Goal: Task Accomplishment & Management: Complete application form

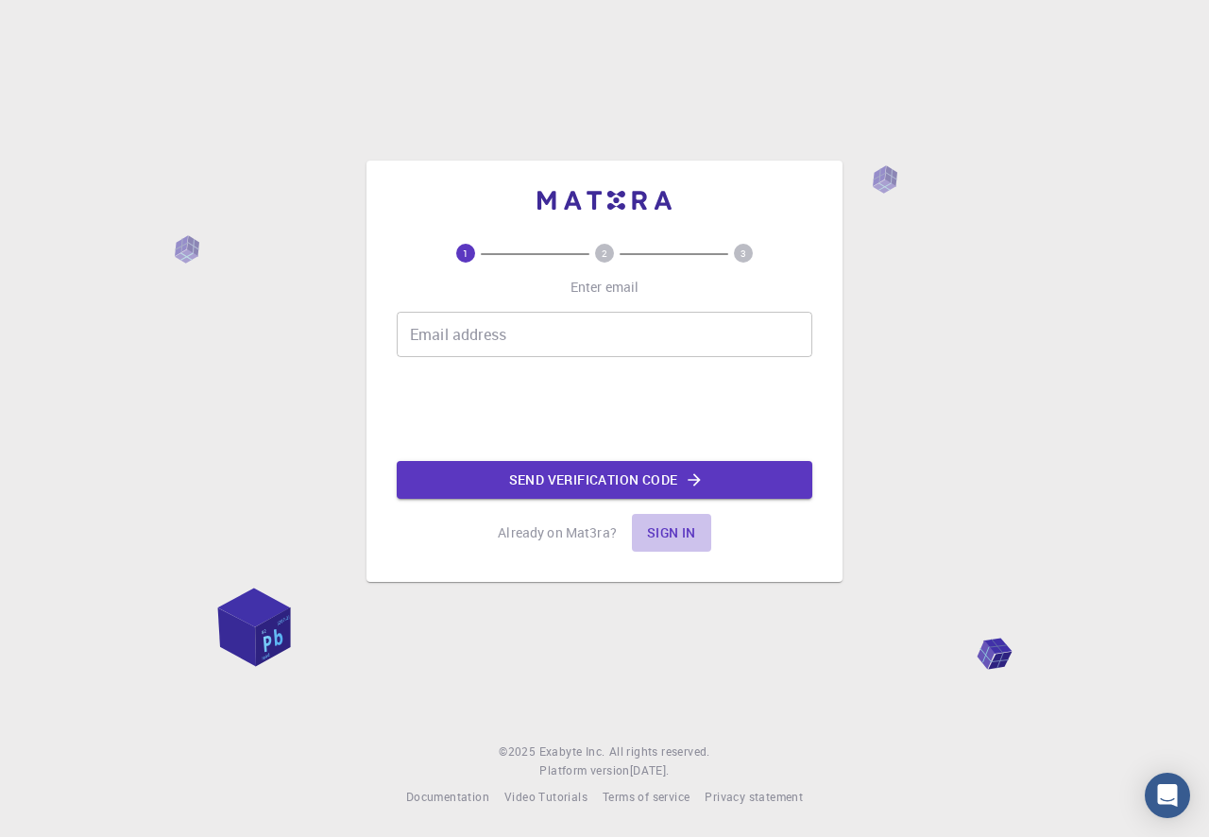
click at [676, 533] on button "Sign in" at bounding box center [671, 533] width 79 height 38
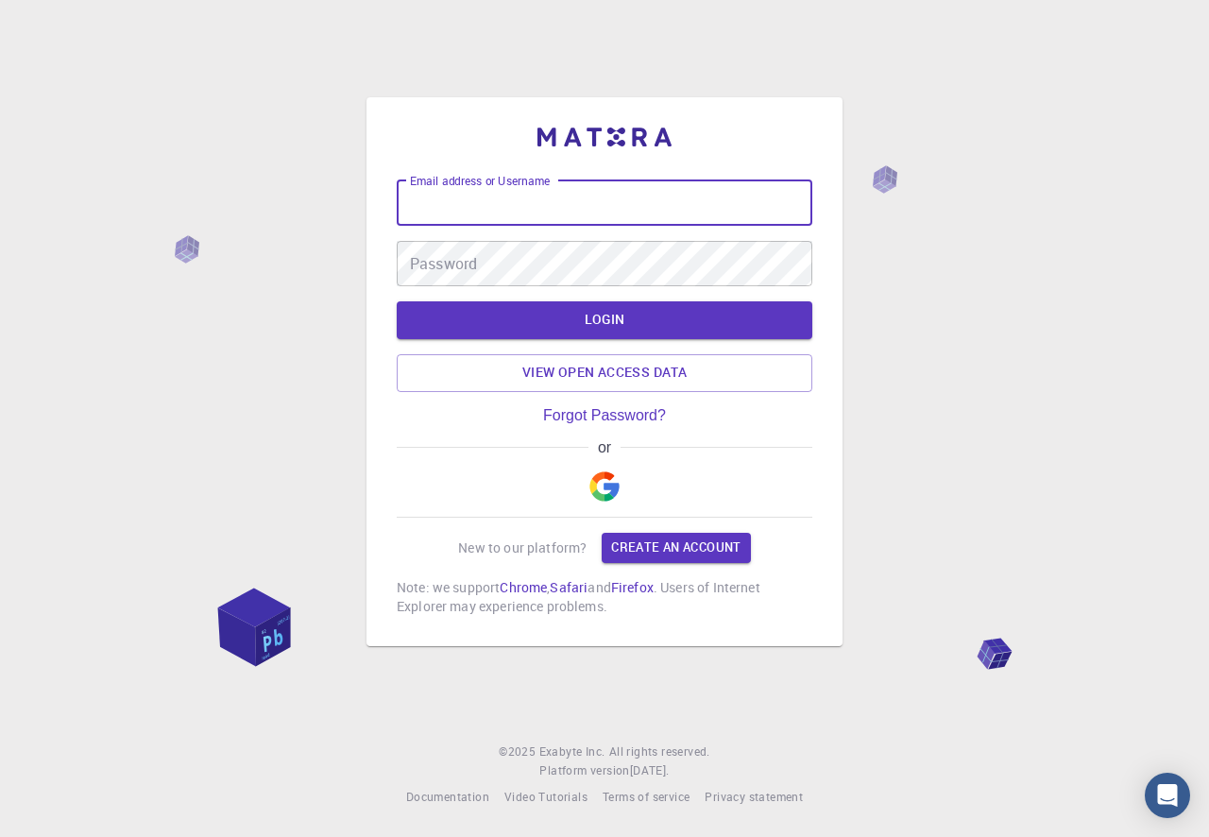
click at [502, 211] on input "Email address or Username" at bounding box center [605, 202] width 416 height 45
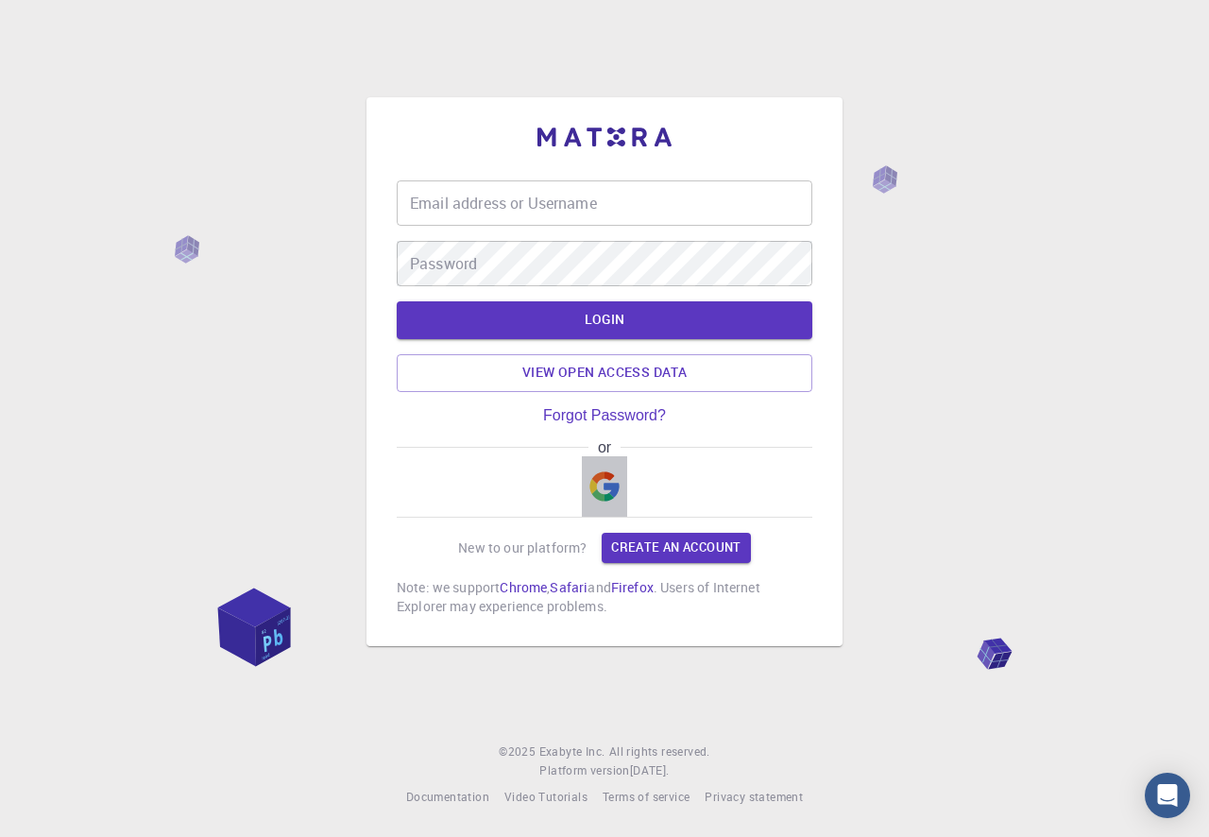
click at [613, 498] on img "button" at bounding box center [604, 486] width 30 height 30
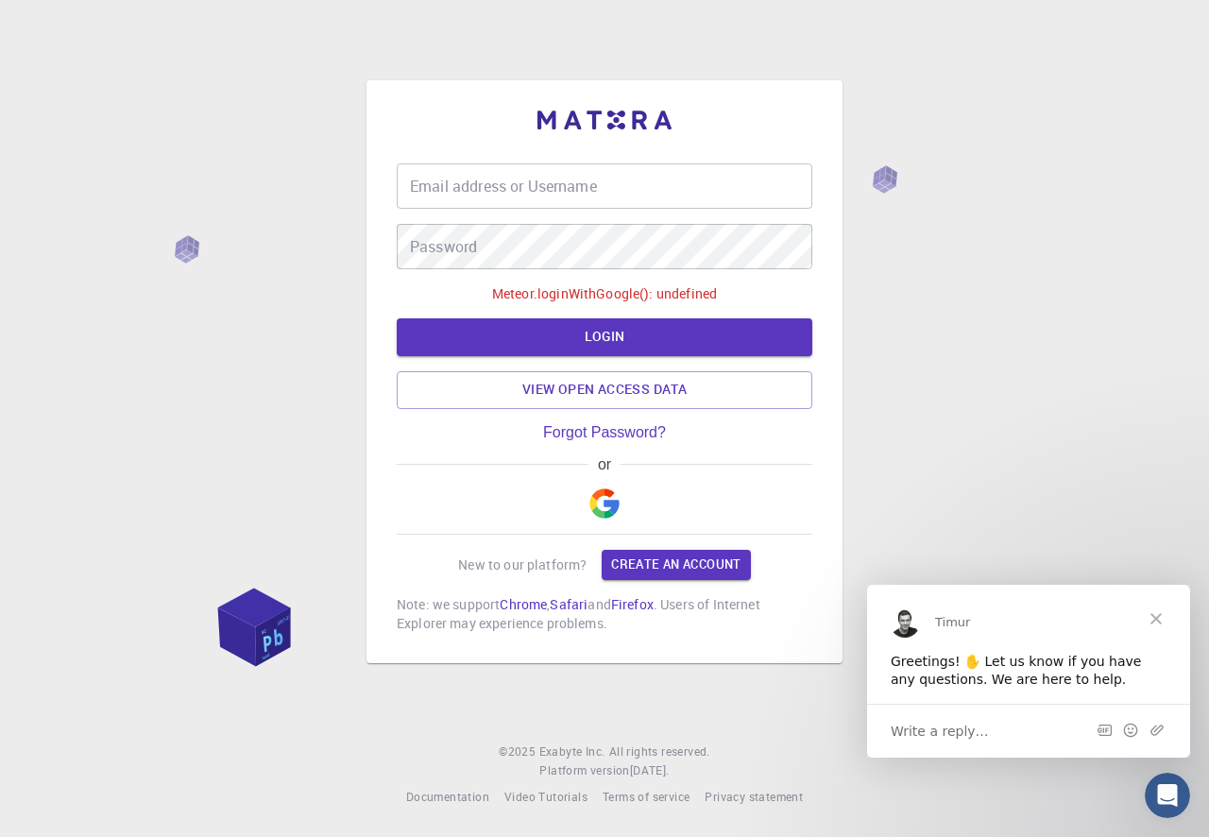
click at [614, 485] on button "button" at bounding box center [604, 503] width 45 height 60
click at [622, 337] on button "LOGIN" at bounding box center [605, 337] width 416 height 38
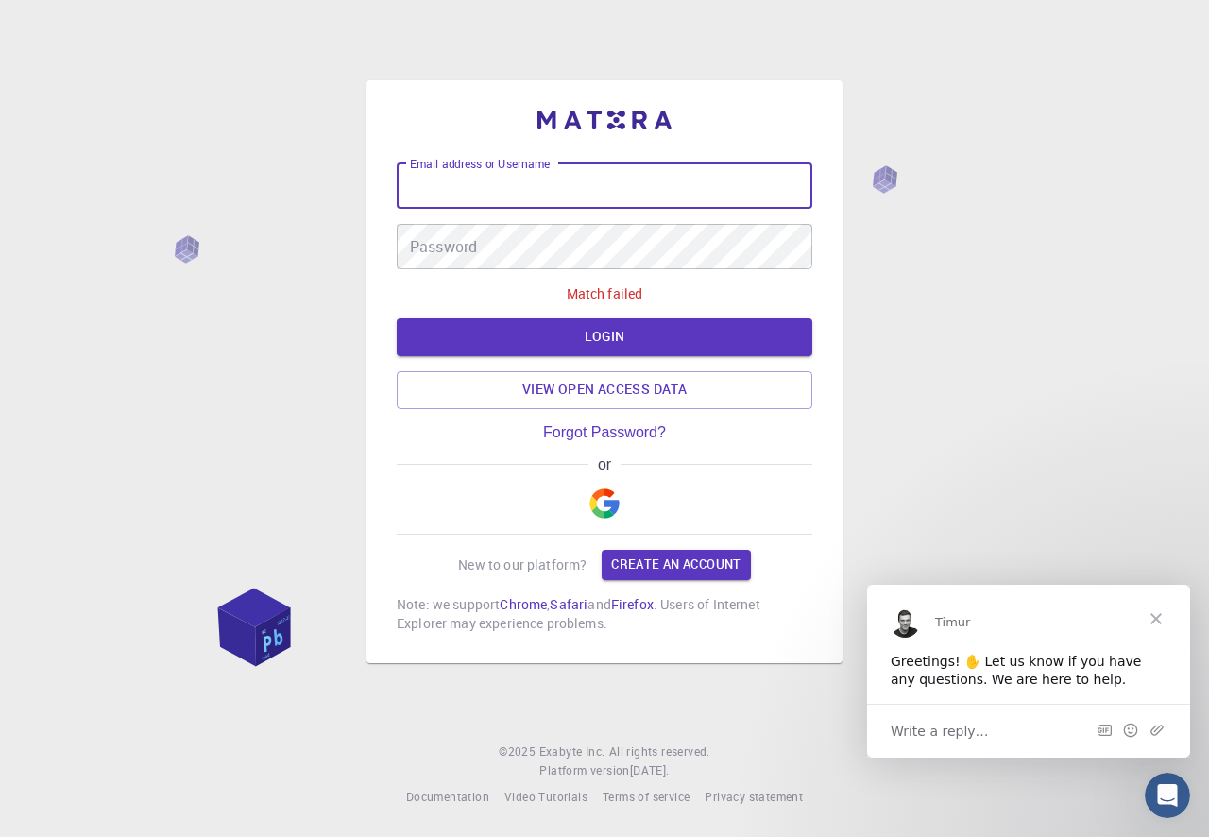
click at [546, 187] on input "Email address or Username" at bounding box center [605, 185] width 416 height 45
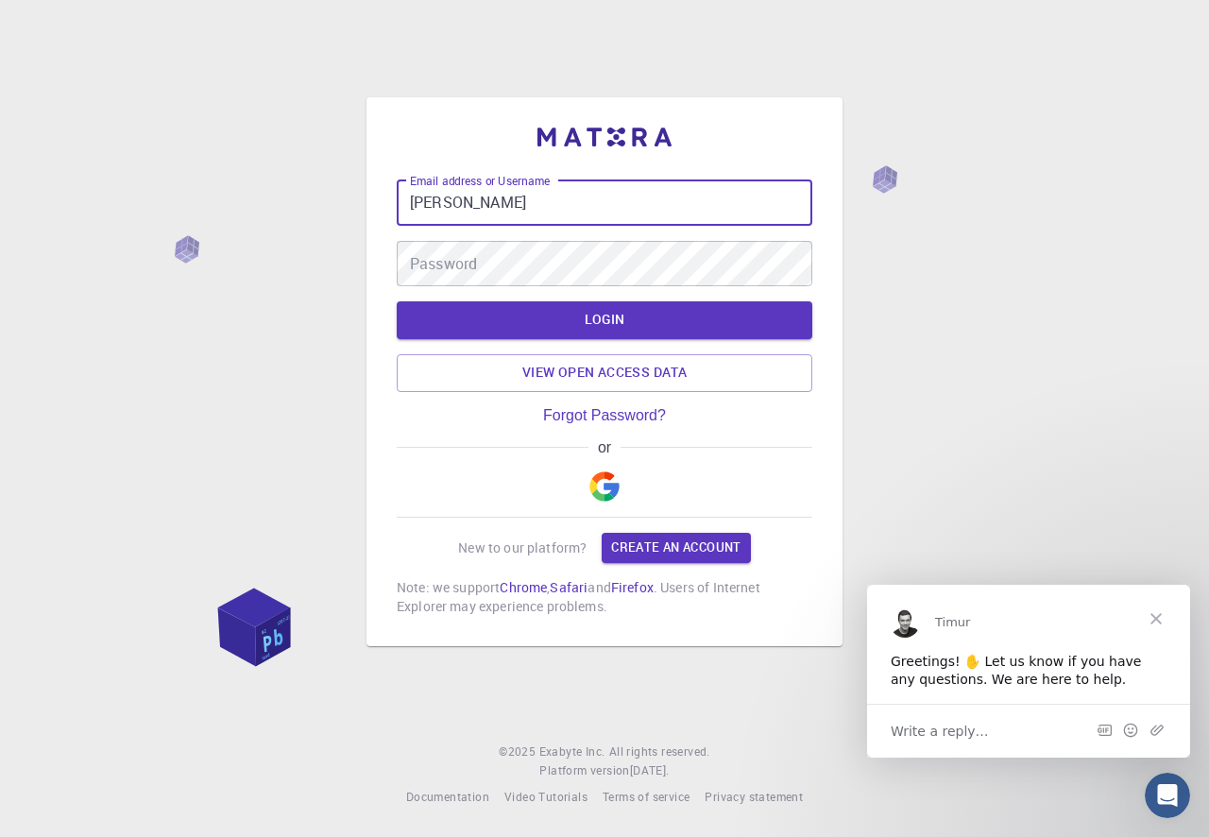
type input "J"
click at [682, 566] on div "Email address or Username Email address or Username Password Password LOGIN Vie…" at bounding box center [605, 397] width 416 height 435
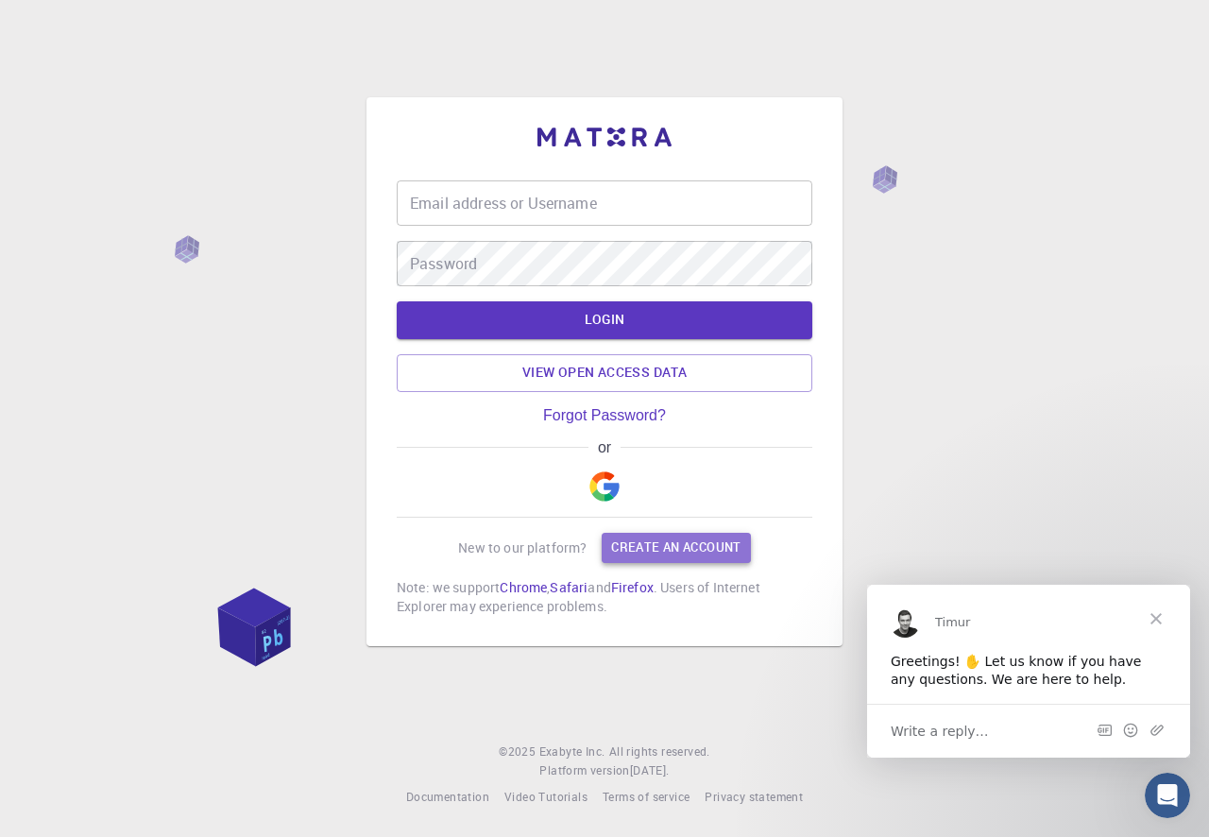
click at [674, 547] on link "Create an account" at bounding box center [676, 548] width 148 height 30
click at [643, 208] on input "Email address or Username" at bounding box center [605, 202] width 416 height 45
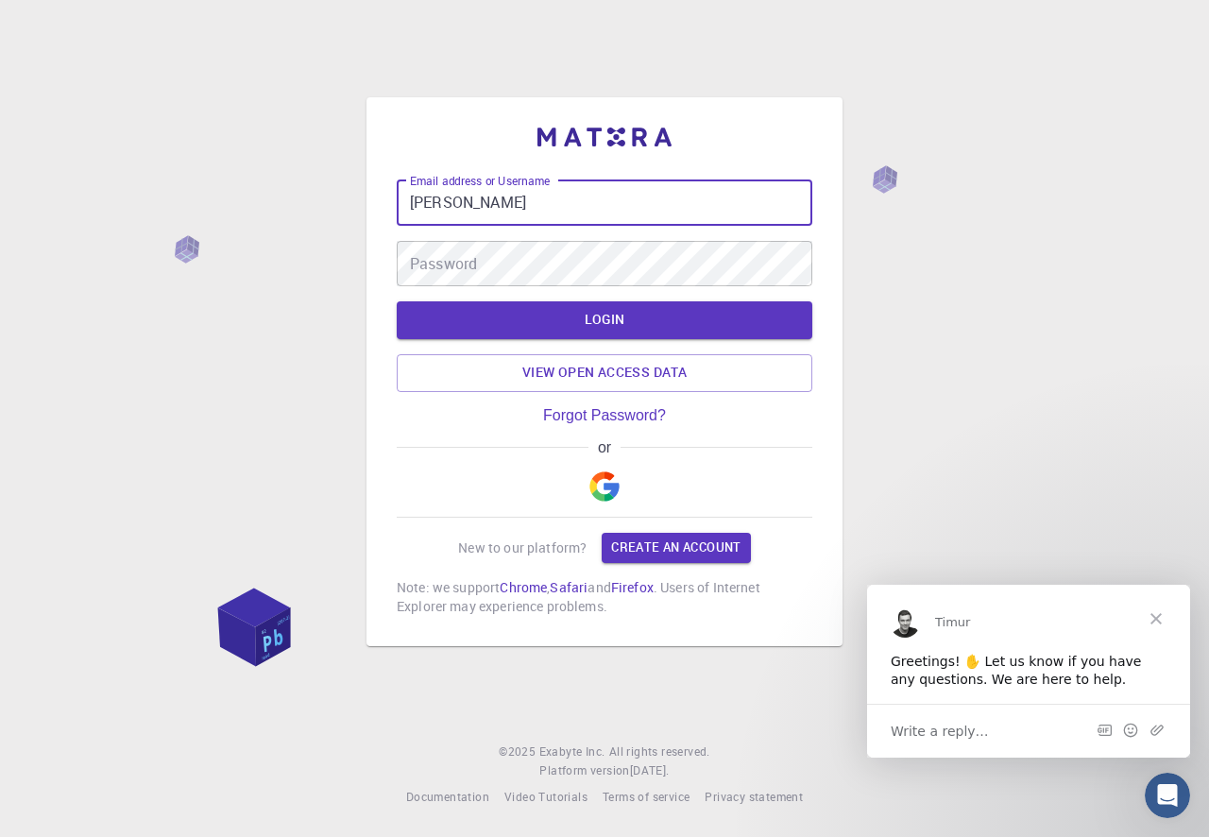
type input "J"
click at [464, 197] on input "[PERSON_NAME]>[PERSON_NAME]" at bounding box center [605, 202] width 416 height 45
click at [456, 196] on input "[PERSON_NAME]>[PERSON_NAME]" at bounding box center [605, 202] width 416 height 45
click at [457, 199] on input "[PERSON_NAME]>[PERSON_NAME]" at bounding box center [605, 202] width 416 height 45
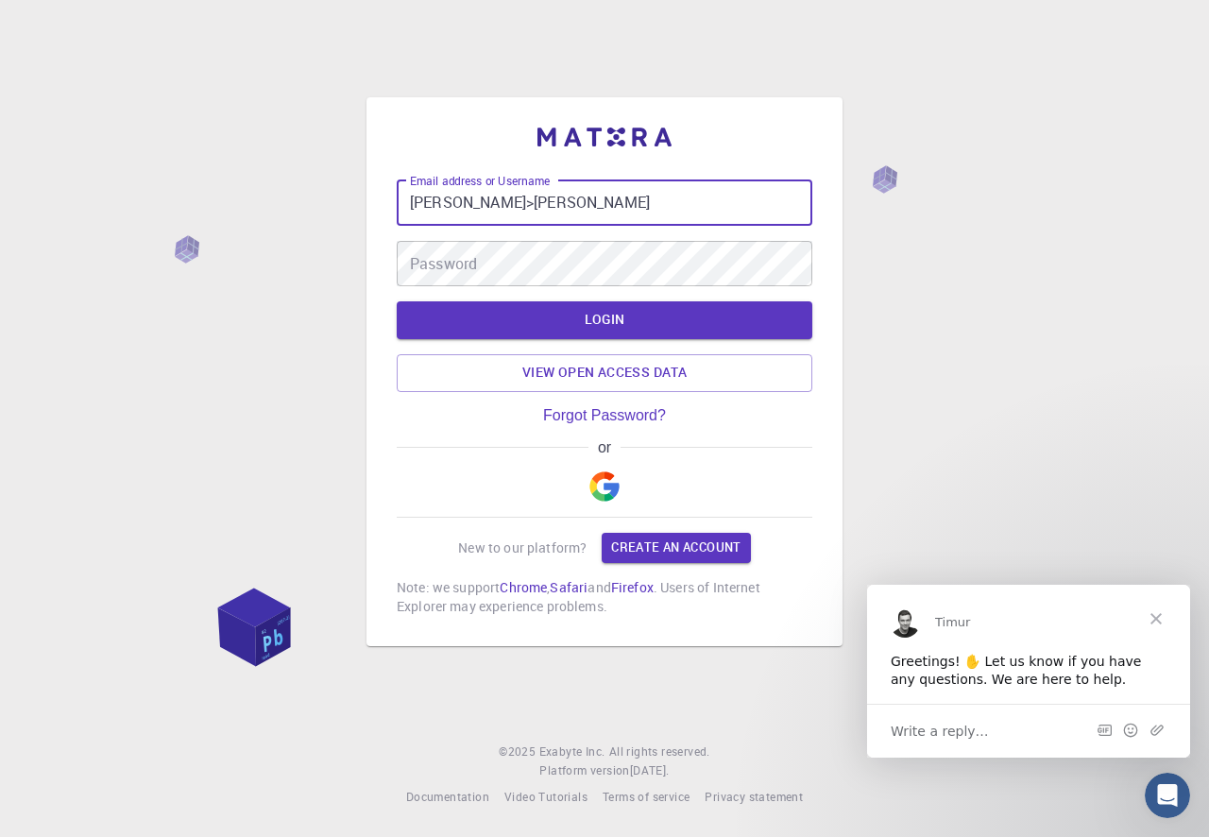
click at [453, 196] on input "[PERSON_NAME]>[PERSON_NAME]" at bounding box center [605, 202] width 416 height 45
type input "j"
click at [440, 194] on input "Email address or Username" at bounding box center [605, 202] width 416 height 45
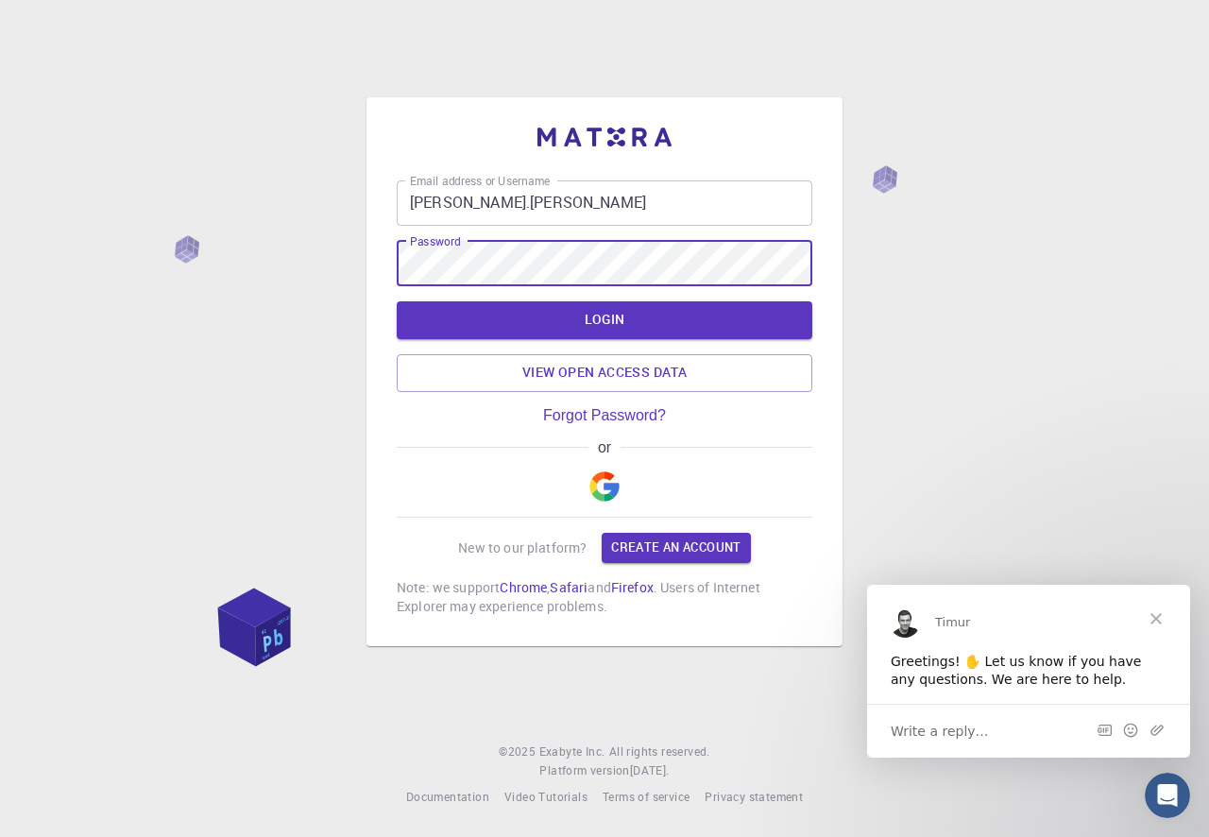
click at [532, 205] on input "[PERSON_NAME].[PERSON_NAME]" at bounding box center [605, 202] width 416 height 45
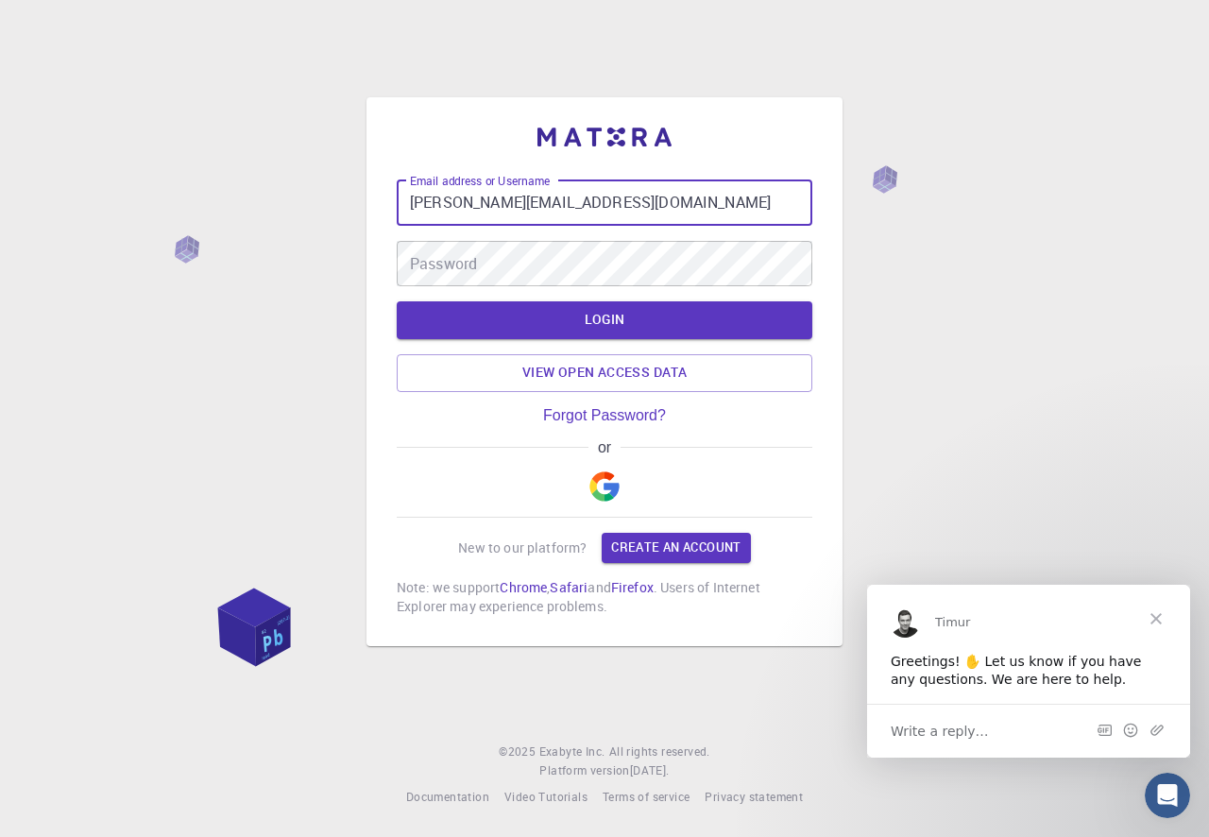
type input "[PERSON_NAME][EMAIL_ADDRESS][DOMAIN_NAME]"
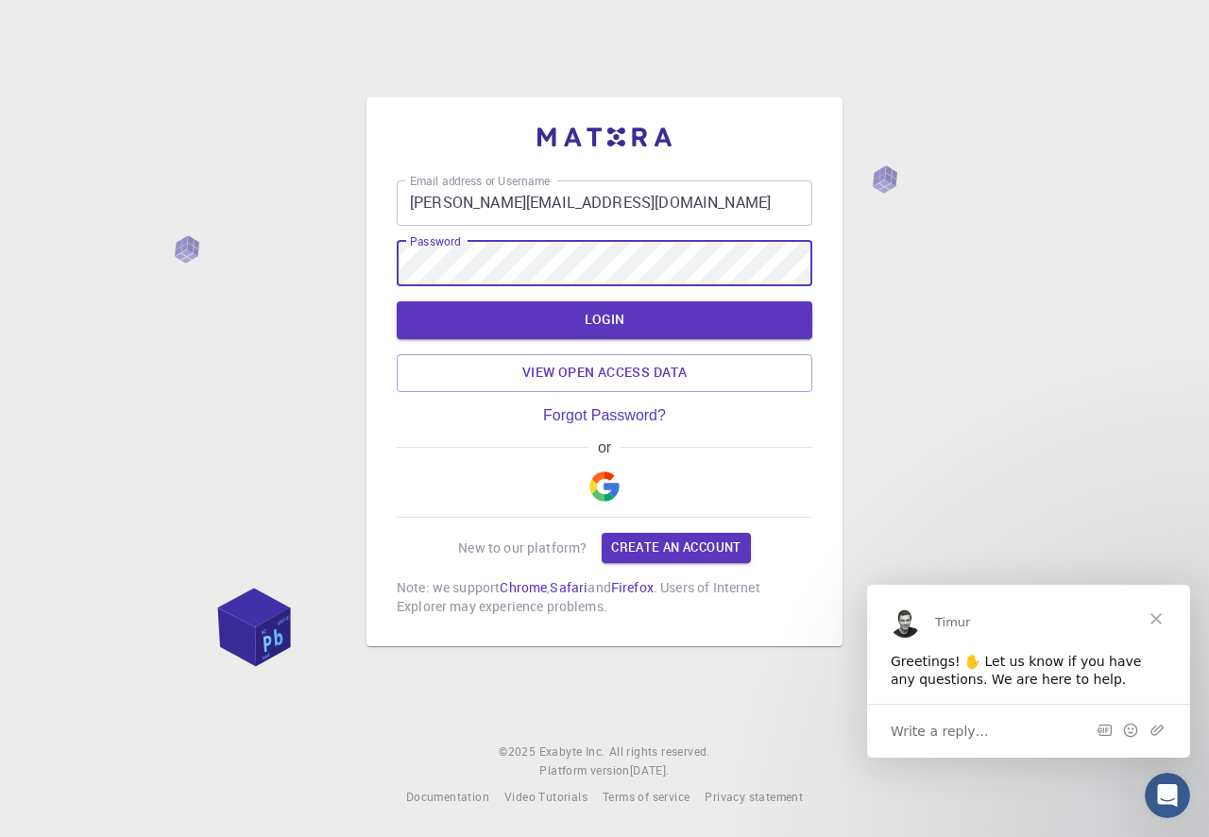
click at [397, 301] on button "LOGIN" at bounding box center [605, 320] width 416 height 38
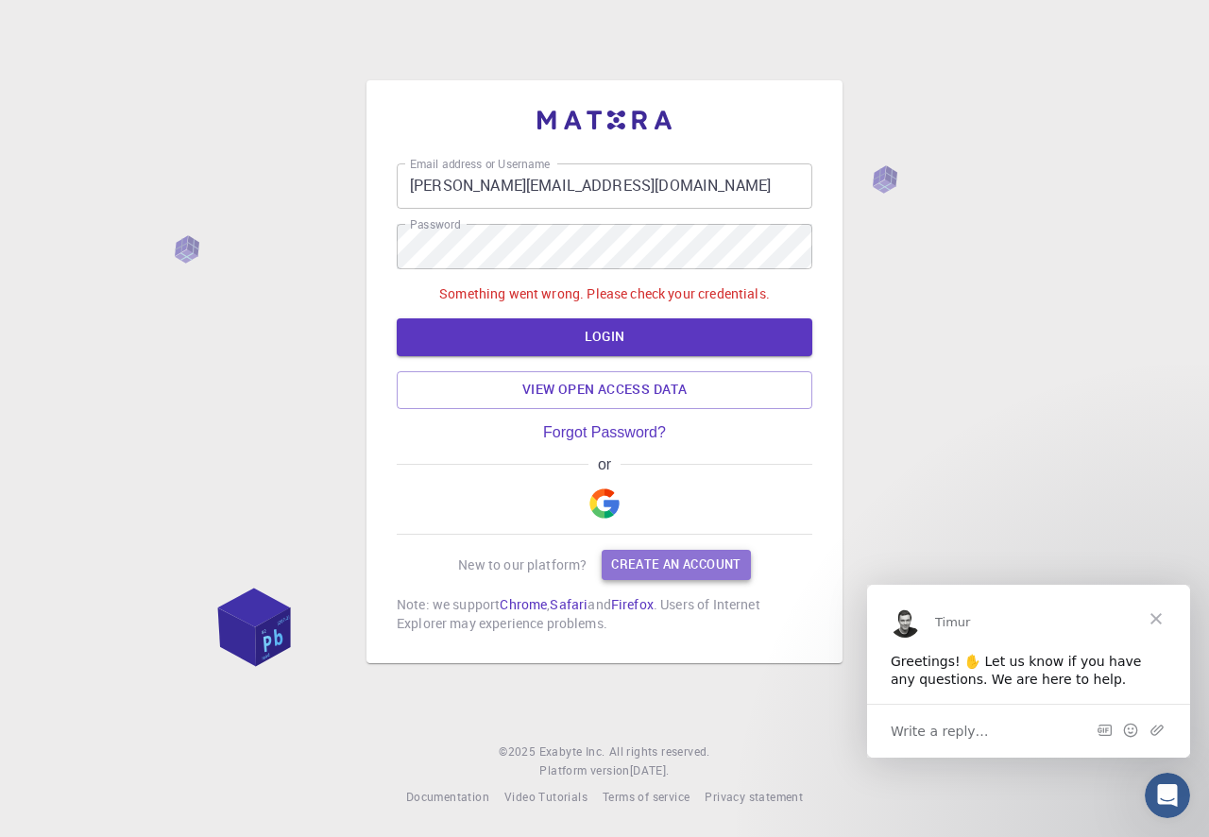
click at [684, 573] on link "Create an account" at bounding box center [676, 565] width 148 height 30
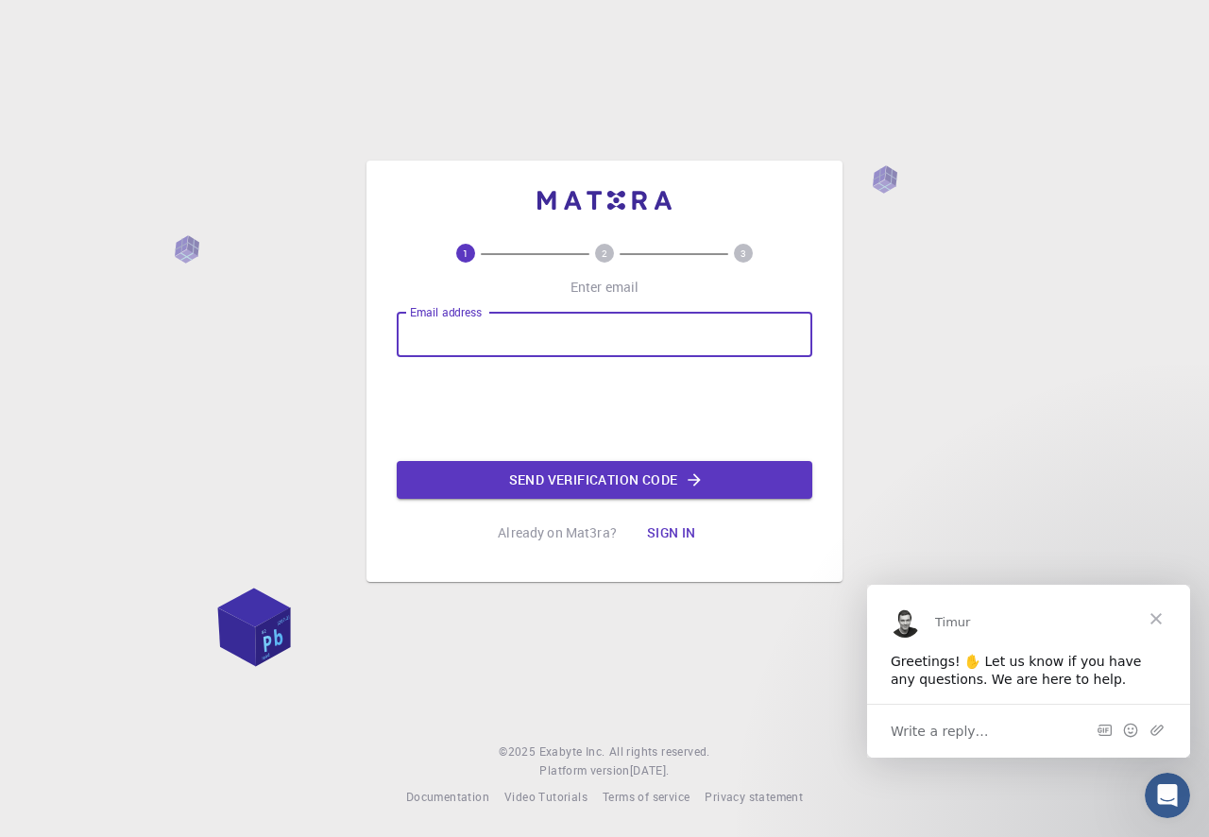
click at [469, 343] on input "Email address" at bounding box center [605, 334] width 416 height 45
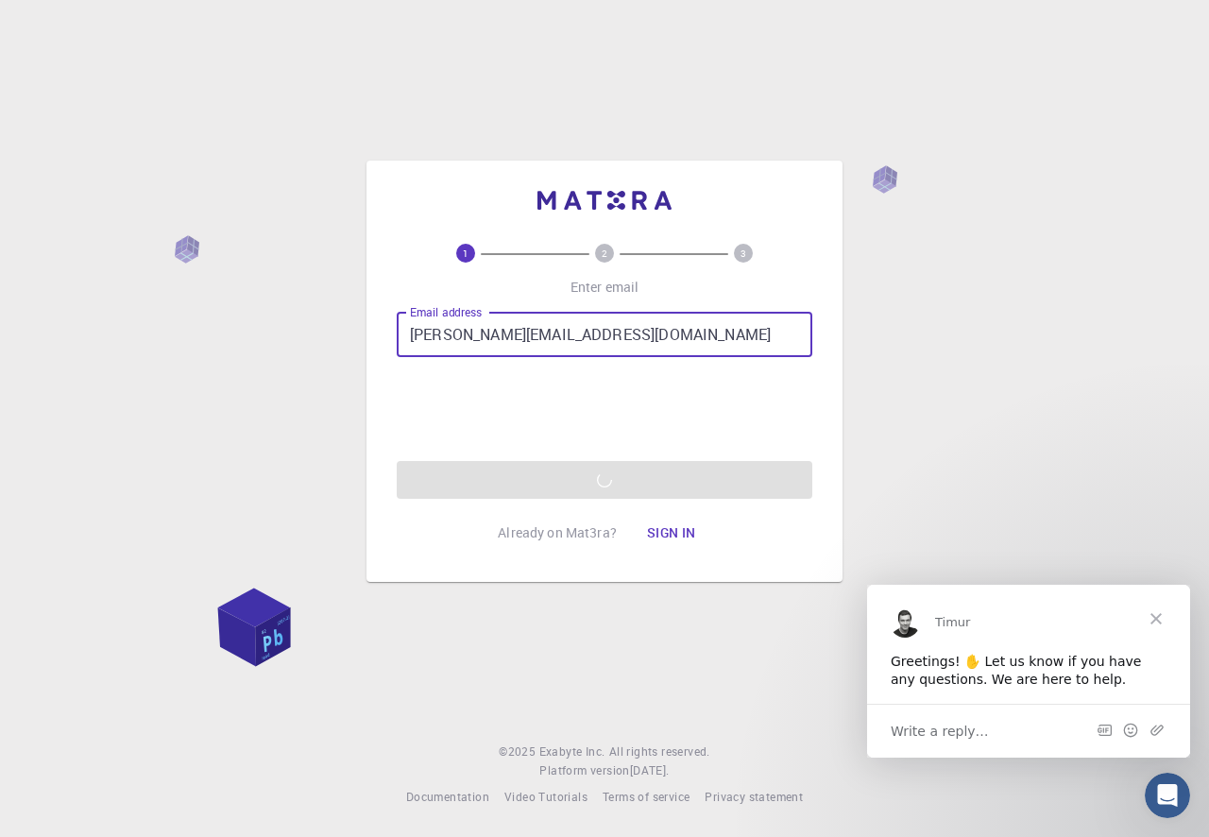
type input "[PERSON_NAME][EMAIL_ADDRESS][DOMAIN_NAME]"
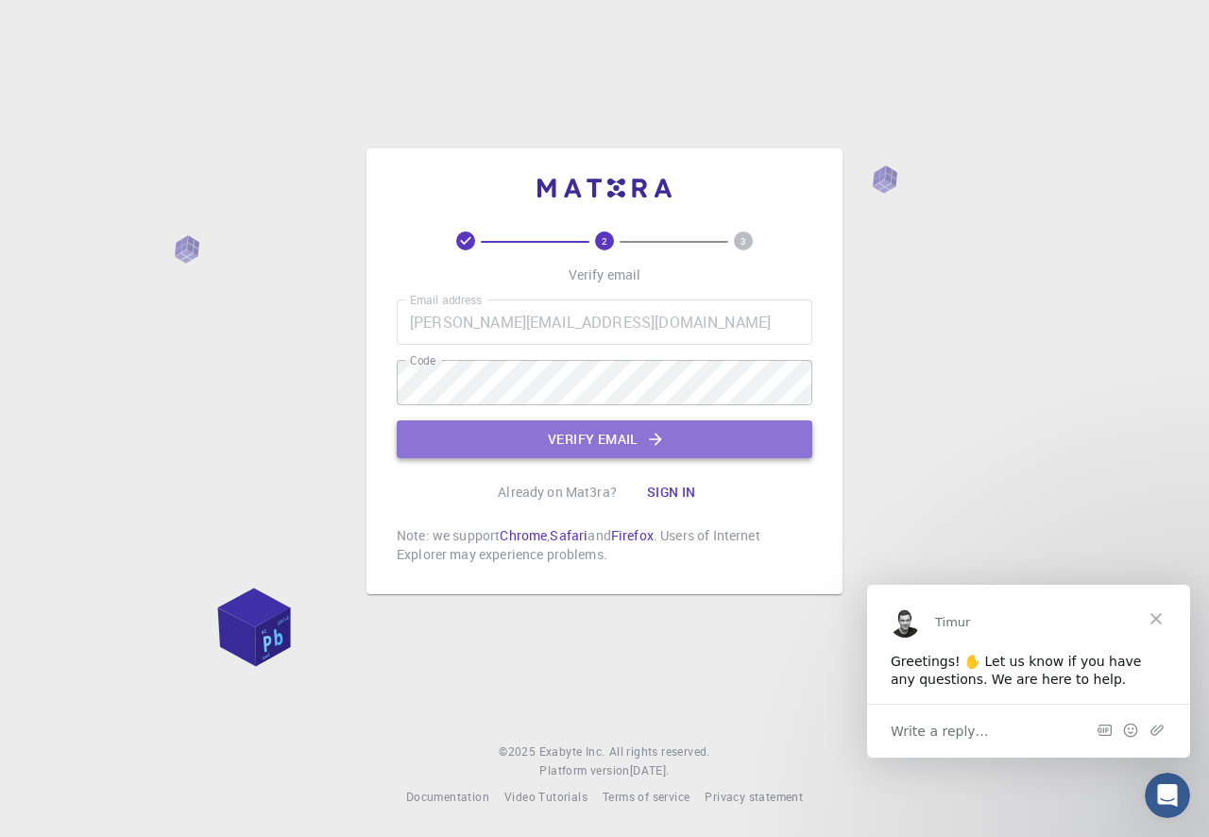
click at [596, 444] on button "Verify email" at bounding box center [605, 439] width 416 height 38
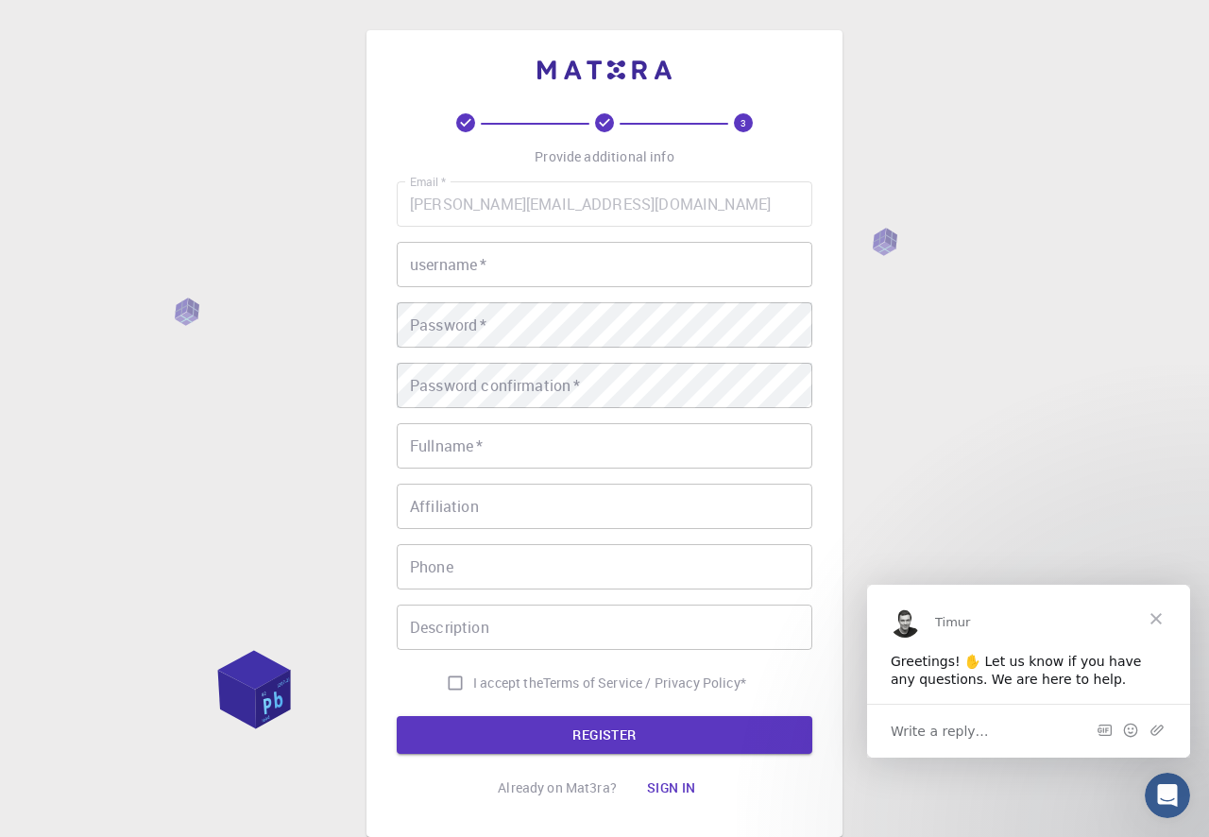
click at [571, 274] on input "username   *" at bounding box center [605, 264] width 416 height 45
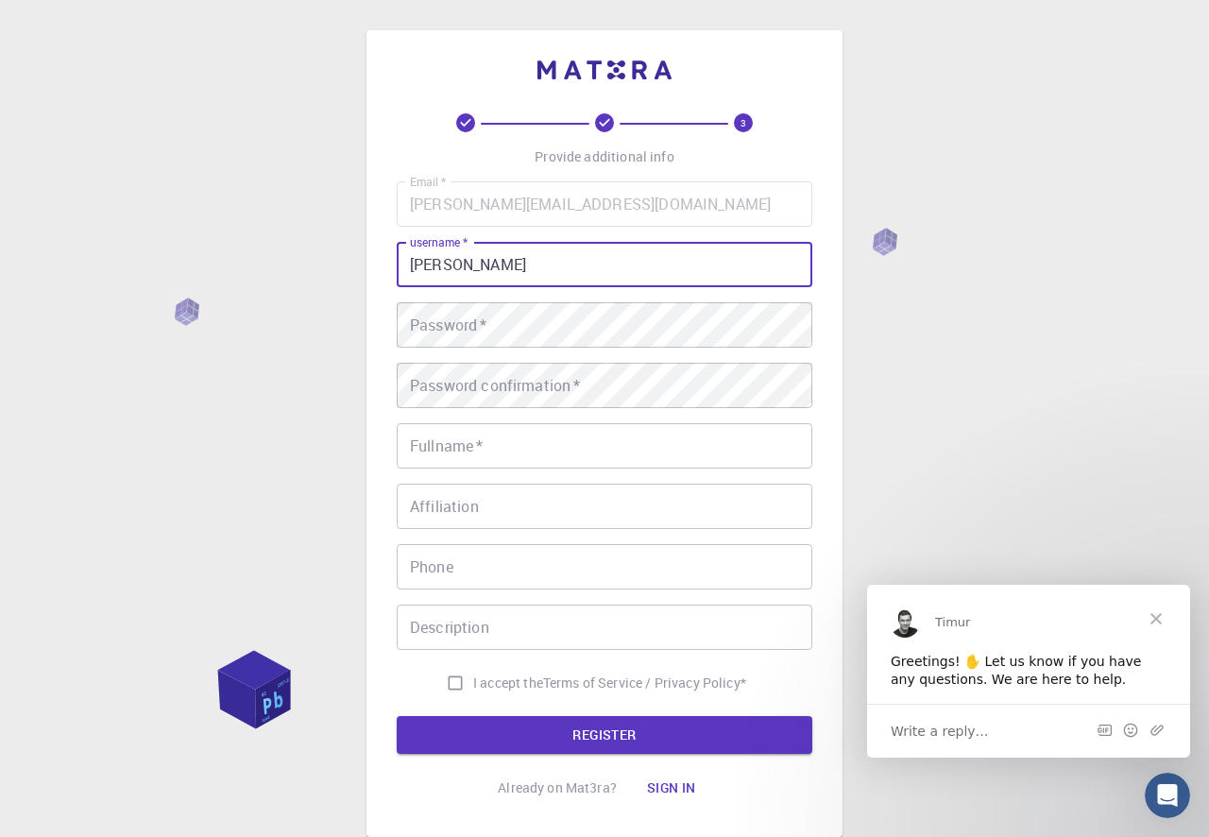
type input "[PERSON_NAME]"
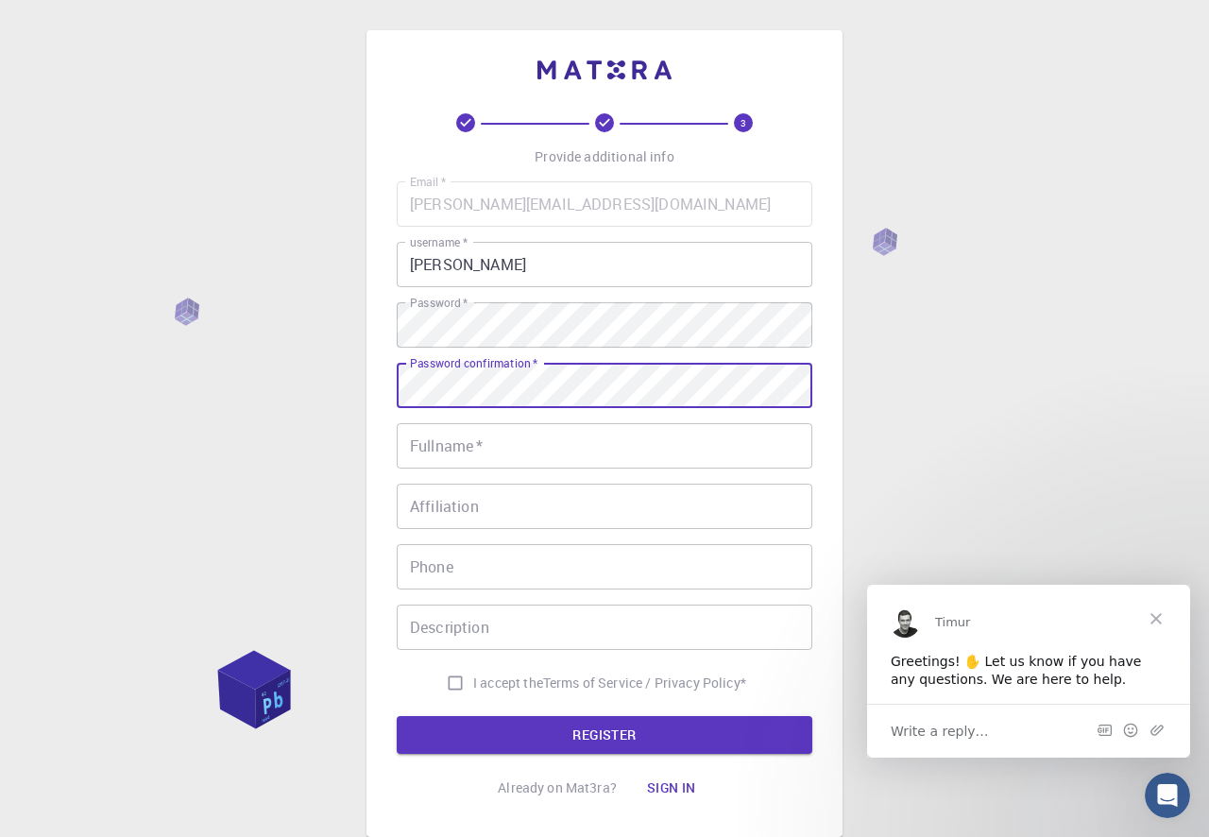
click at [503, 453] on input "Fullname   *" at bounding box center [605, 445] width 416 height 45
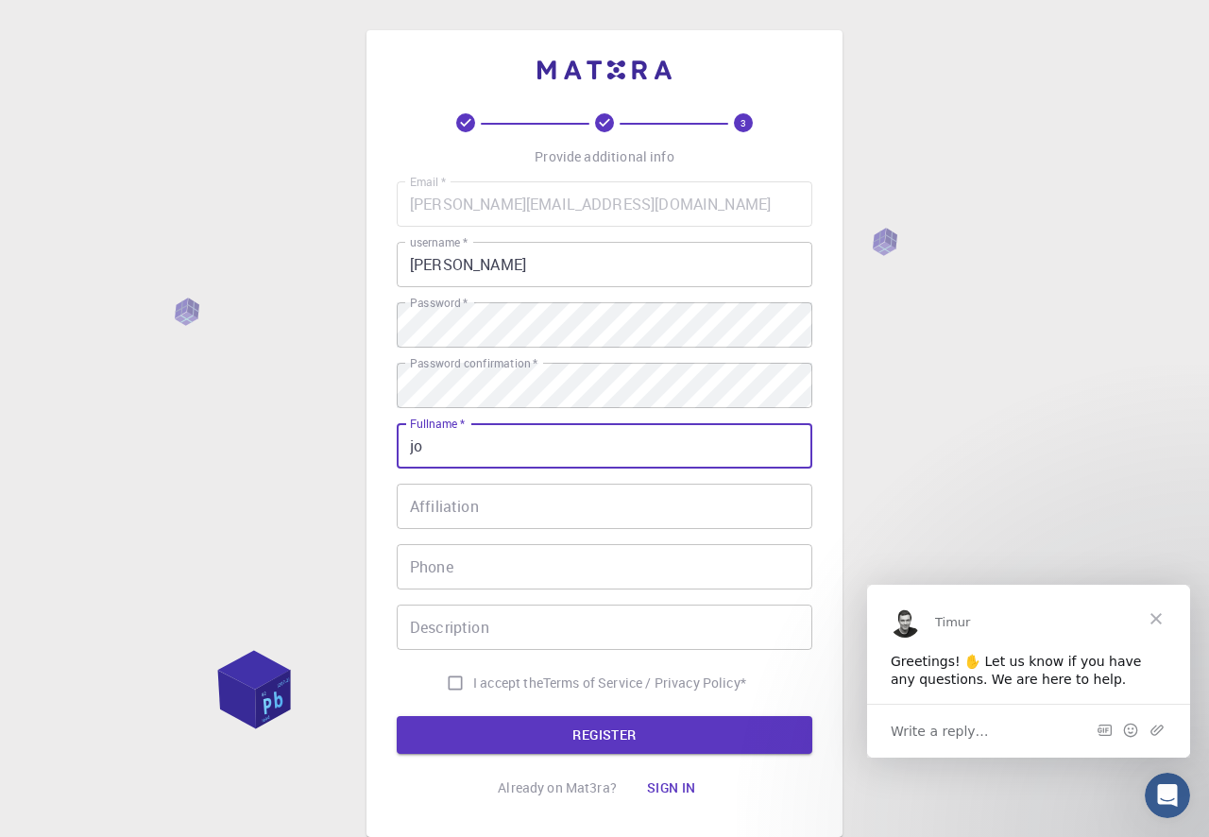
type input "j"
type input "[PERSON_NAME] [PERSON_NAME]"
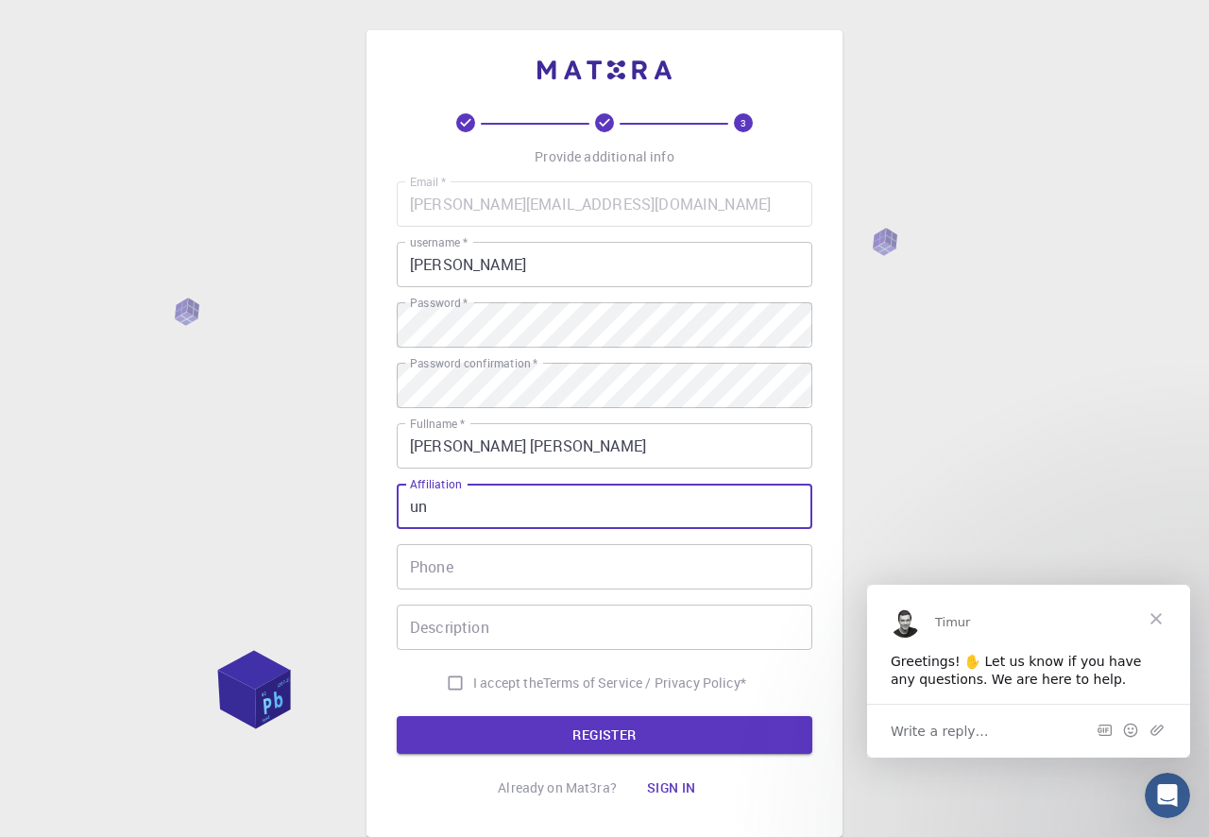
type input "u"
type input "UNIVERSIDADE FEDERAL DA INTEGRAÇÃO LATINO-AMERICANA"
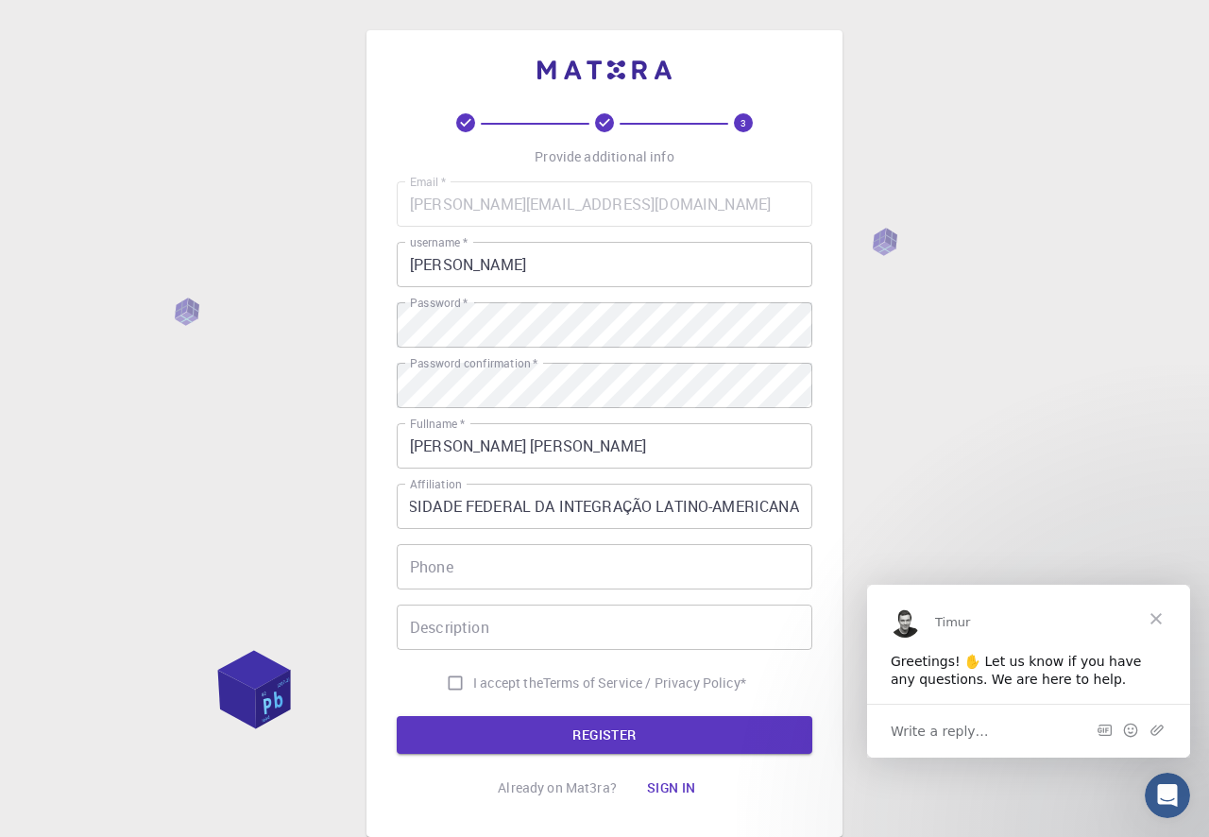
click at [439, 592] on div "Email   * [PERSON_NAME][EMAIL_ADDRESS][DOMAIN_NAME] Email   * username   * joha…" at bounding box center [605, 441] width 416 height 520
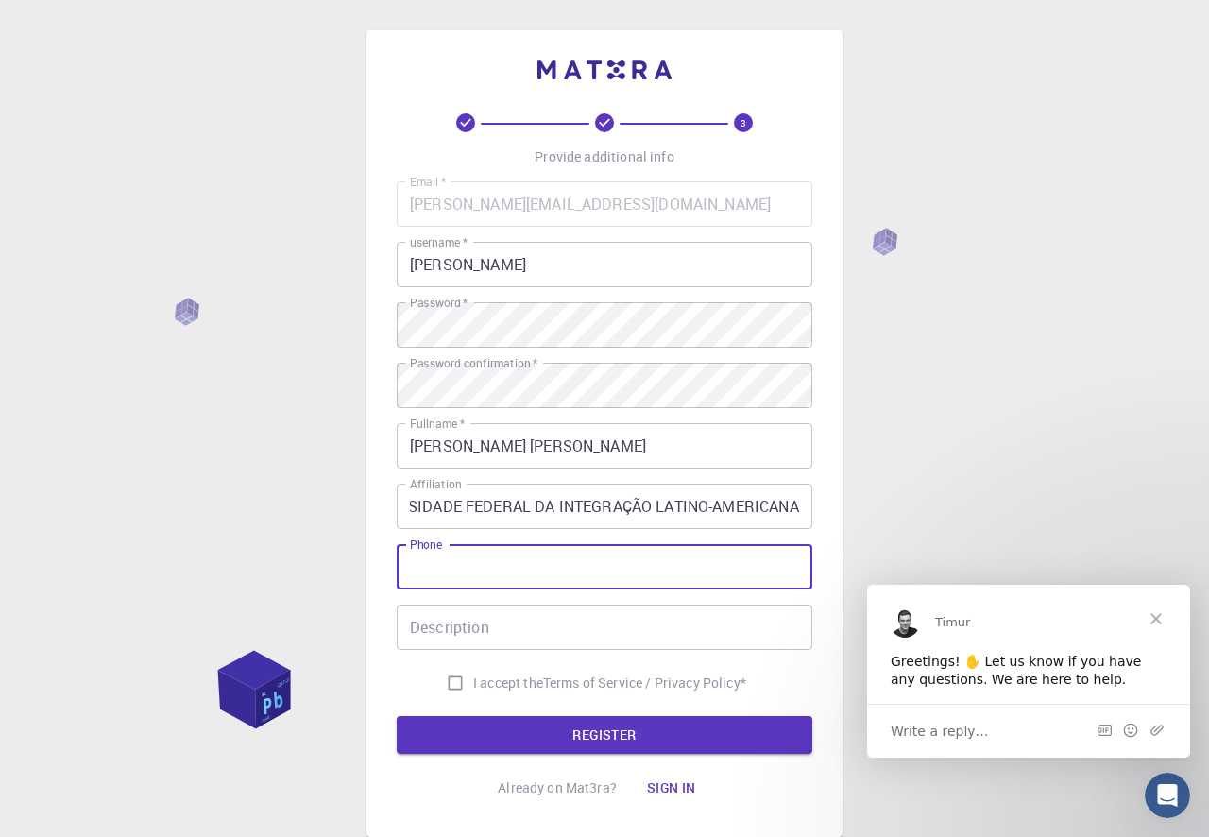
click at [450, 561] on input "Phone" at bounding box center [605, 566] width 416 height 45
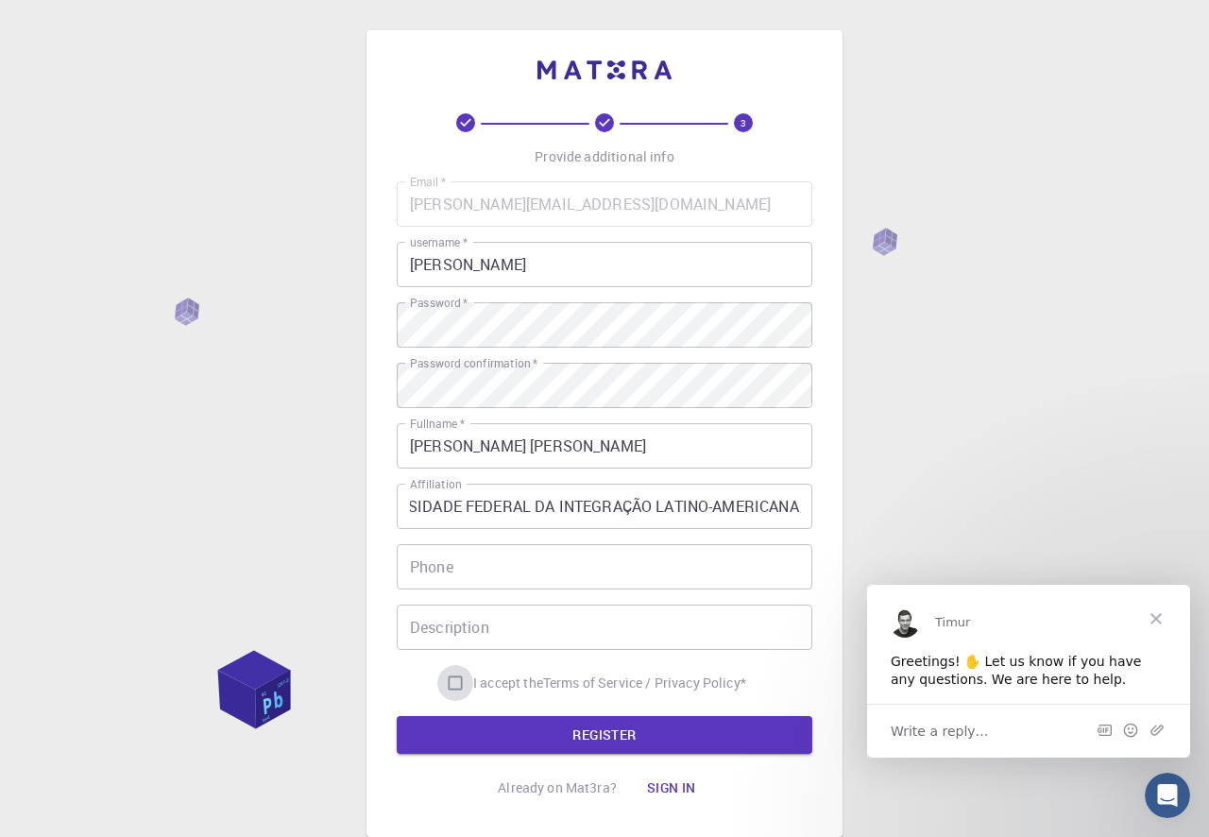
click at [450, 681] on input "I accept the Terms of Service / Privacy Policy *" at bounding box center [455, 683] width 36 height 36
checkbox input "true"
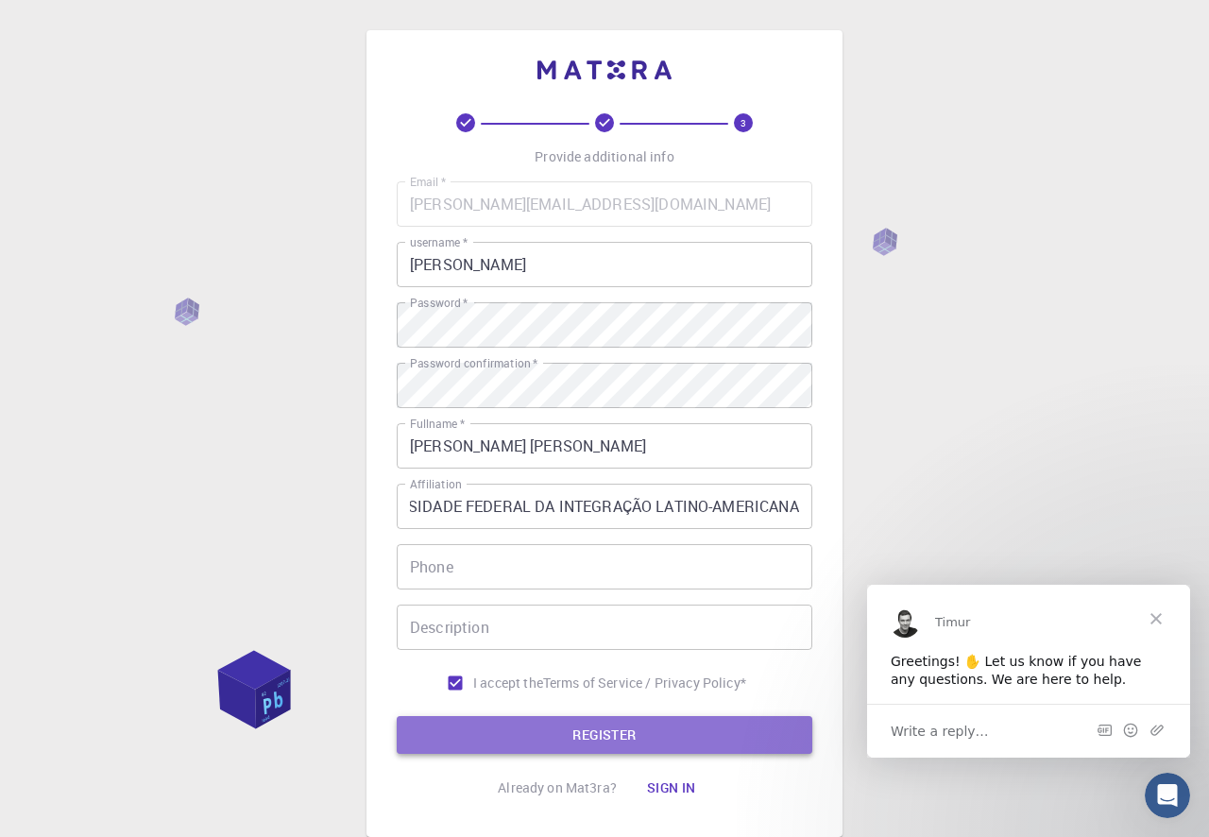
click at [632, 737] on button "REGISTER" at bounding box center [605, 735] width 416 height 38
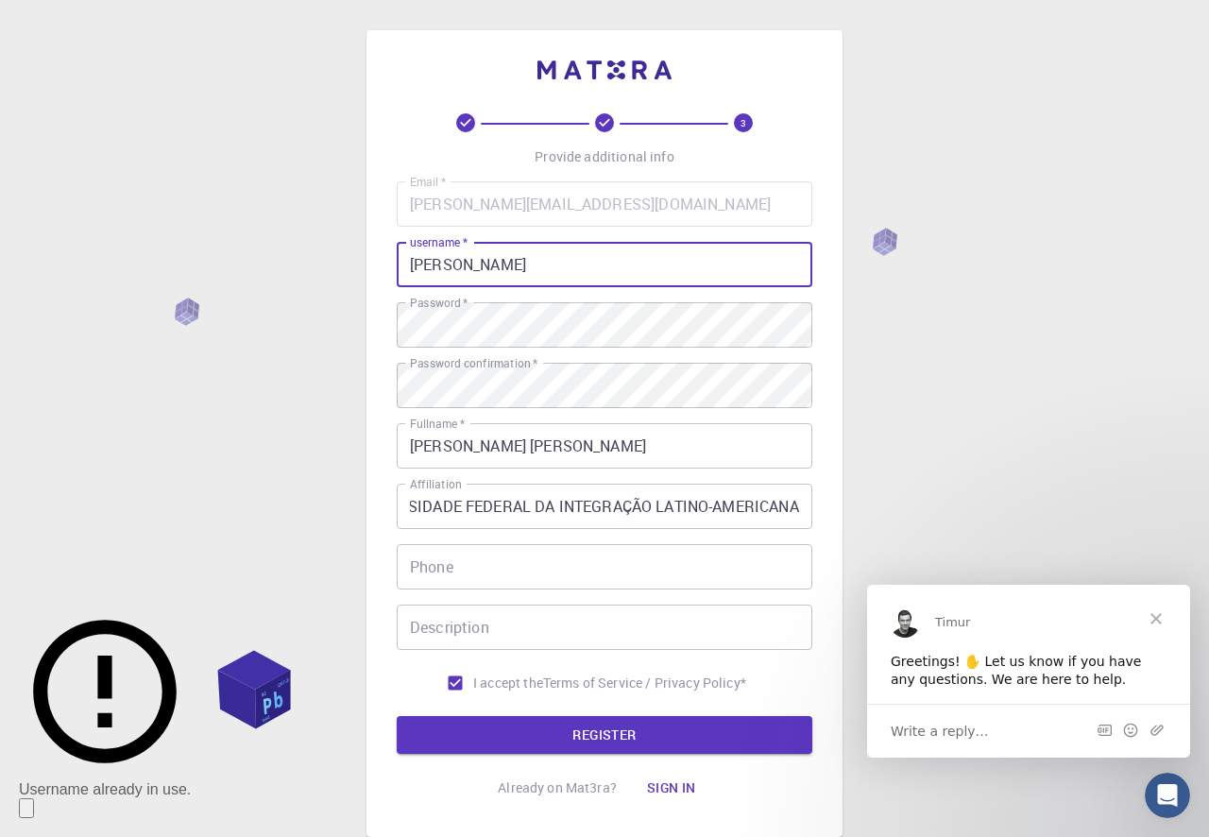
click at [476, 276] on input "[PERSON_NAME]" at bounding box center [605, 264] width 416 height 45
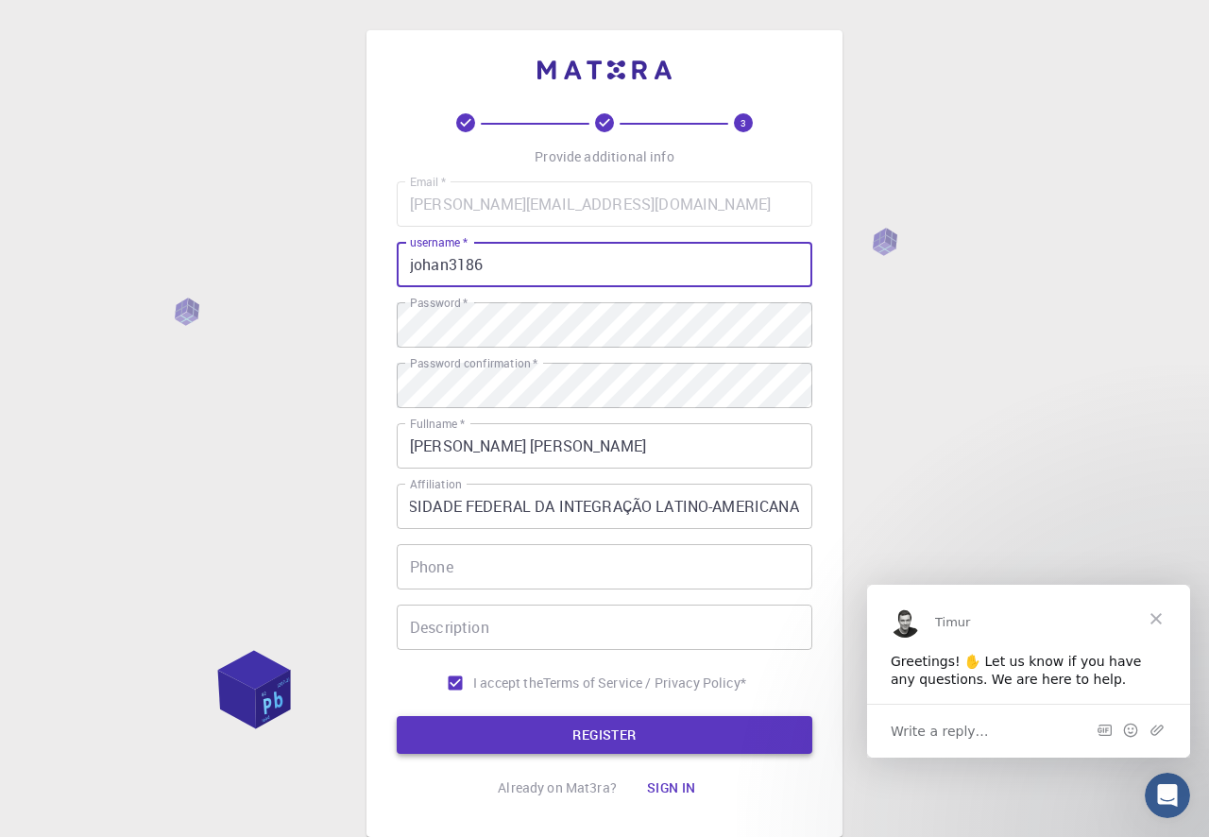
type input "johan3186"
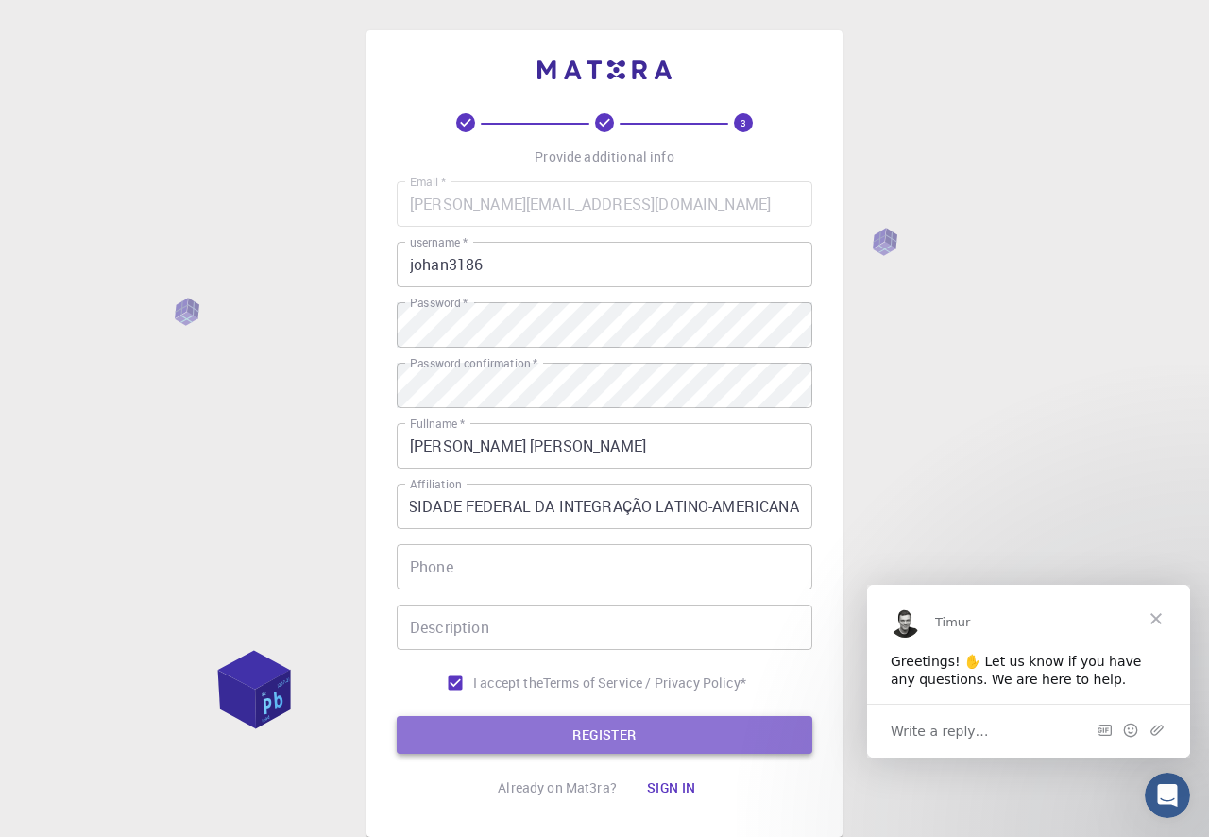
click at [634, 740] on button "REGISTER" at bounding box center [605, 735] width 416 height 38
click at [601, 743] on button "REGISTER" at bounding box center [605, 735] width 416 height 38
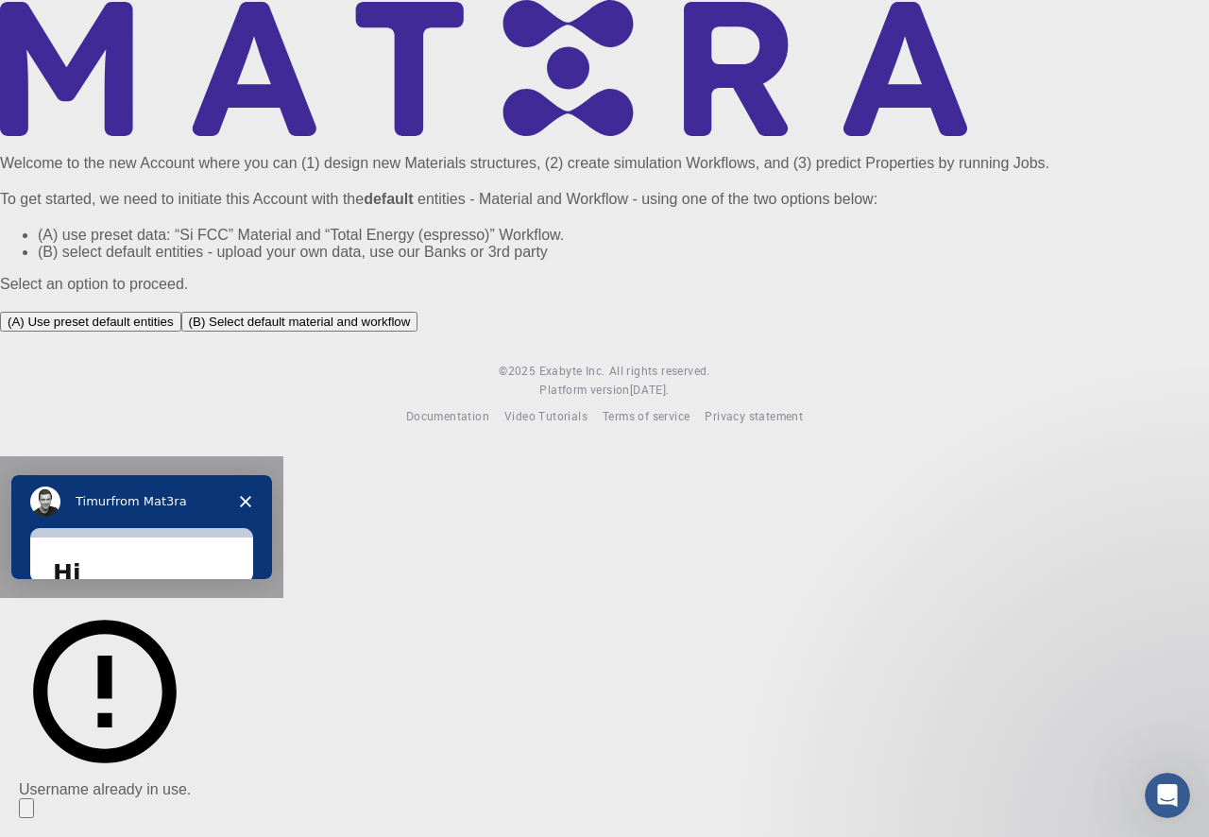
click at [179, 696] on span "Semiconductors" at bounding box center [126, 686] width 107 height 20
click at [223, 741] on span "Solar energy materials" at bounding box center [148, 731] width 150 height 20
click at [200, 829] on span "Organic electronics" at bounding box center [137, 839] width 128 height 20
click at [228, 784] on span "Storage mediums materials" at bounding box center [150, 785] width 155 height 40
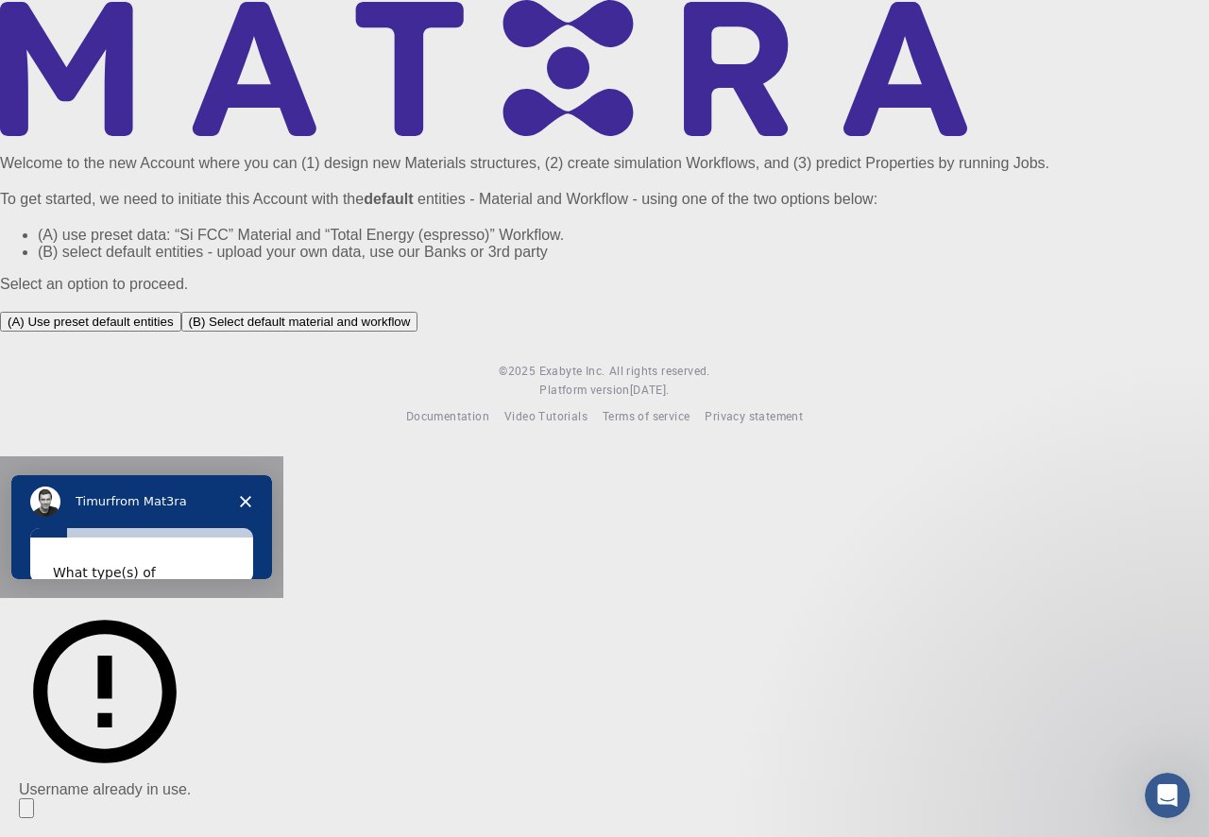
drag, startPoint x: 642, startPoint y: 1223, endPoint x: 1019, endPoint y: 1224, distance: 376.9
click at [253, 582] on div "What type(s) of materials are you interested in? Semiconductors Solar energy ma…" at bounding box center [141, 559] width 223 height 45
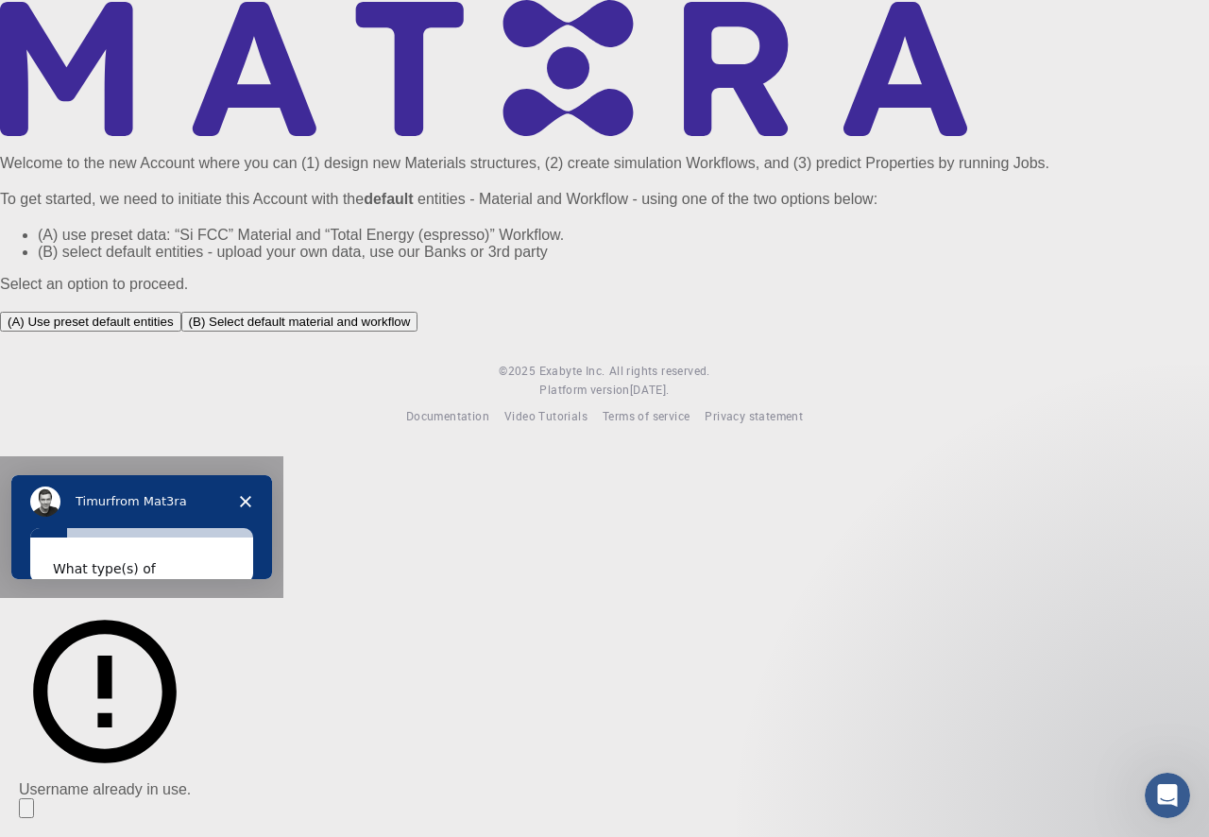
click at [236, 733] on span "Electrical properties (Schottky Barrier Height, Band gap, Density of States…)" at bounding box center [154, 772] width 163 height 79
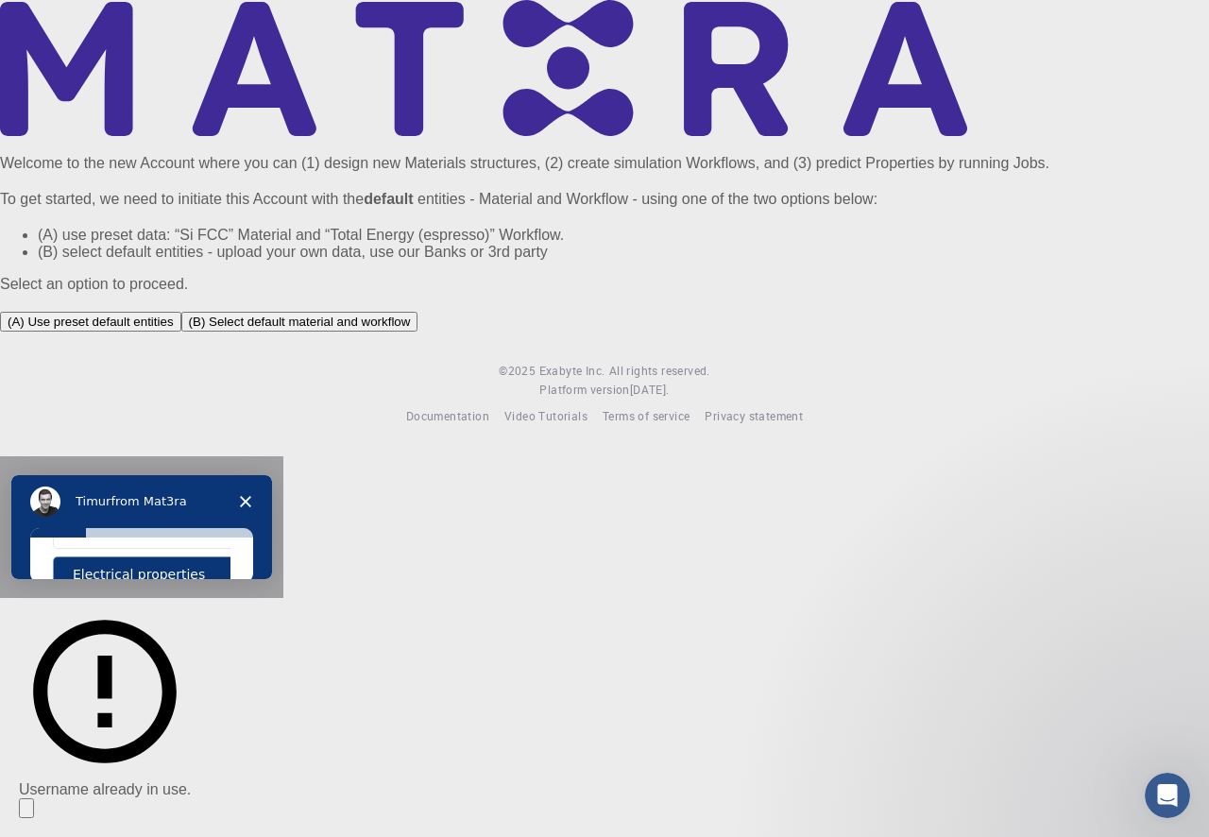
type textarea "PHOTOLUMINESCENCE, ELECTRICAL BEHAVIOUR, MULTIFERROELECTRICITY"
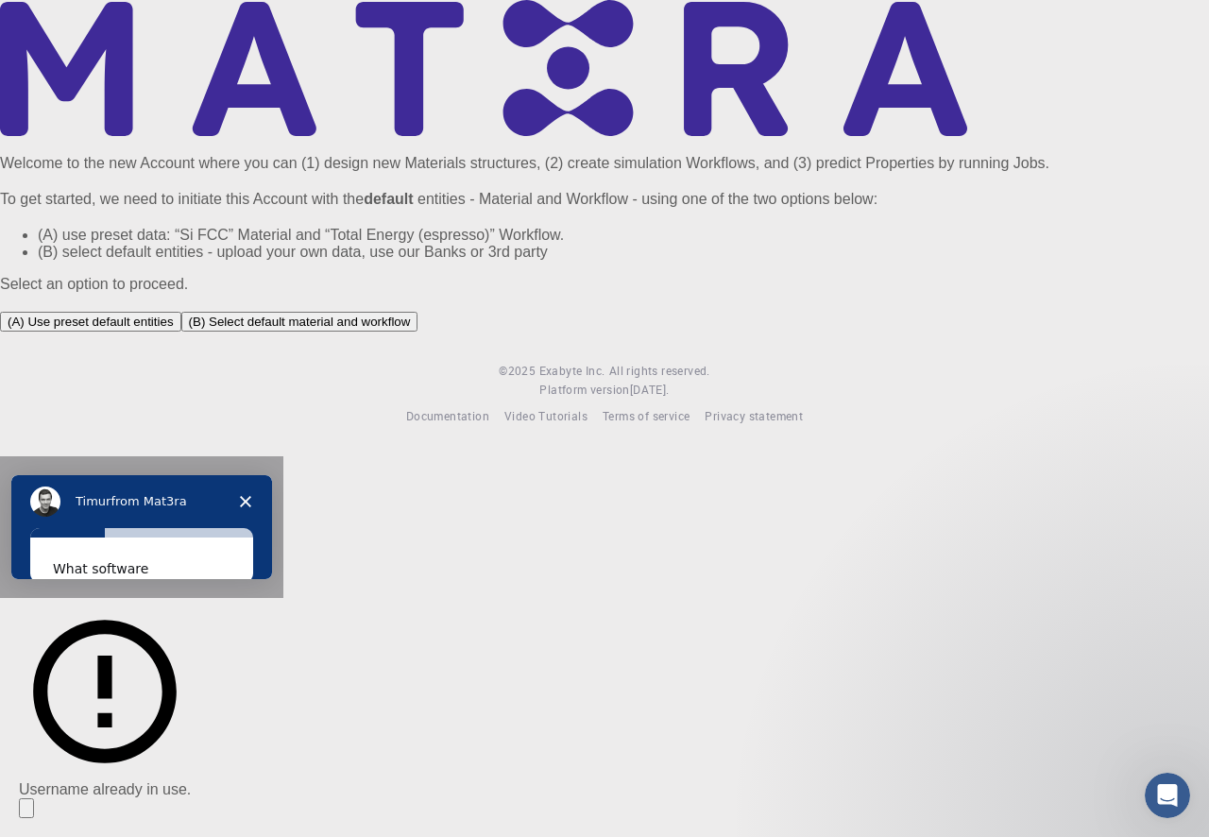
click at [208, 649] on span "Quantum ESPRESSO" at bounding box center [140, 639] width 135 height 20
click at [261, 702] on button "VASP" at bounding box center [157, 683] width 208 height 37
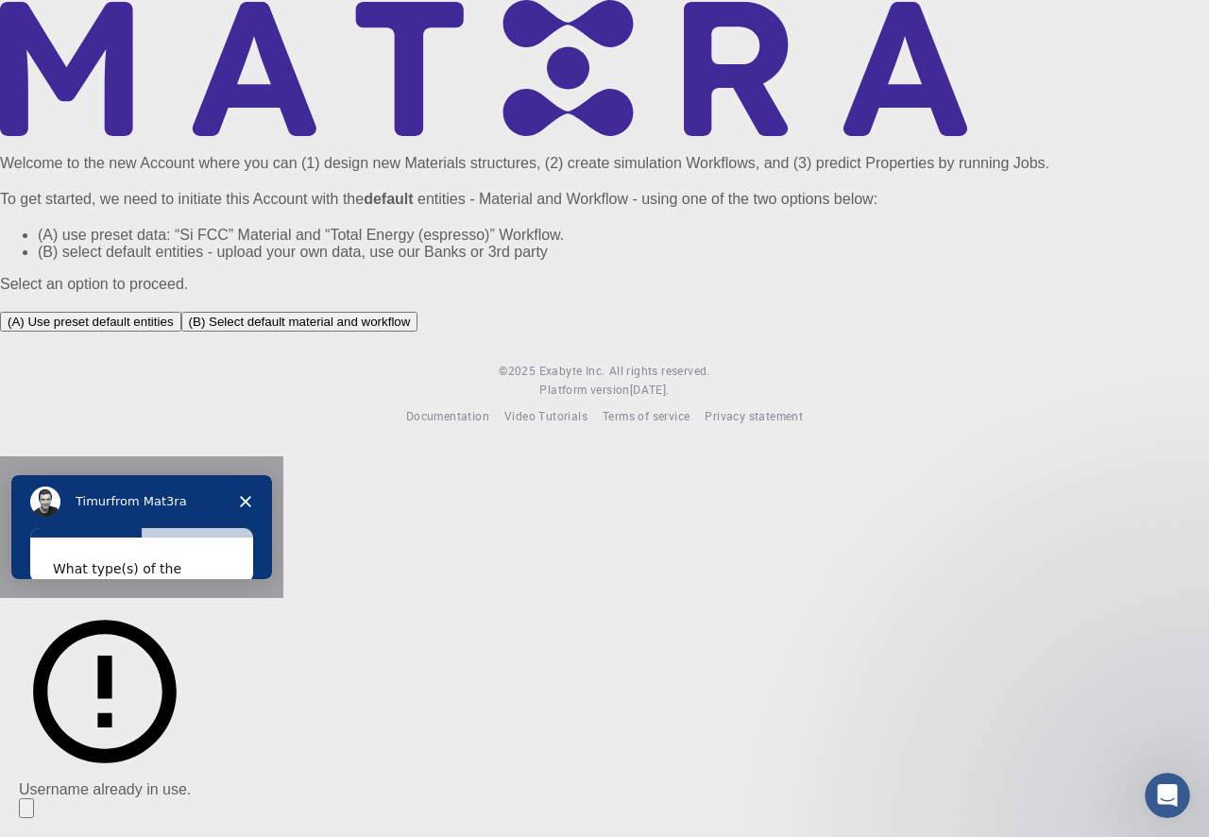
click at [261, 657] on button "Web interface" at bounding box center [157, 639] width 208 height 37
click at [229, 713] on span "Command-line interface (CLI)" at bounding box center [151, 694] width 156 height 40
click at [261, 684] on button "Perform research" at bounding box center [157, 665] width 208 height 37
click at [261, 728] on button "Teach" at bounding box center [157, 709] width 208 height 37
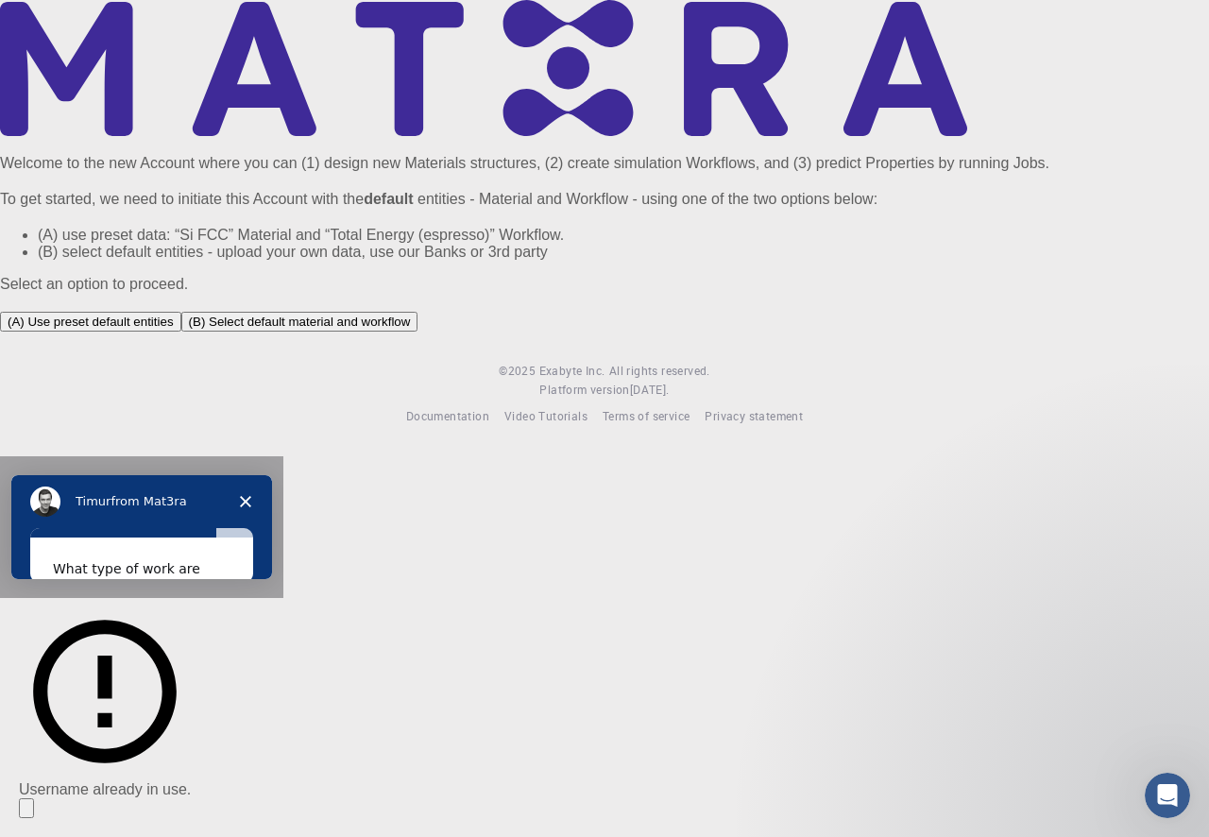
click at [230, 836] on button "Next" at bounding box center [203, 822] width 56 height 32
click at [230, 780] on button "Submit" at bounding box center [195, 764] width 72 height 32
click at [230, 790] on link "Start a Tour" at bounding box center [181, 766] width 97 height 45
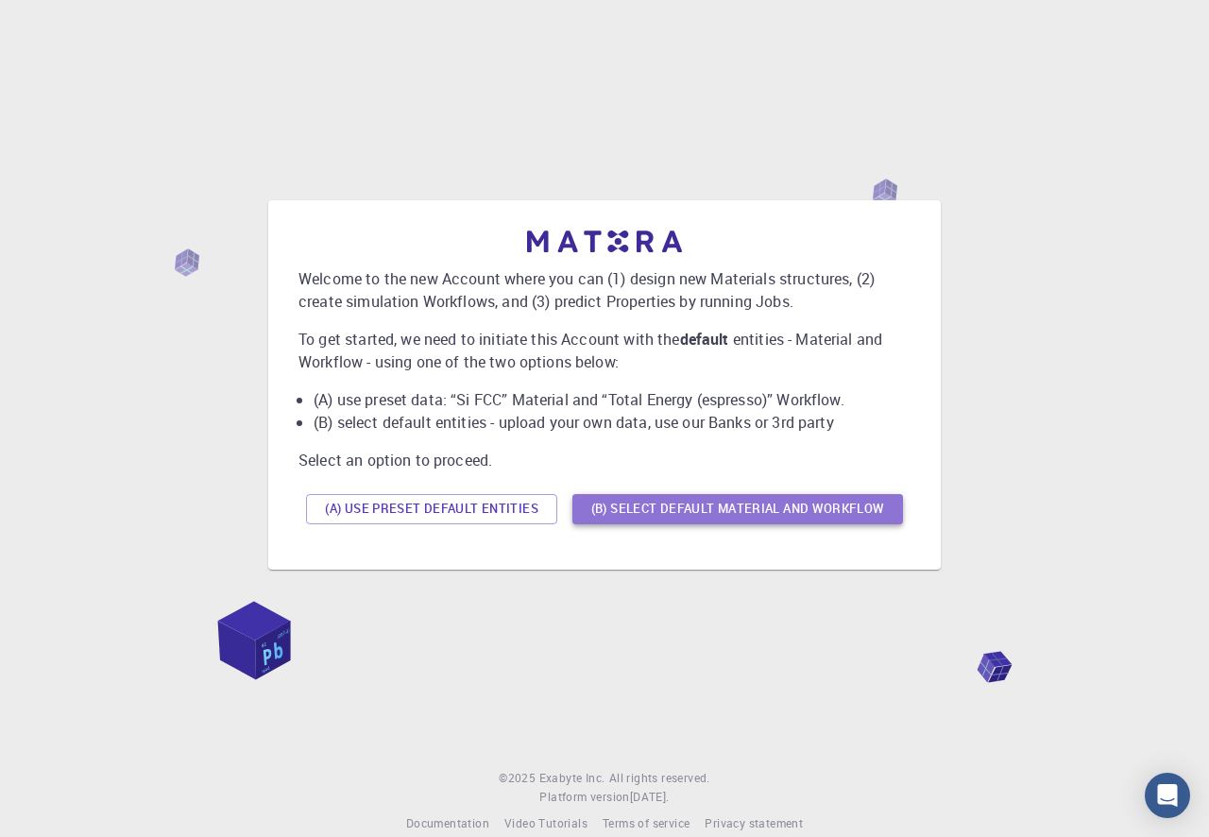
click at [725, 516] on button "(B) Select default material and workflow" at bounding box center [737, 509] width 331 height 30
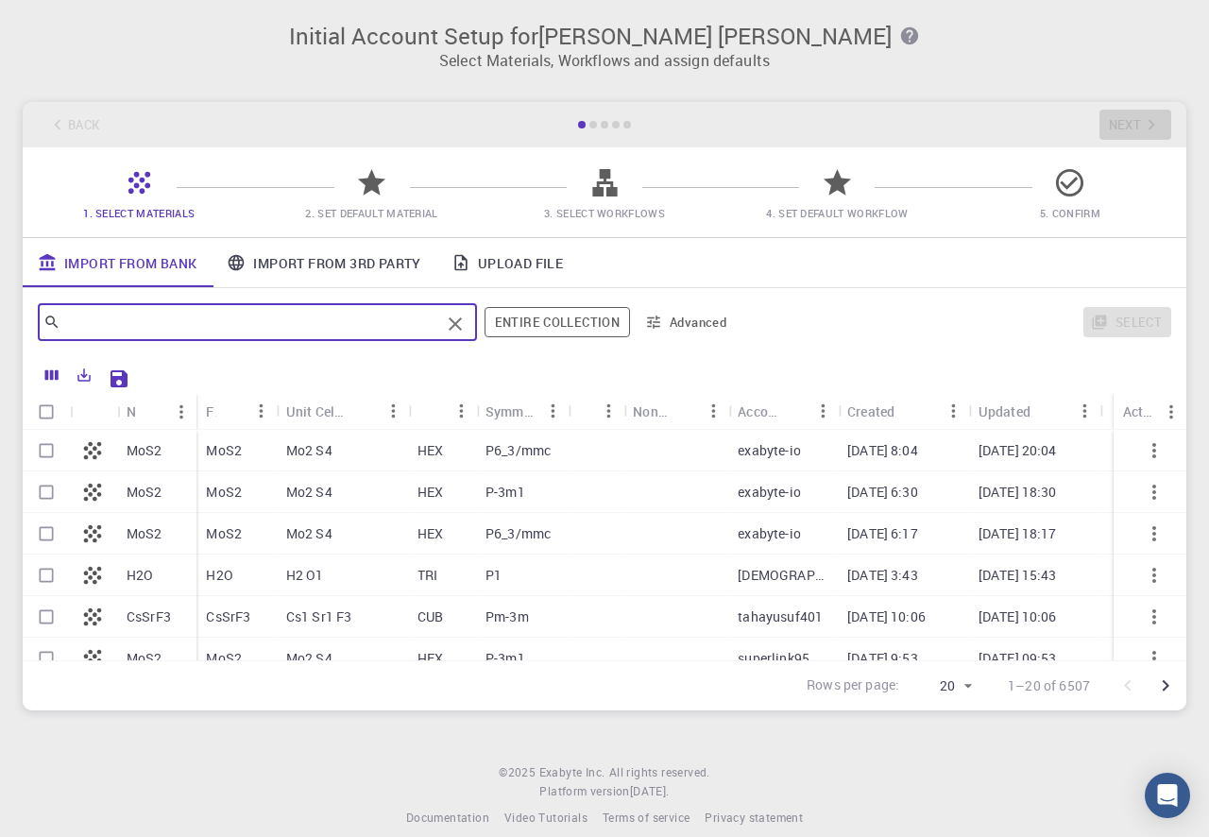
click at [268, 317] on input "text" at bounding box center [250, 322] width 380 height 26
type input "b"
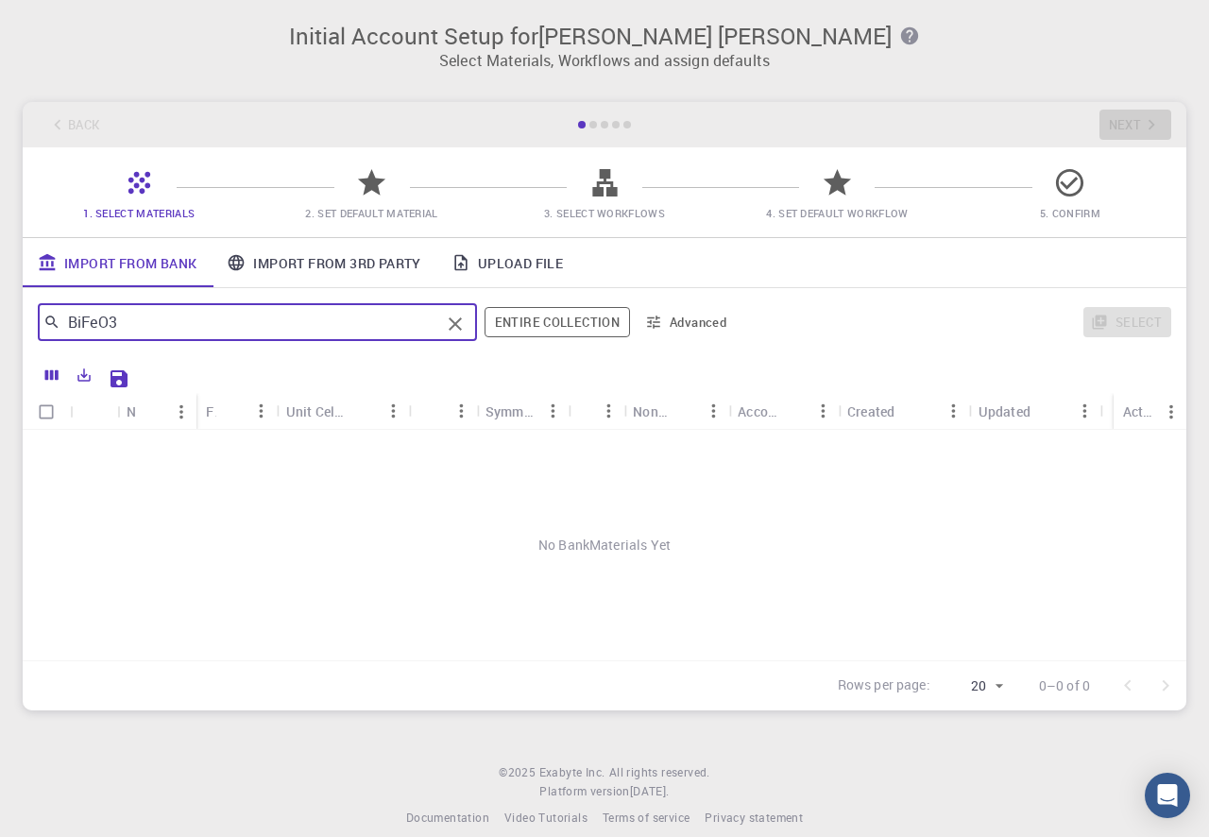
type input "BiFeO3"
click at [345, 261] on link "Import From 3rd Party" at bounding box center [324, 262] width 224 height 49
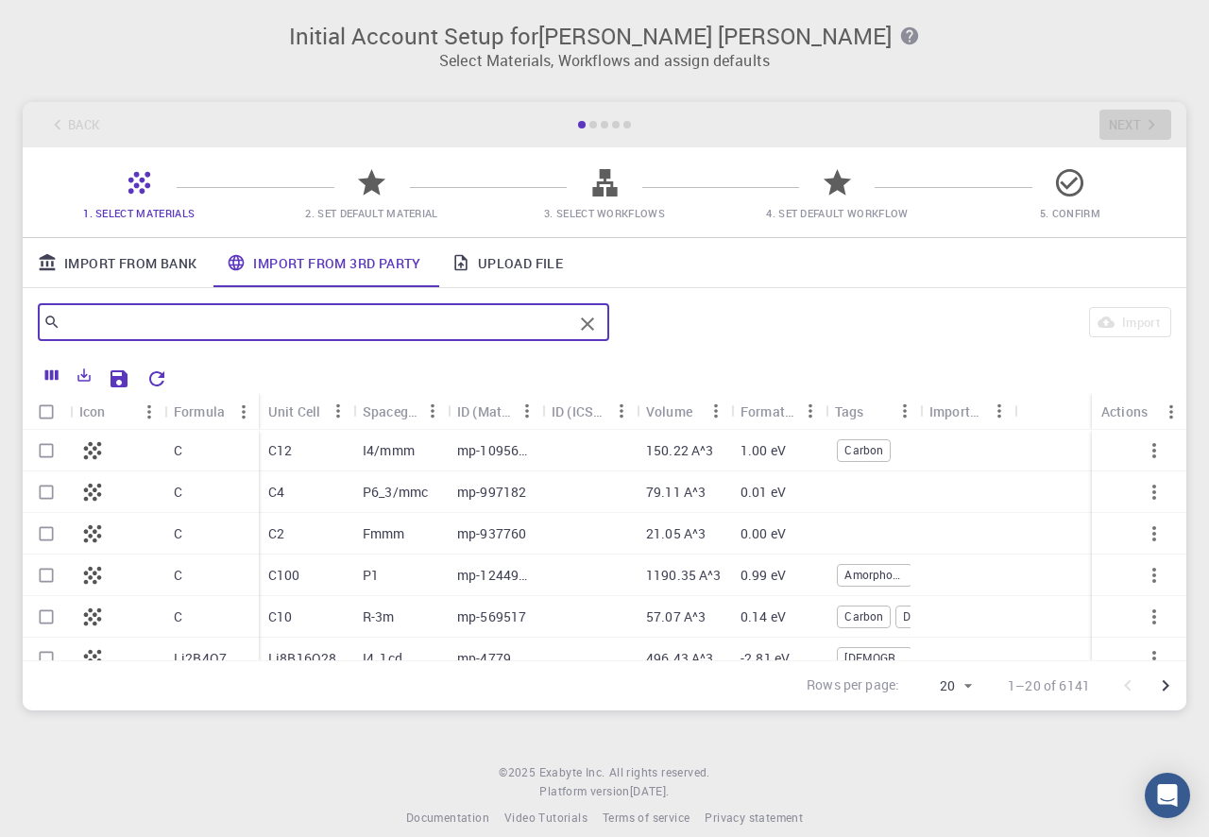
click at [213, 316] on input "text" at bounding box center [316, 322] width 512 height 26
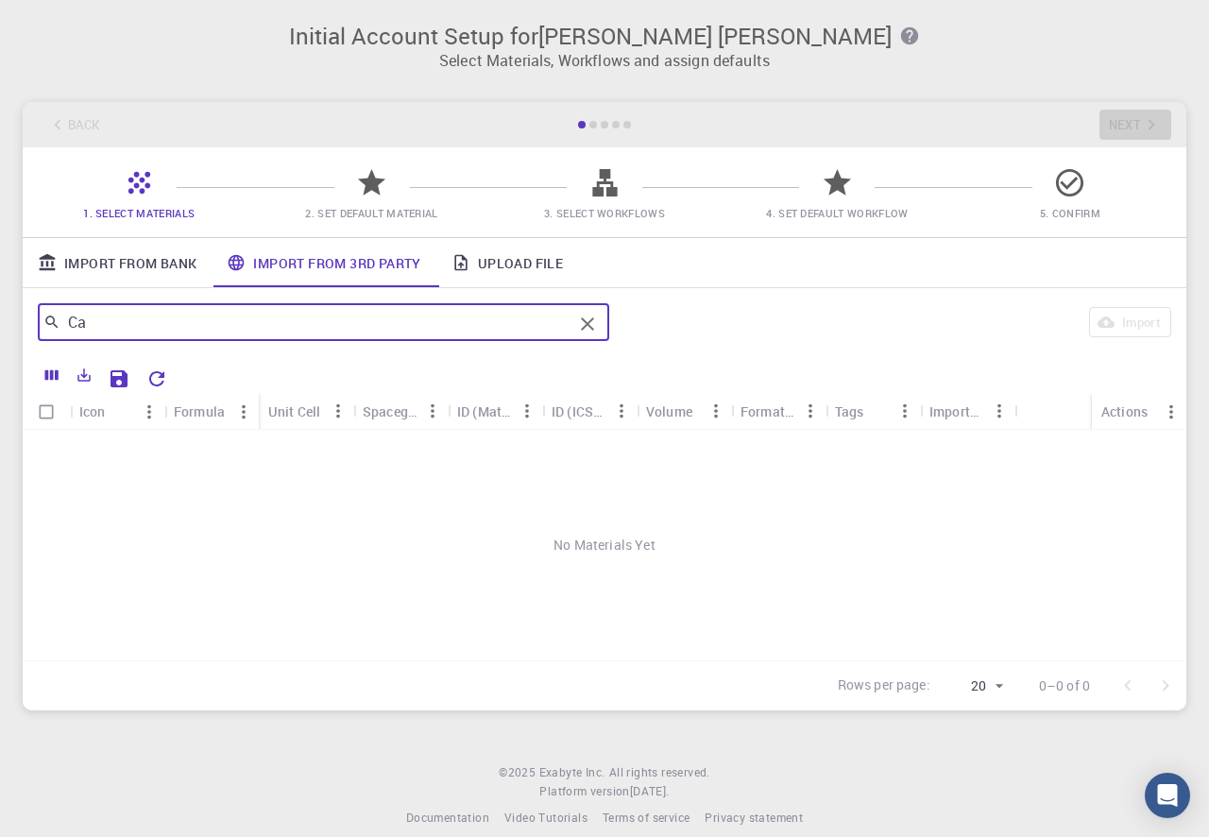
type input "C"
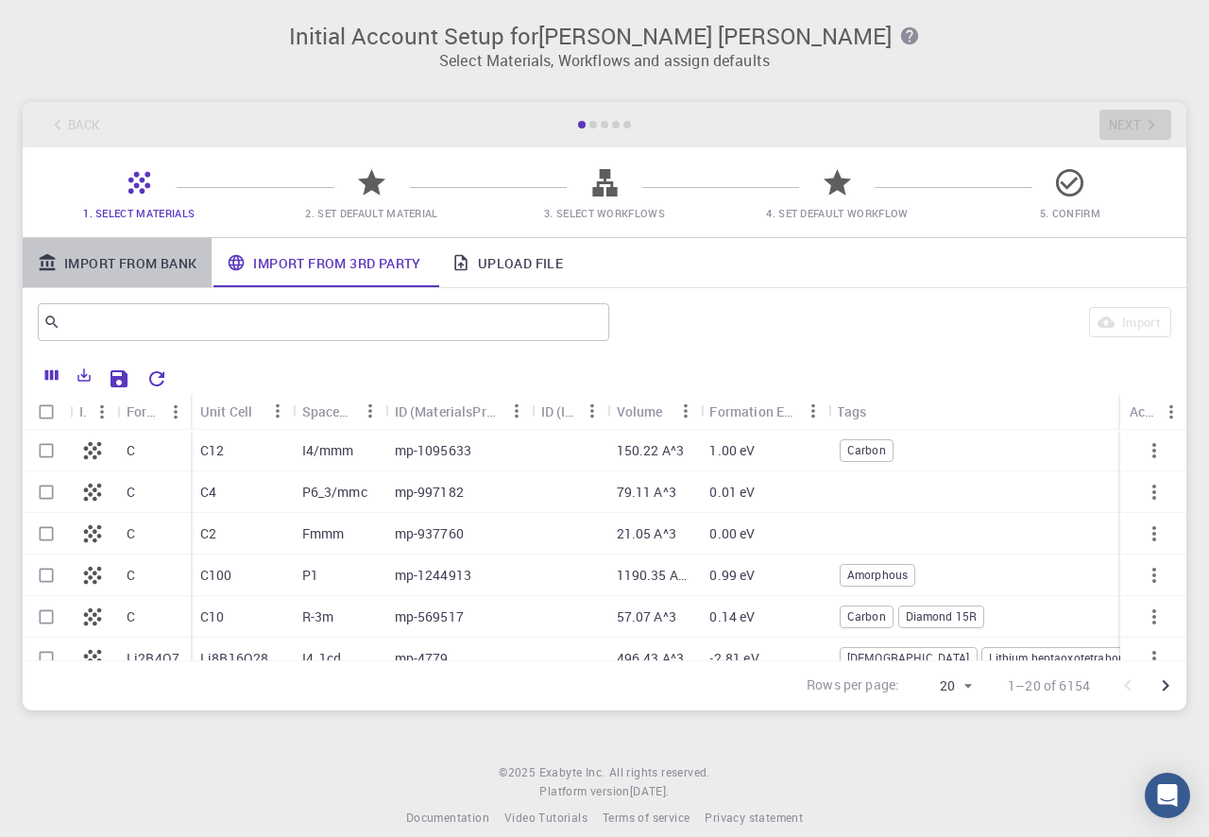
click at [147, 268] on link "Import From Bank" at bounding box center [117, 262] width 189 height 49
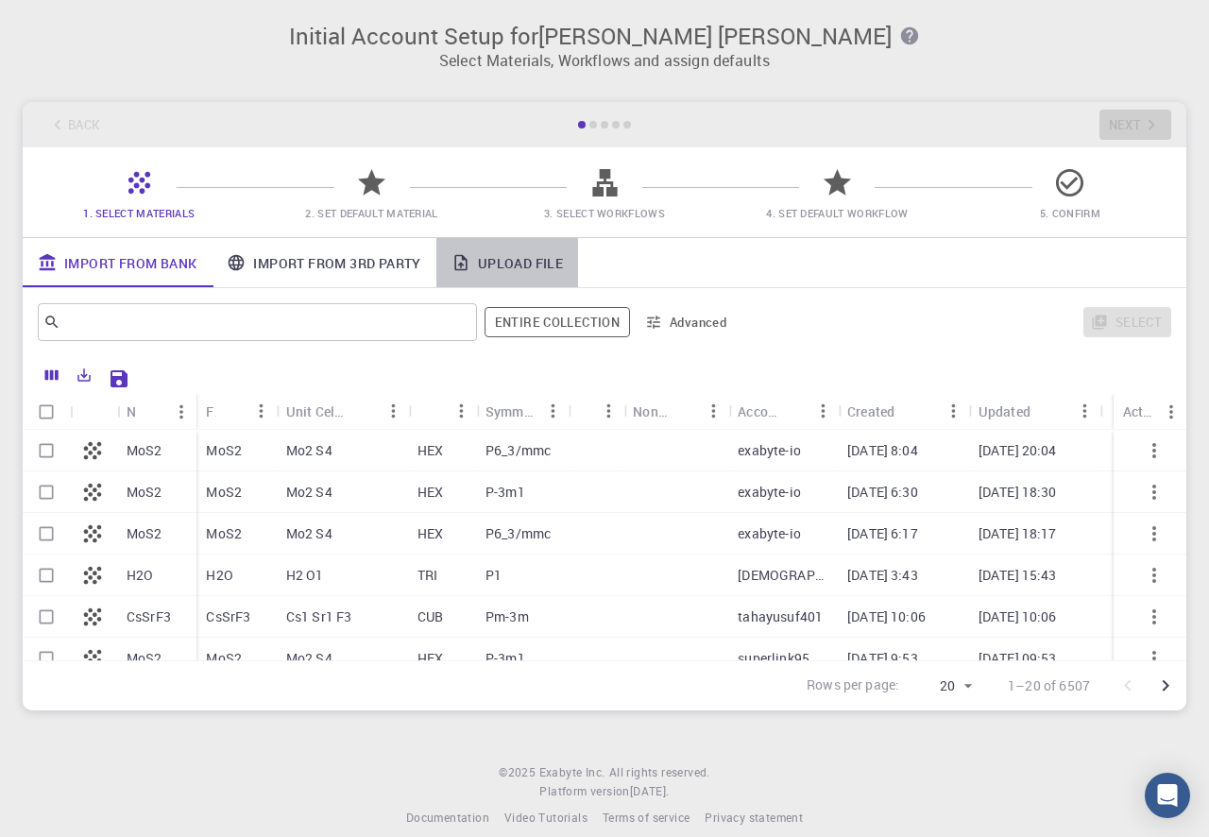
click at [509, 265] on link "Upload File" at bounding box center [507, 262] width 142 height 49
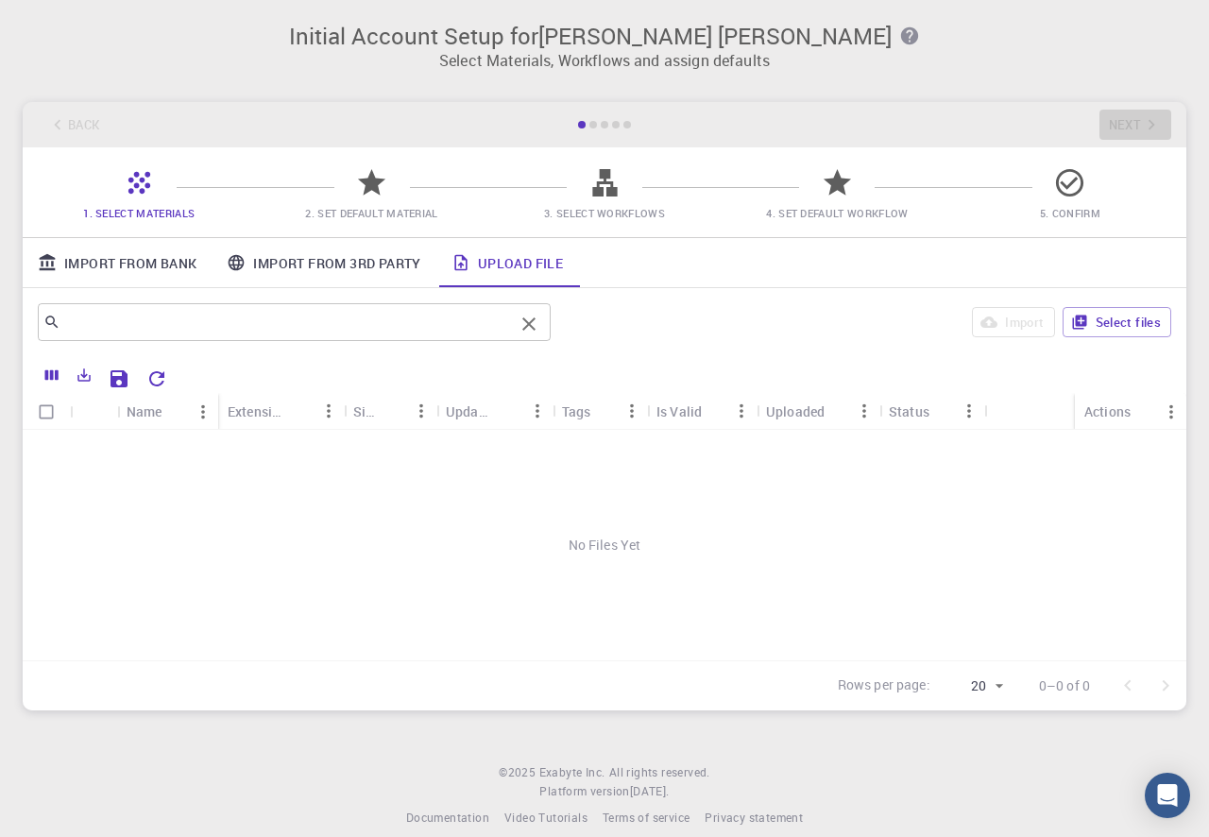
click at [158, 329] on input "text" at bounding box center [286, 322] width 453 height 26
click at [110, 266] on link "Import From Bank" at bounding box center [117, 262] width 189 height 49
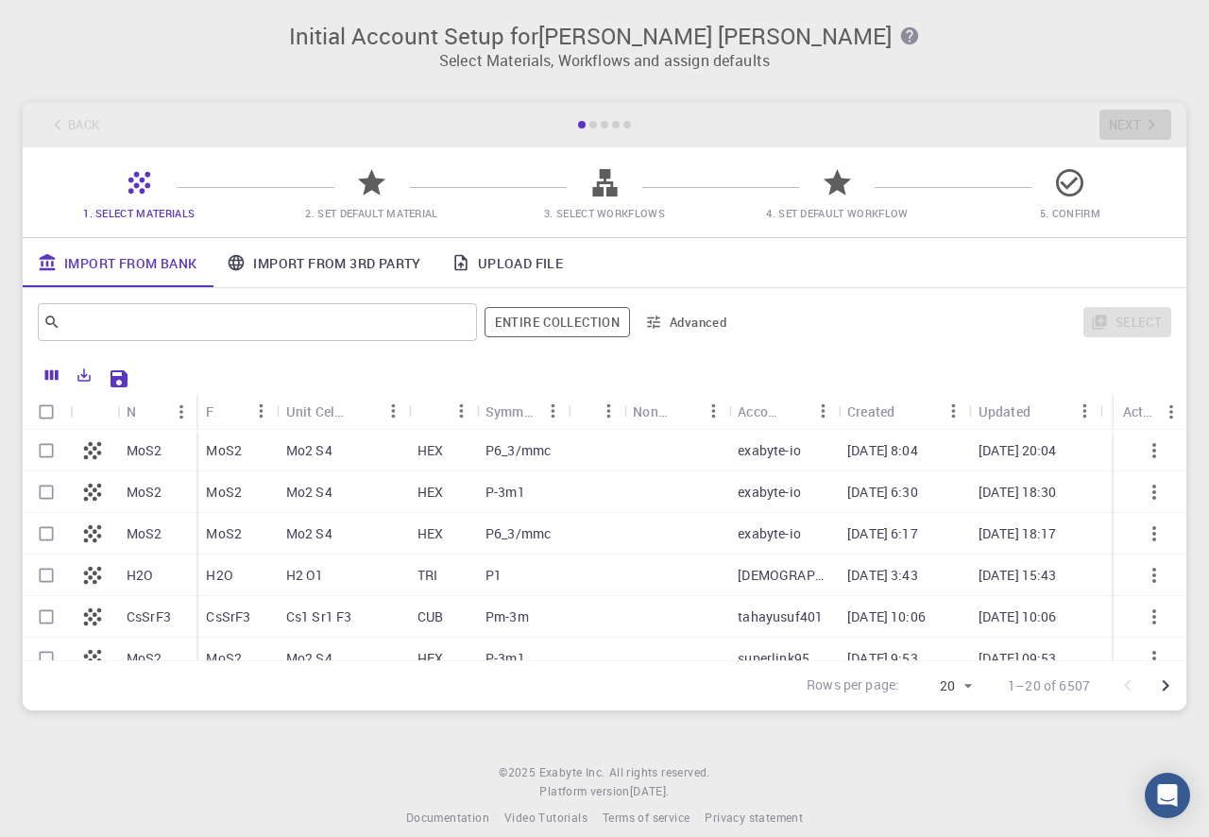
click at [133, 458] on p "MoS2" at bounding box center [145, 450] width 36 height 19
checkbox input "true"
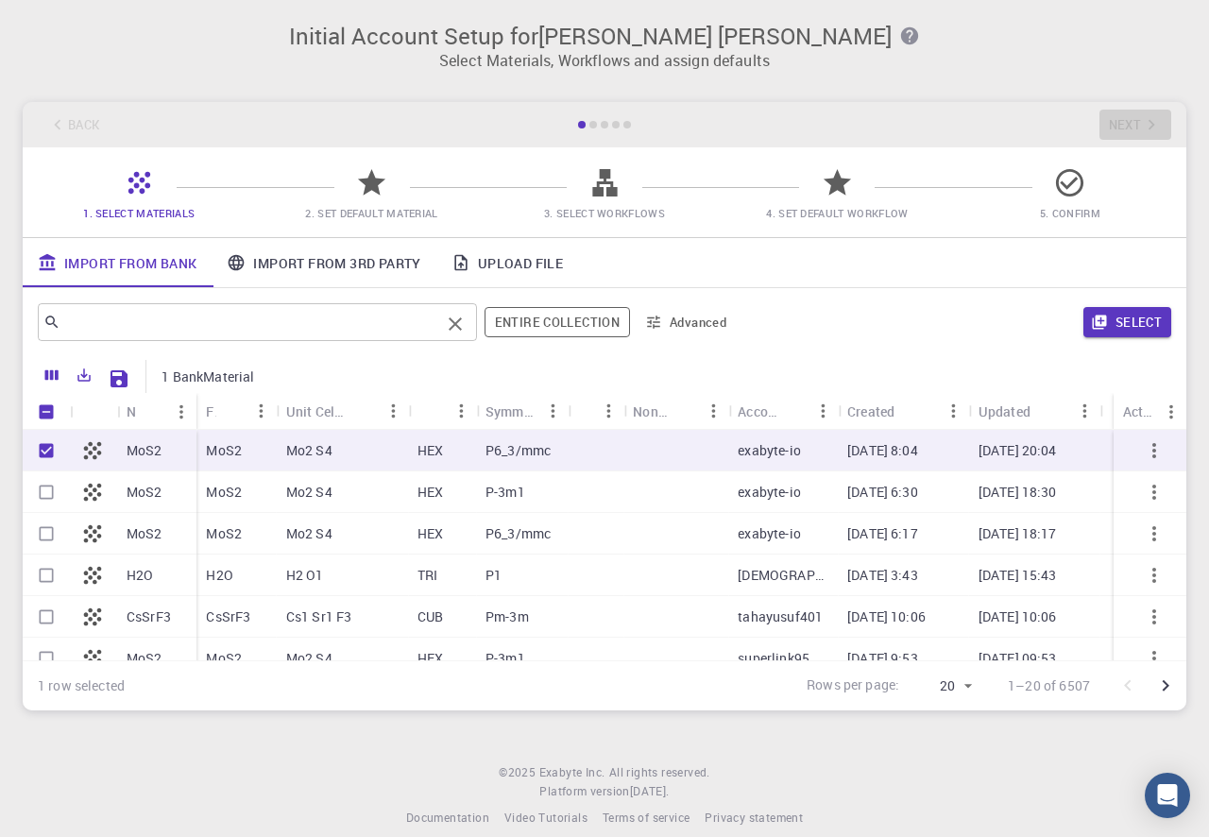
click at [234, 319] on input "text" at bounding box center [250, 322] width 380 height 26
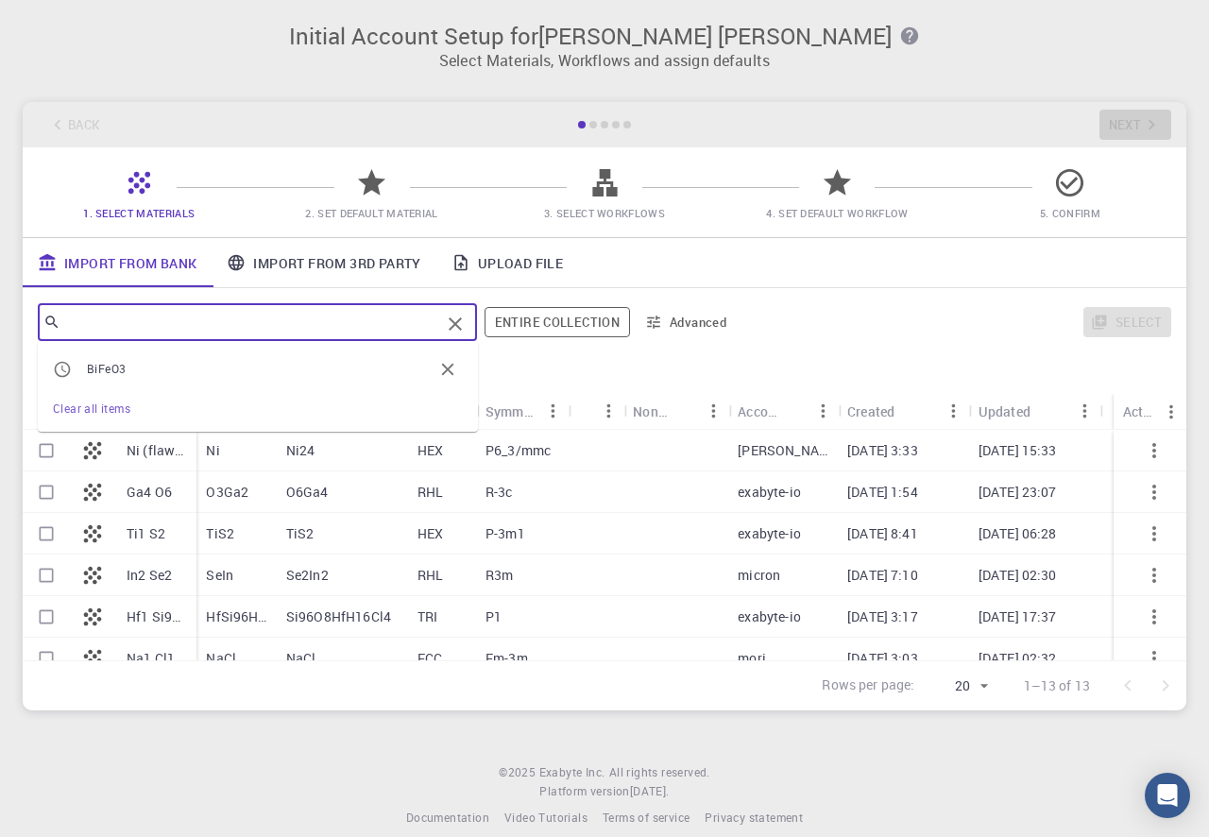
checkbox input "false"
type input "c"
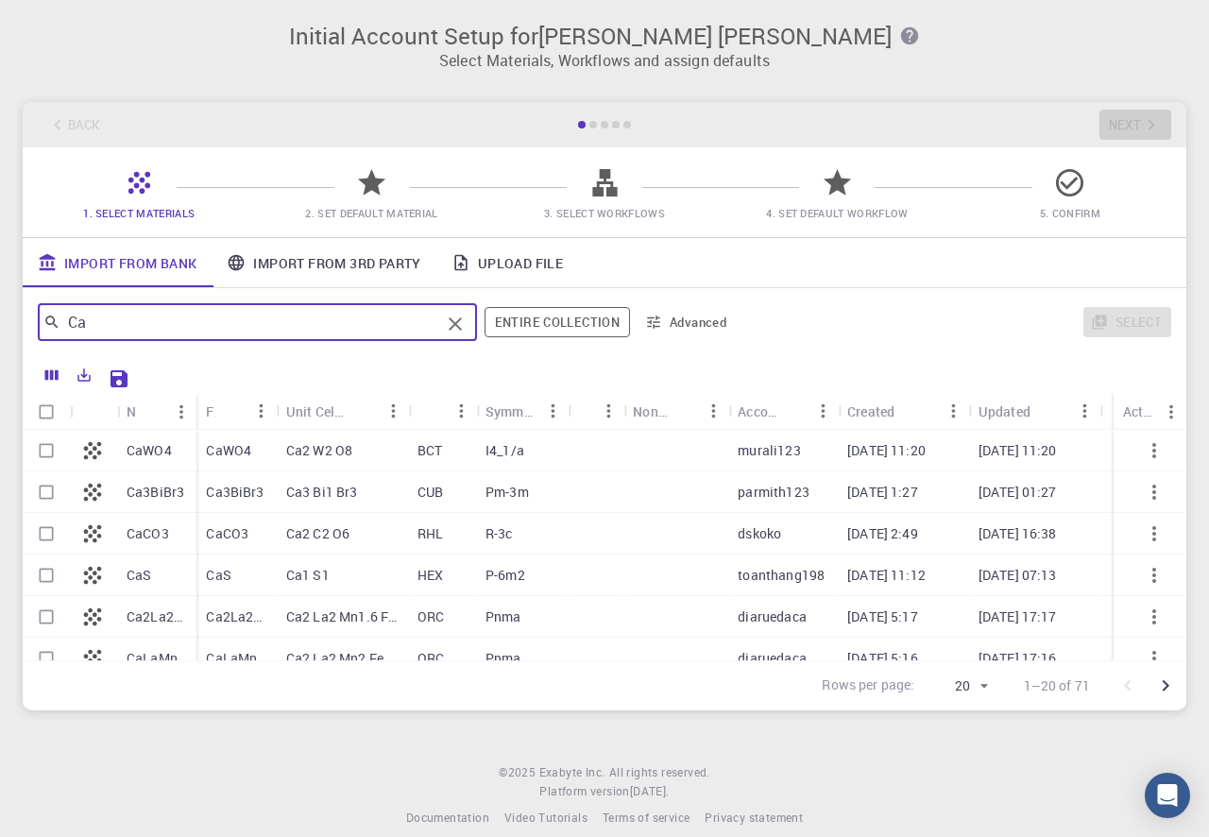
type input "Ca"
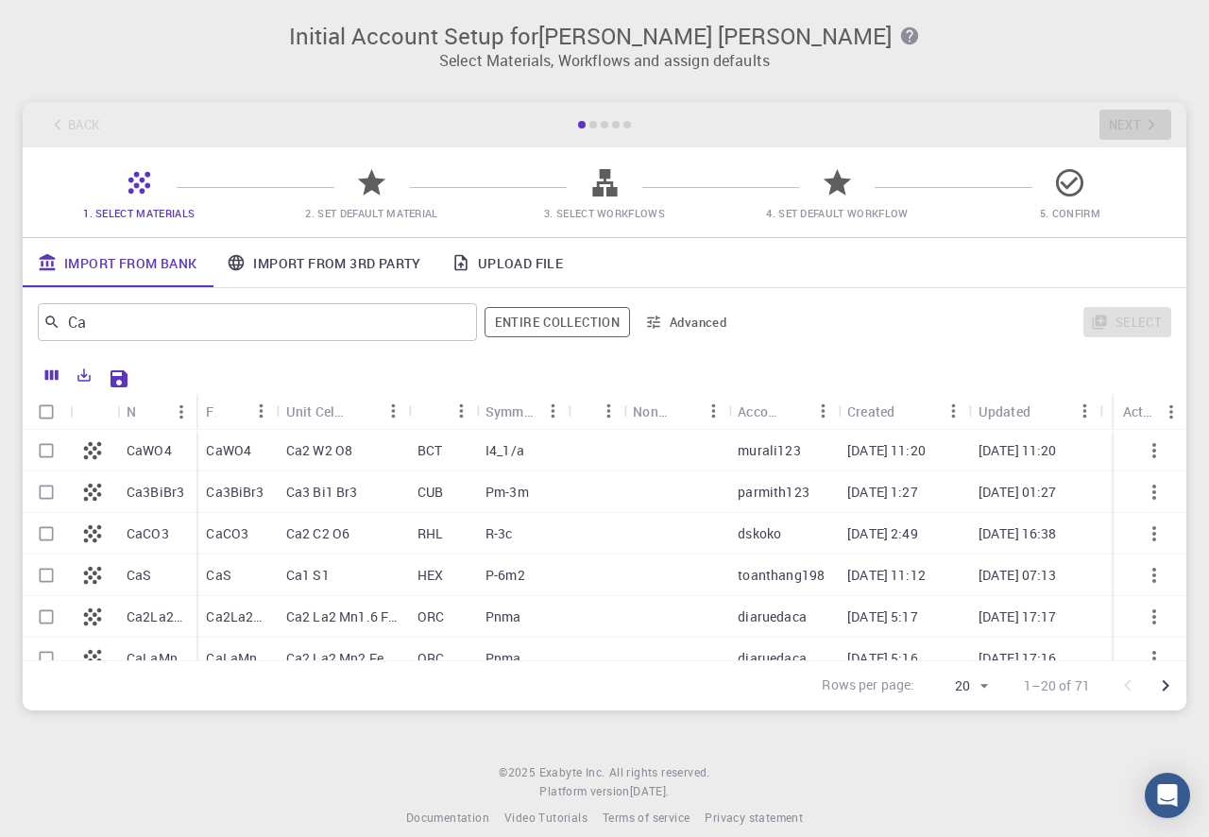
click at [162, 533] on p "CaCO3" at bounding box center [148, 533] width 43 height 19
checkbox input "true"
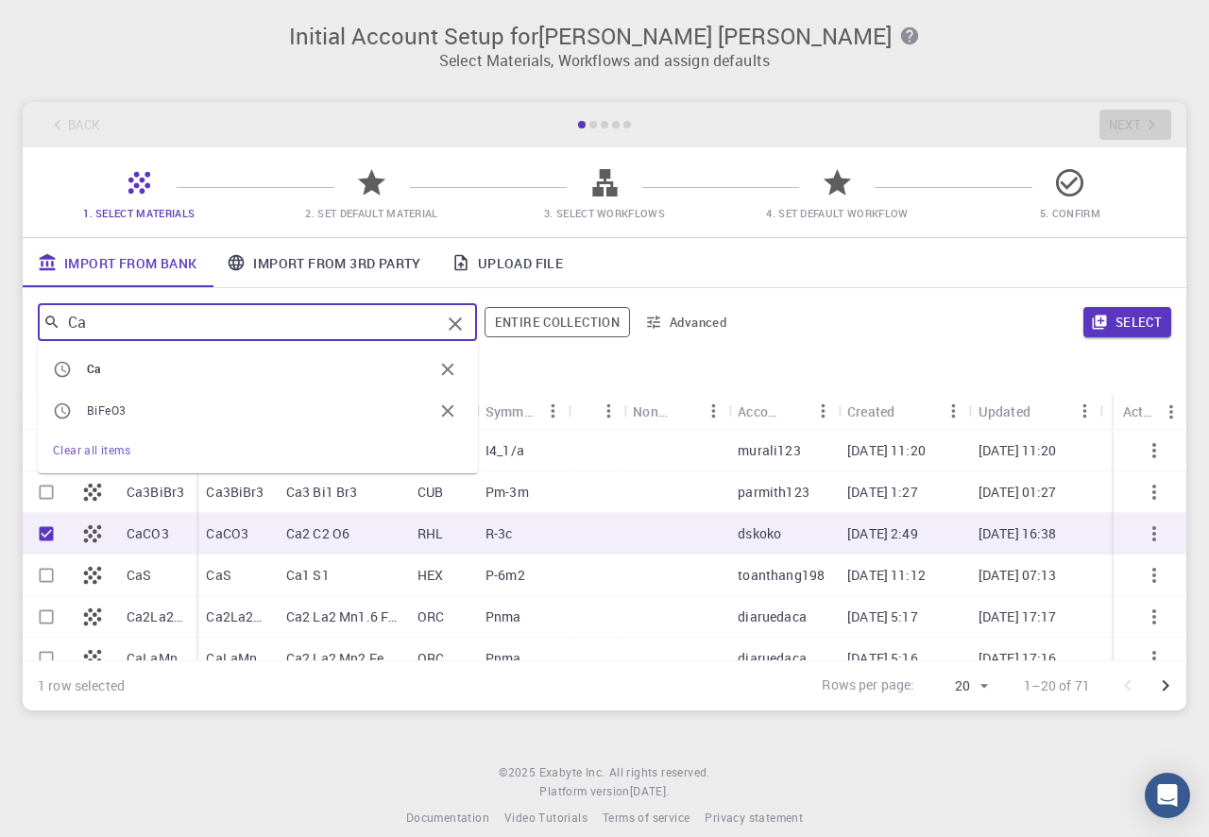
click at [109, 334] on input "Ca" at bounding box center [250, 322] width 380 height 26
type input "C"
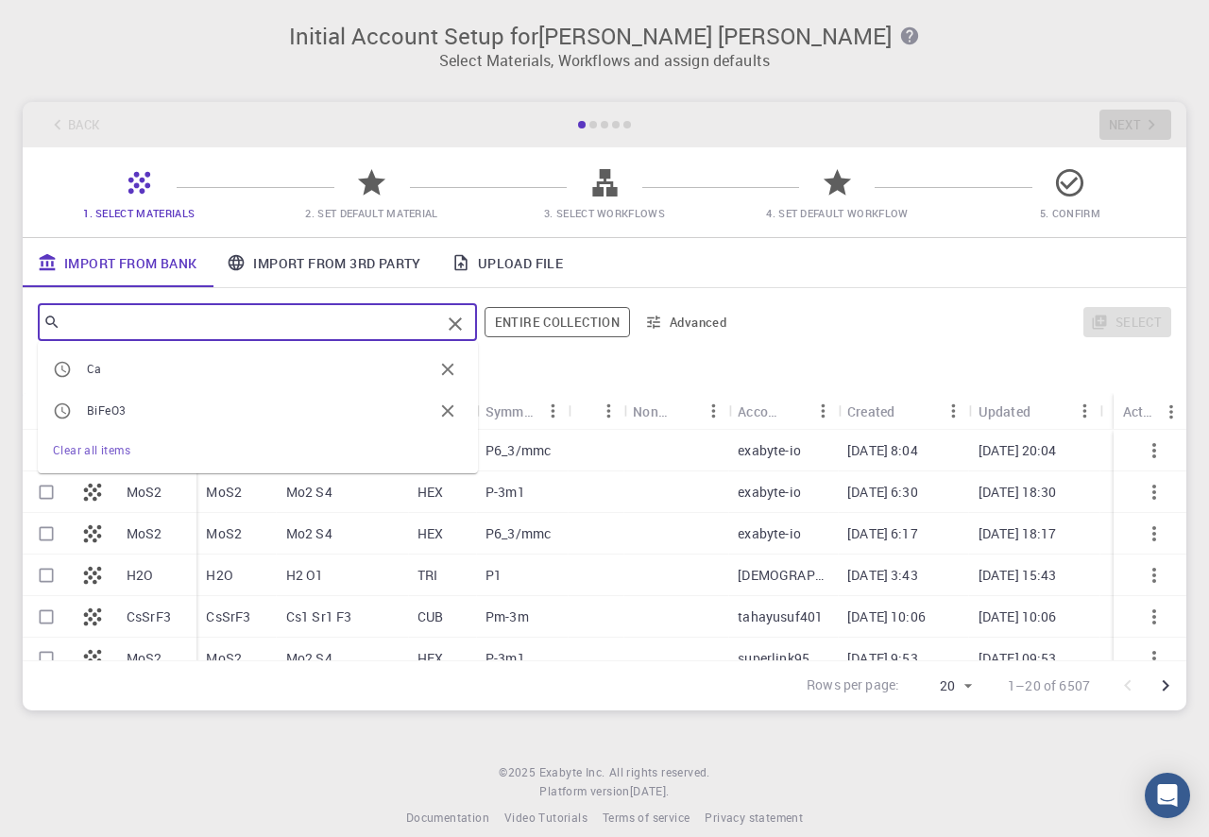
checkbox input "false"
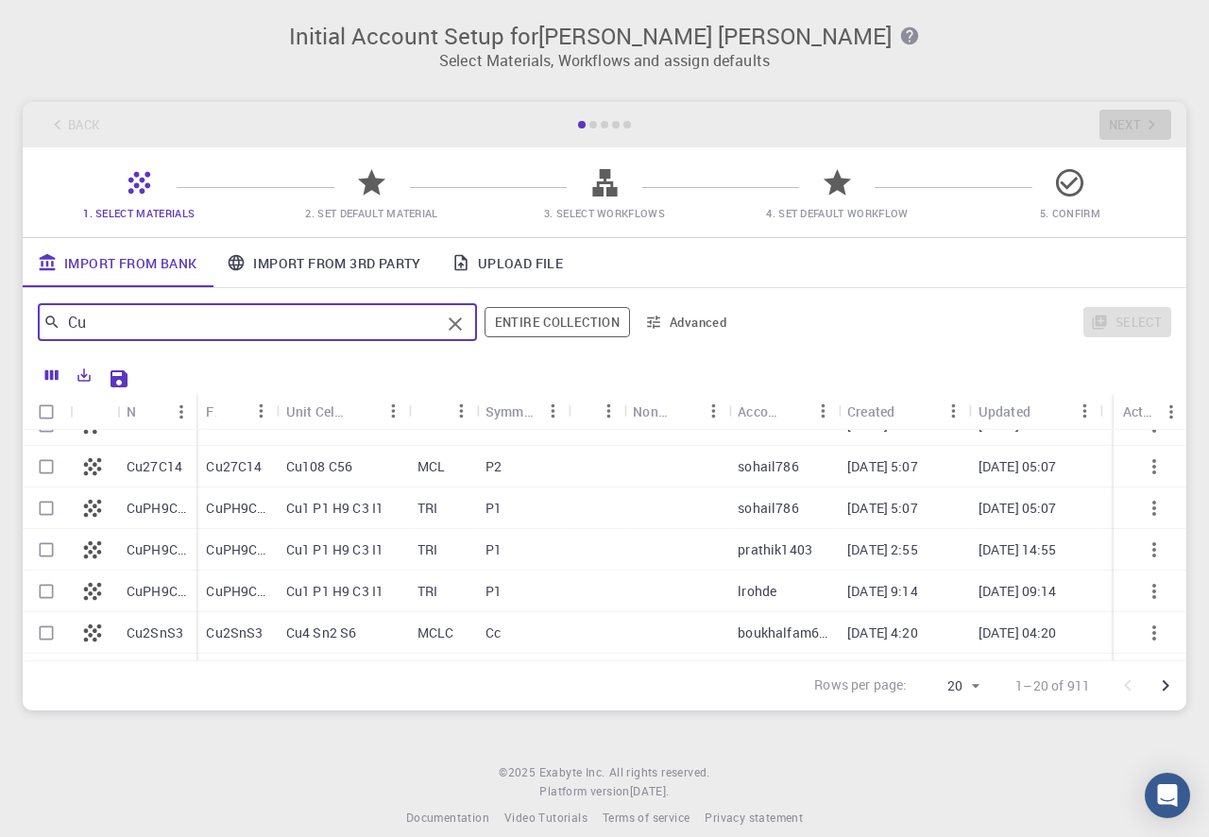
scroll to position [601, 0]
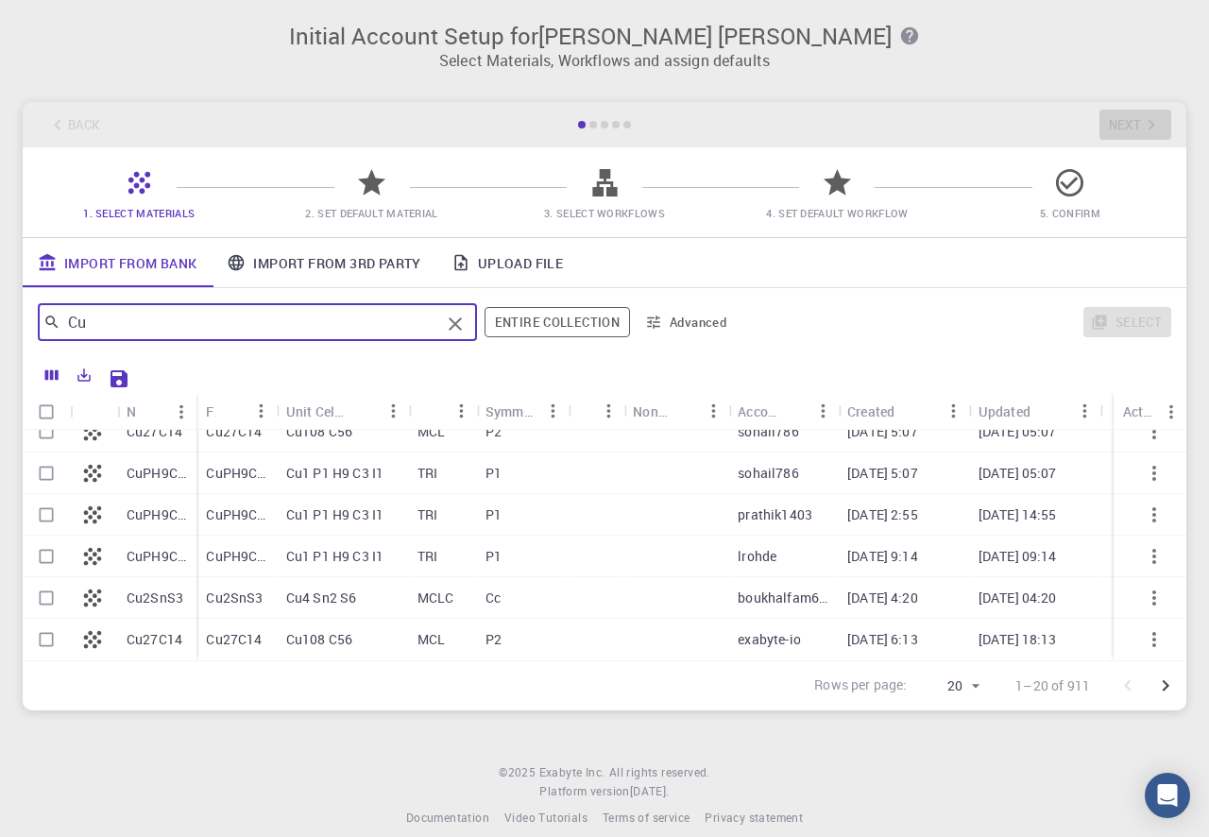
click at [683, 321] on button "Advanced" at bounding box center [687, 322] width 98 height 30
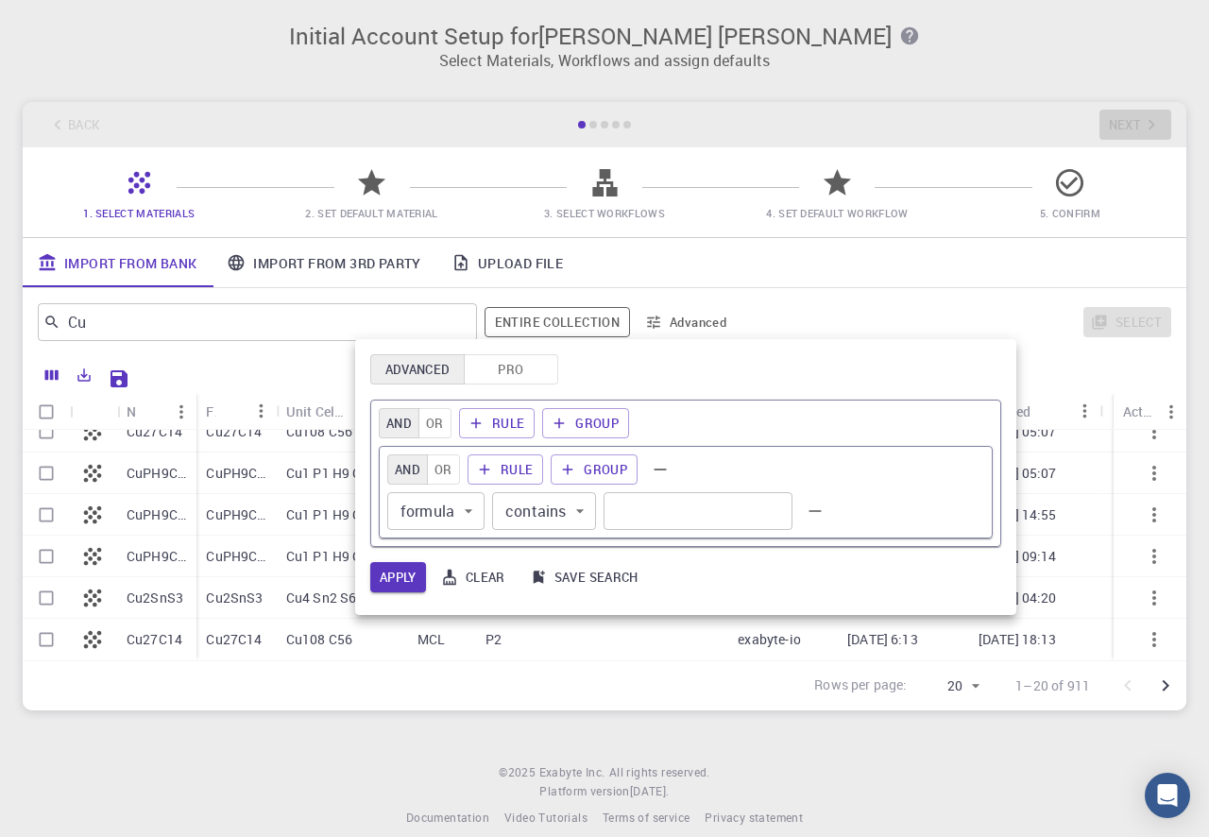
click at [1031, 333] on div at bounding box center [604, 418] width 1209 height 837
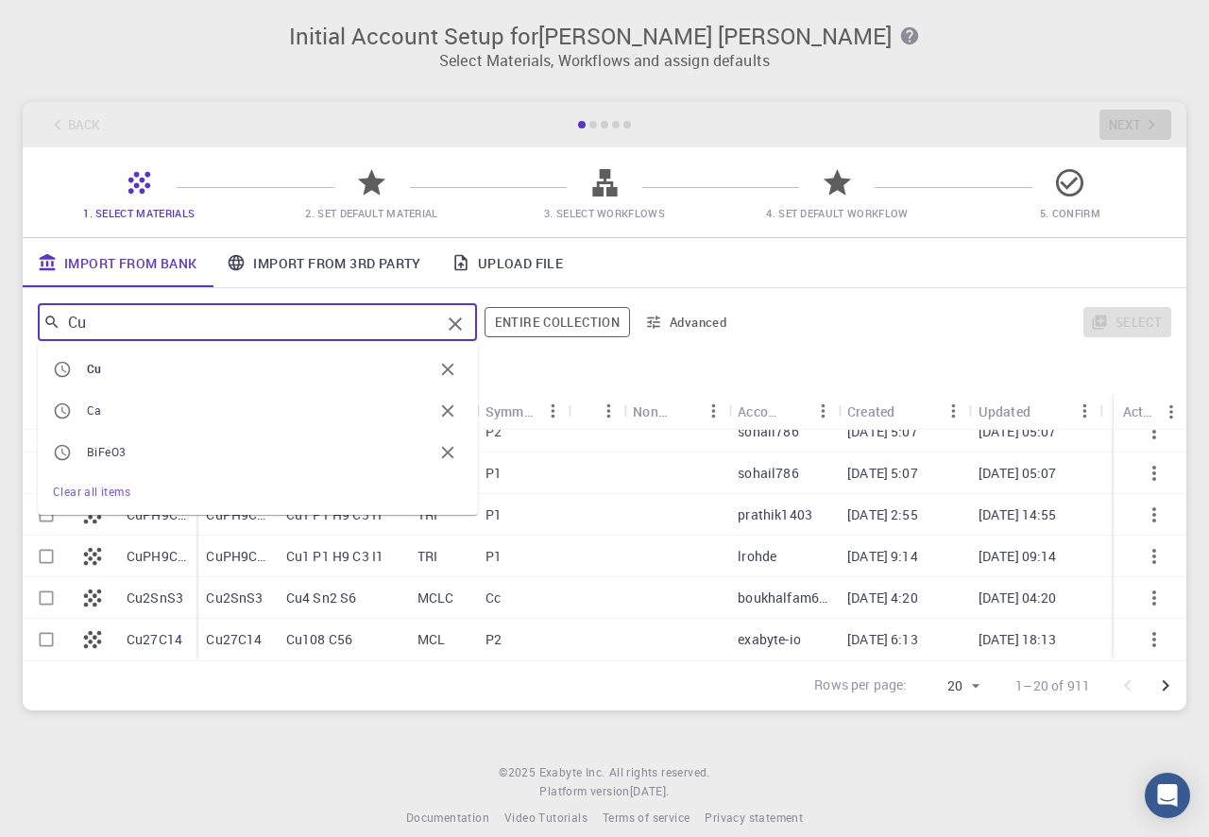
drag, startPoint x: 130, startPoint y: 330, endPoint x: -19, endPoint y: 301, distance: 151.9
click at [60, 309] on input "Cu" at bounding box center [250, 322] width 380 height 26
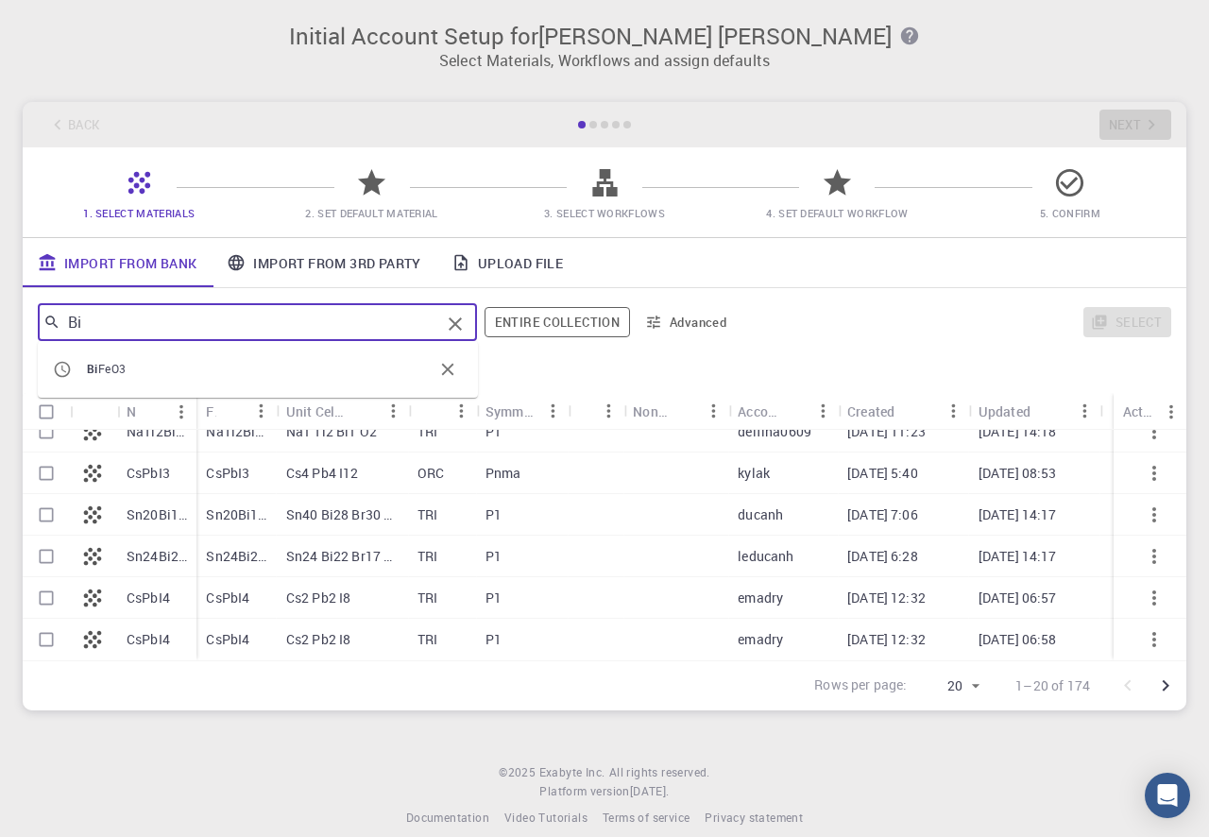
click at [103, 390] on li "Bi FeO3" at bounding box center [258, 370] width 440 height 42
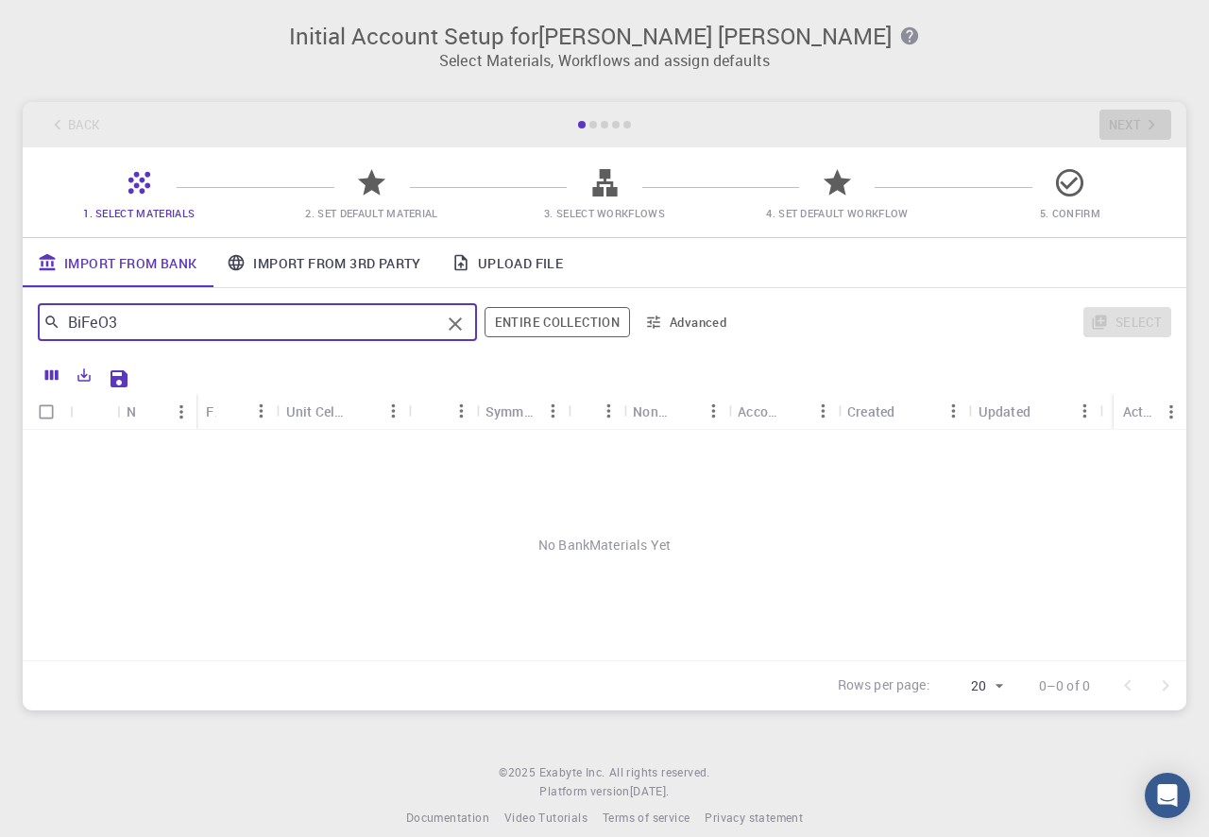
scroll to position [0, 0]
type input "BiFeO3"
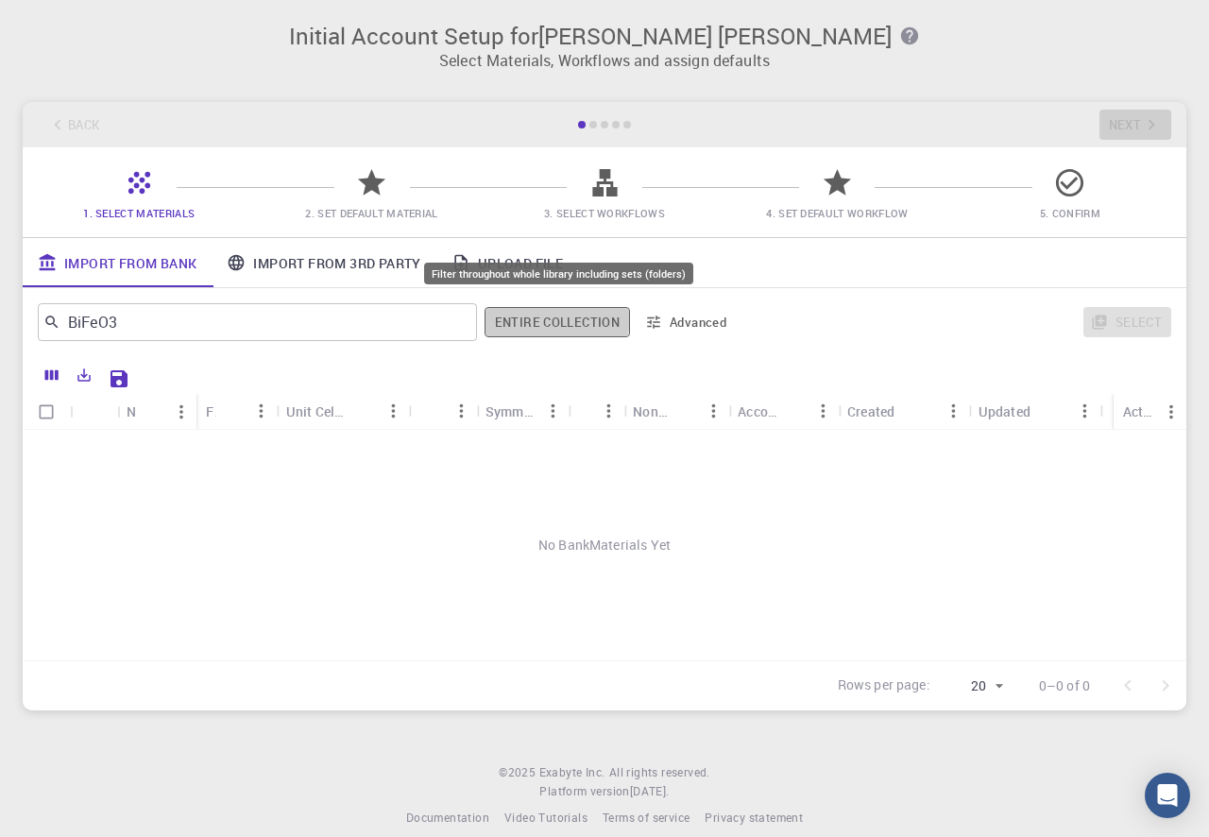
click at [520, 316] on button "Entire collection" at bounding box center [557, 322] width 145 height 30
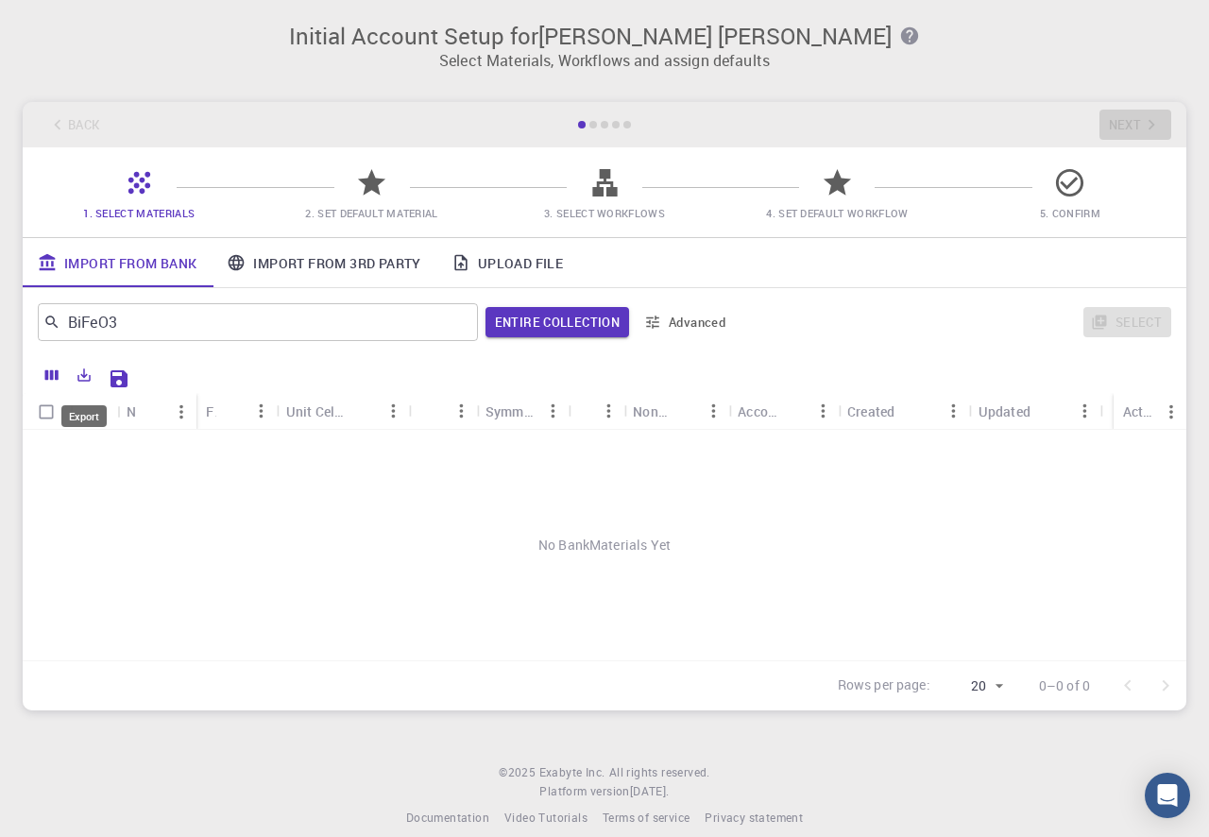
click at [87, 379] on icon "Export" at bounding box center [84, 375] width 17 height 17
click at [307, 358] on div at bounding box center [604, 374] width 1144 height 37
click at [358, 274] on link "Import From 3rd Party" at bounding box center [324, 262] width 224 height 49
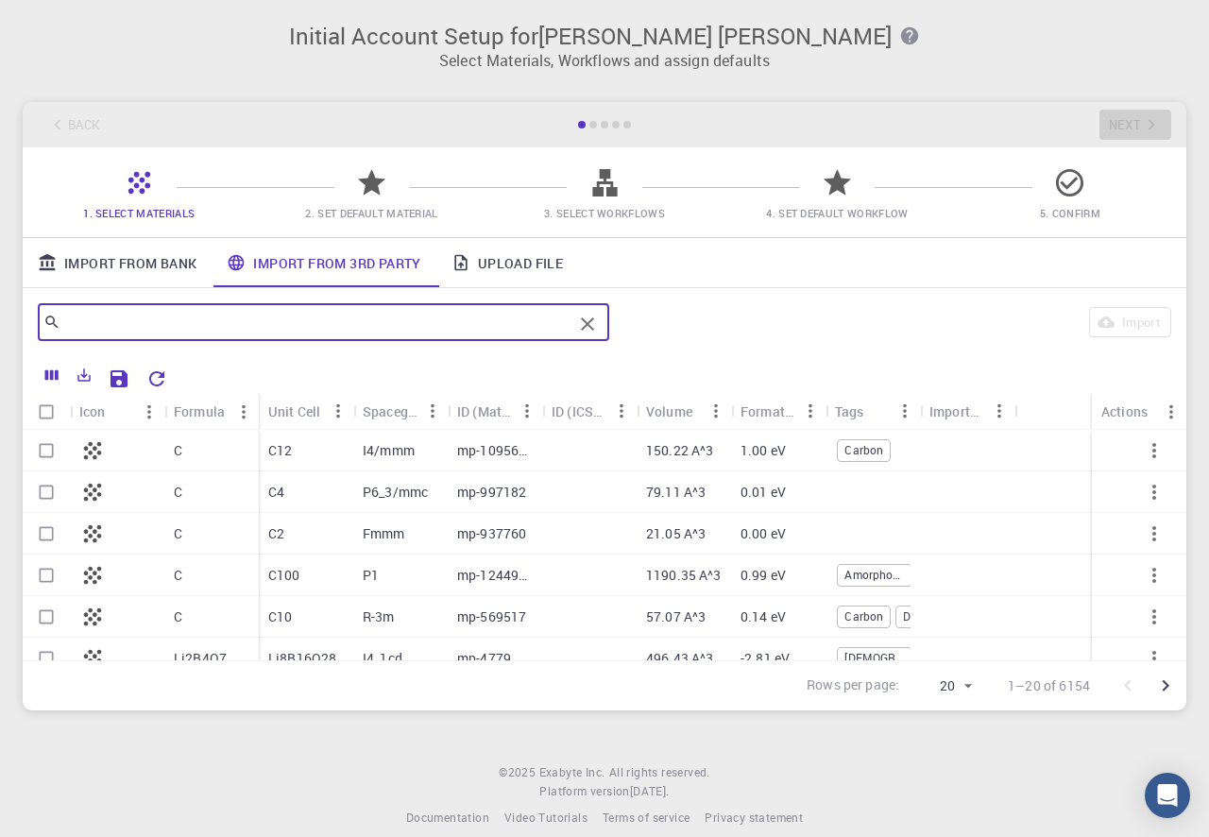
click at [189, 313] on input "text" at bounding box center [316, 322] width 512 height 26
type input "b"
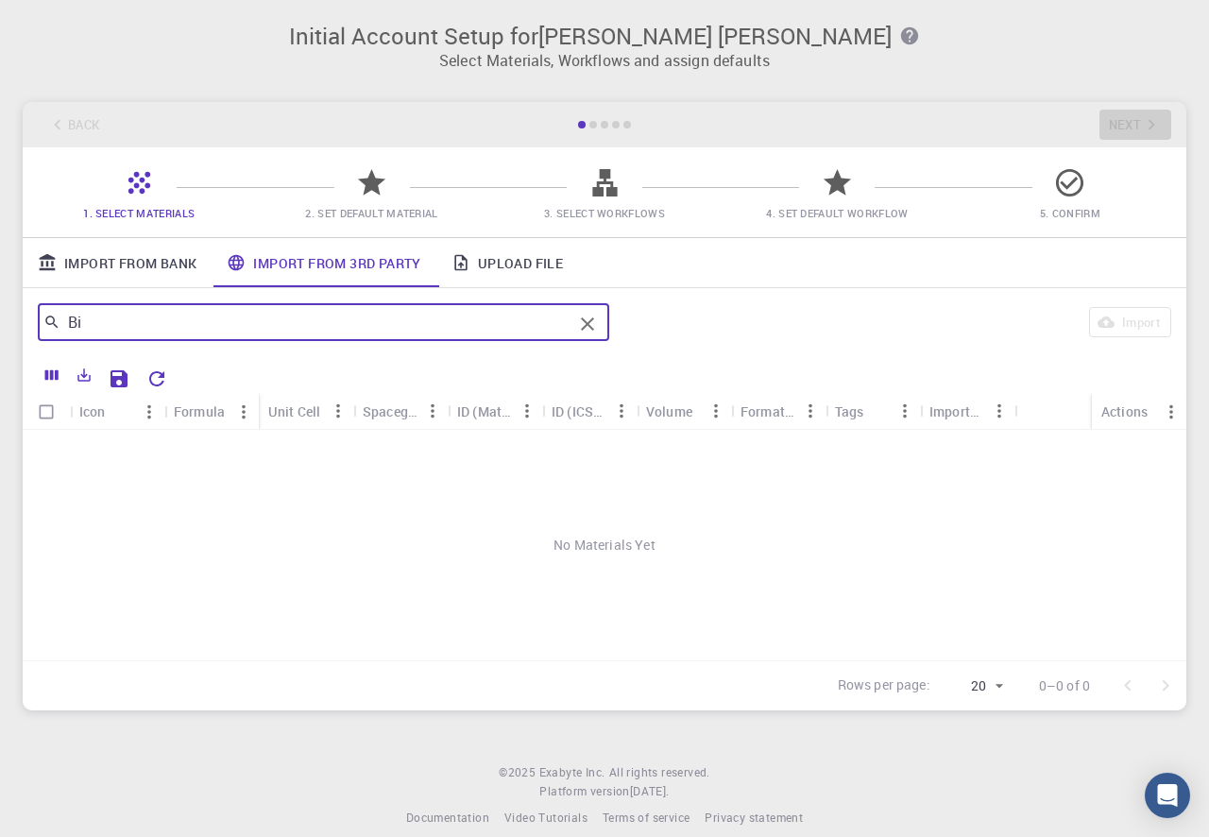
type input "B"
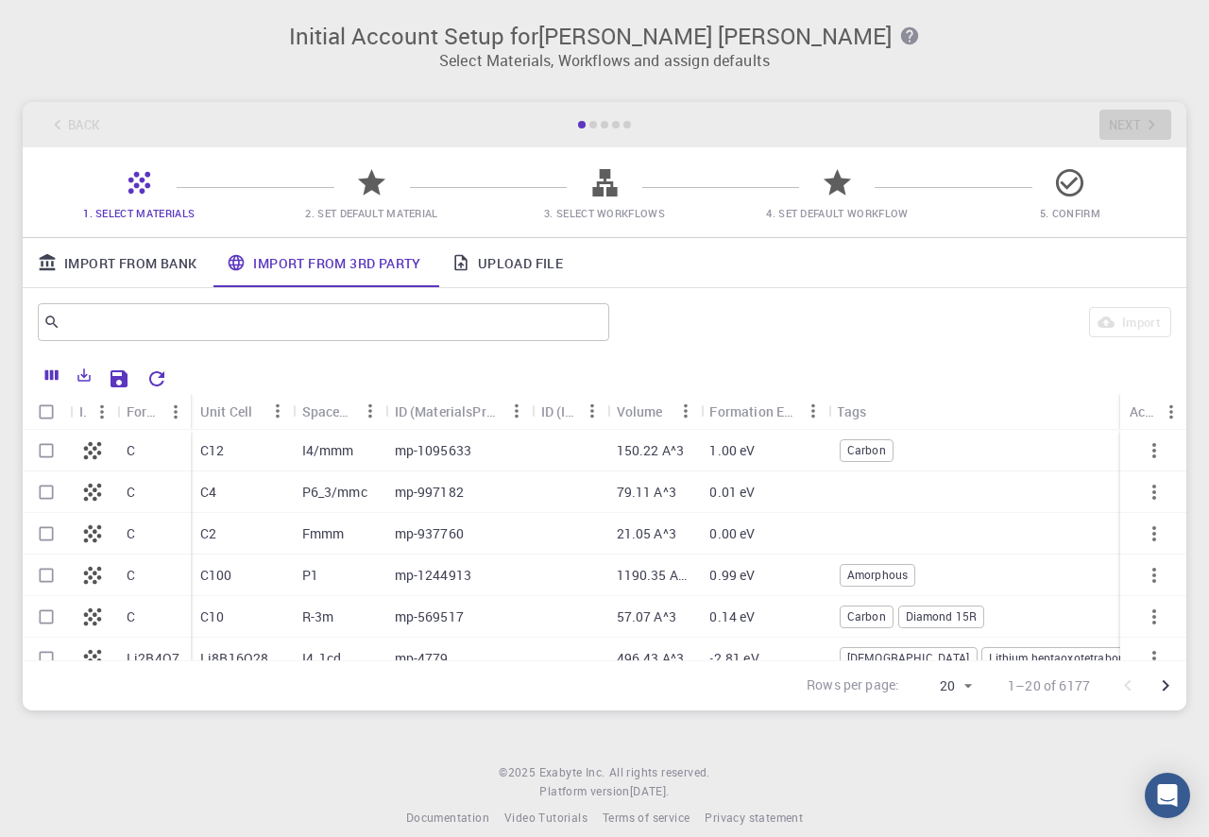
click at [149, 459] on div "C" at bounding box center [154, 451] width 74 height 42
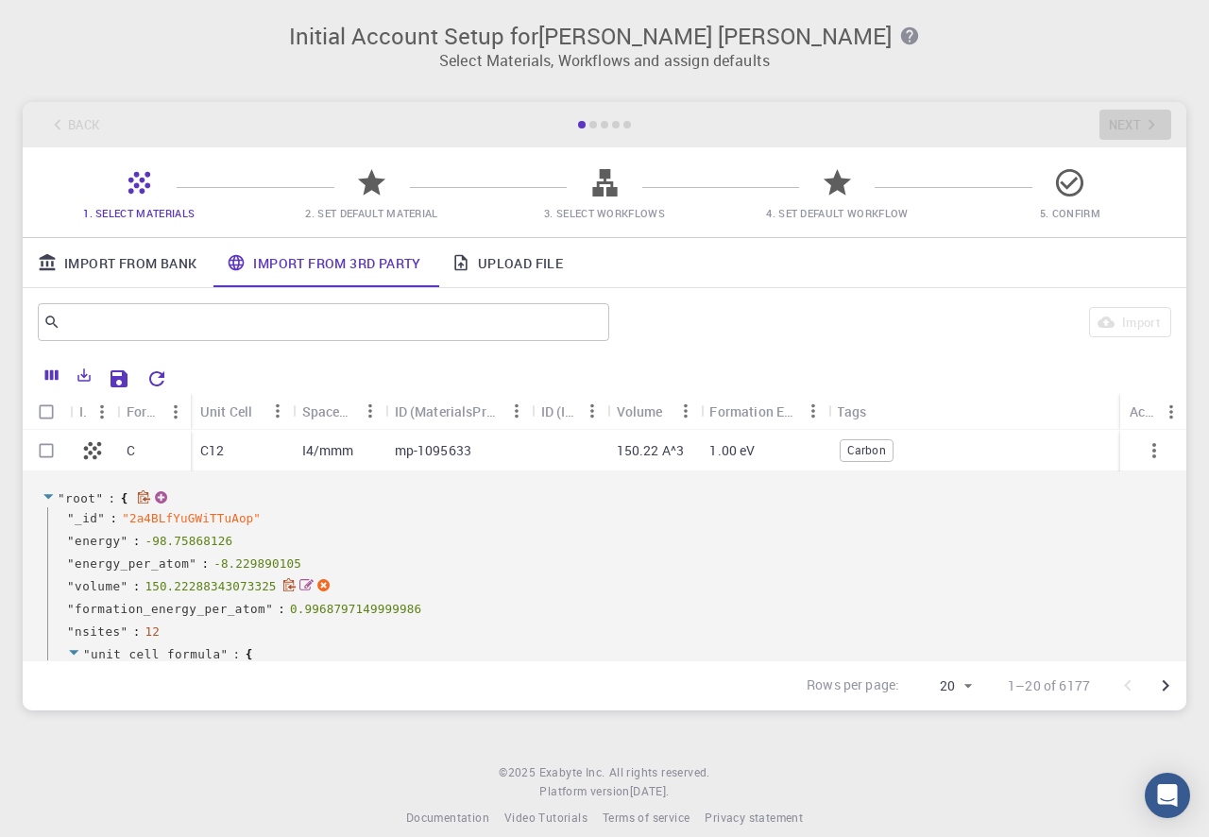
click at [575, 591] on div "" volume " : 150.22288343073325" at bounding box center [694, 586] width 1294 height 23
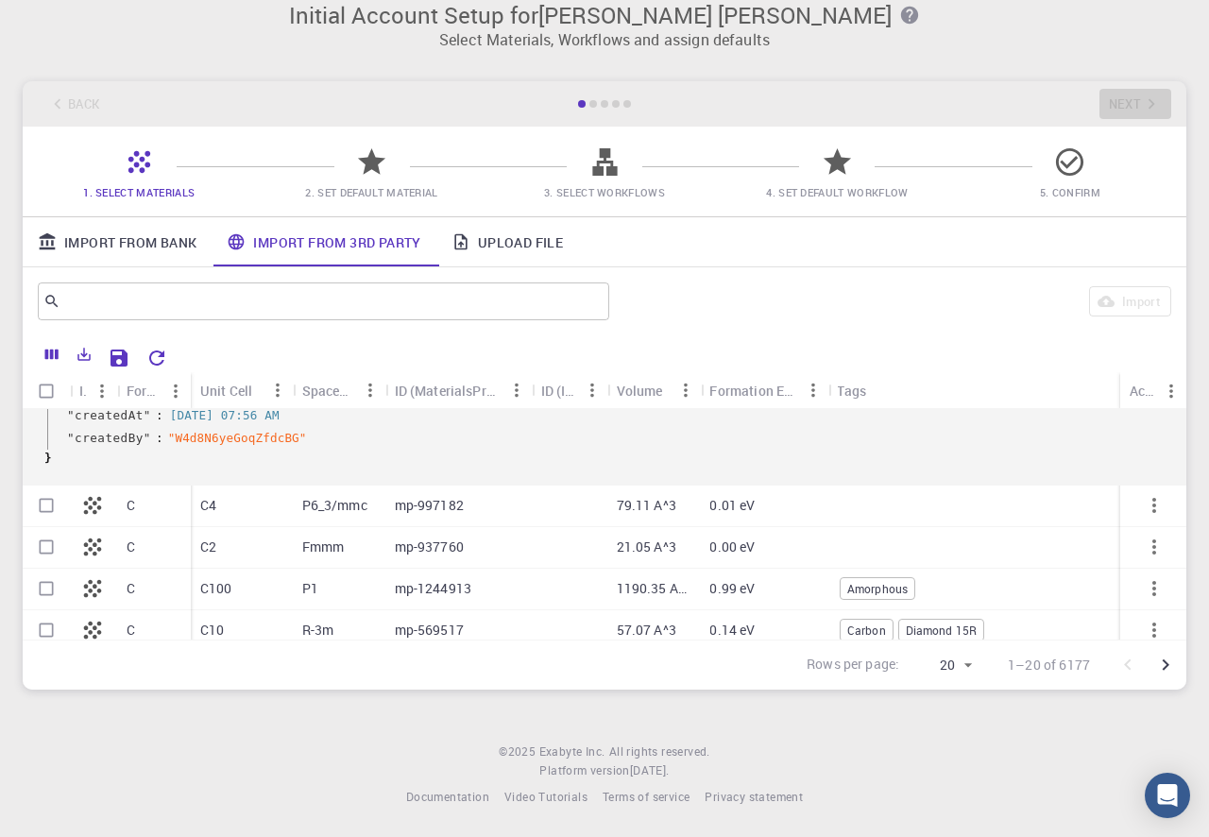
scroll to position [1448, 0]
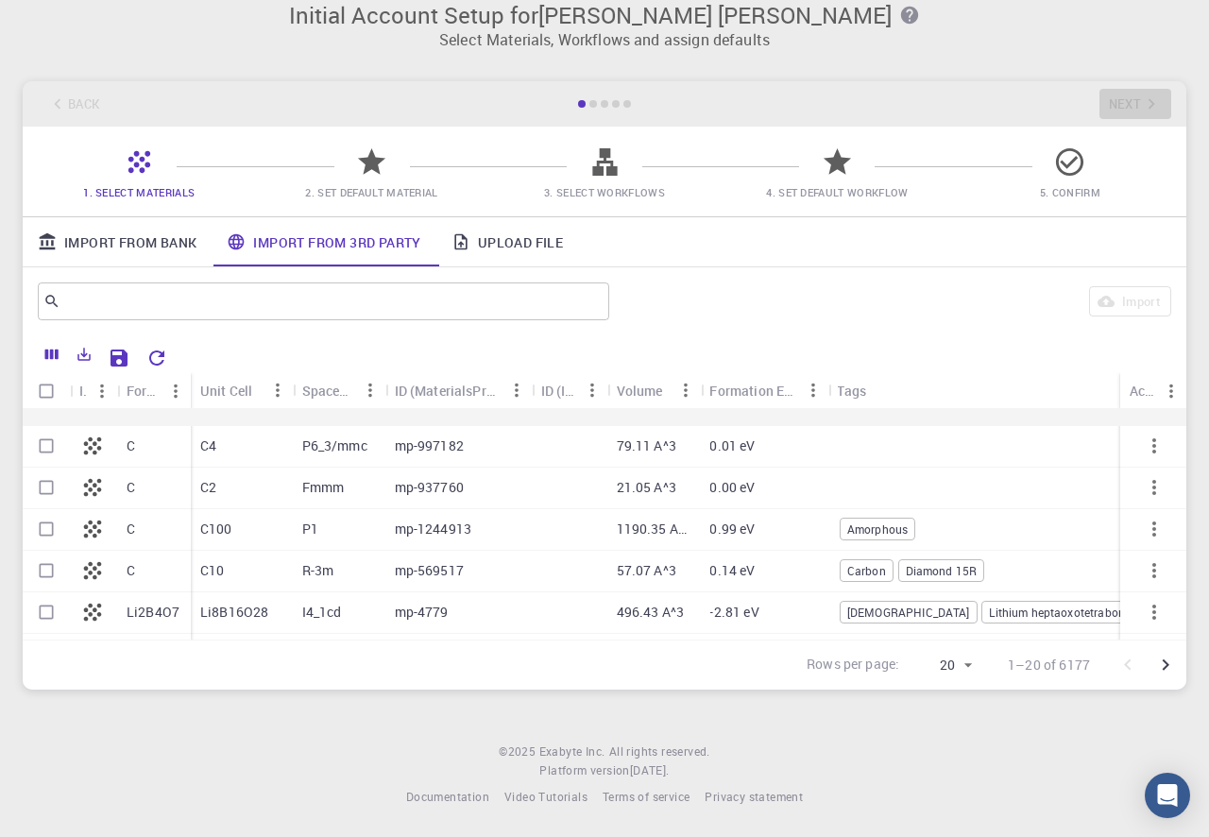
click at [855, 340] on div at bounding box center [674, 355] width 997 height 33
click at [490, 246] on link "Upload File" at bounding box center [507, 241] width 142 height 49
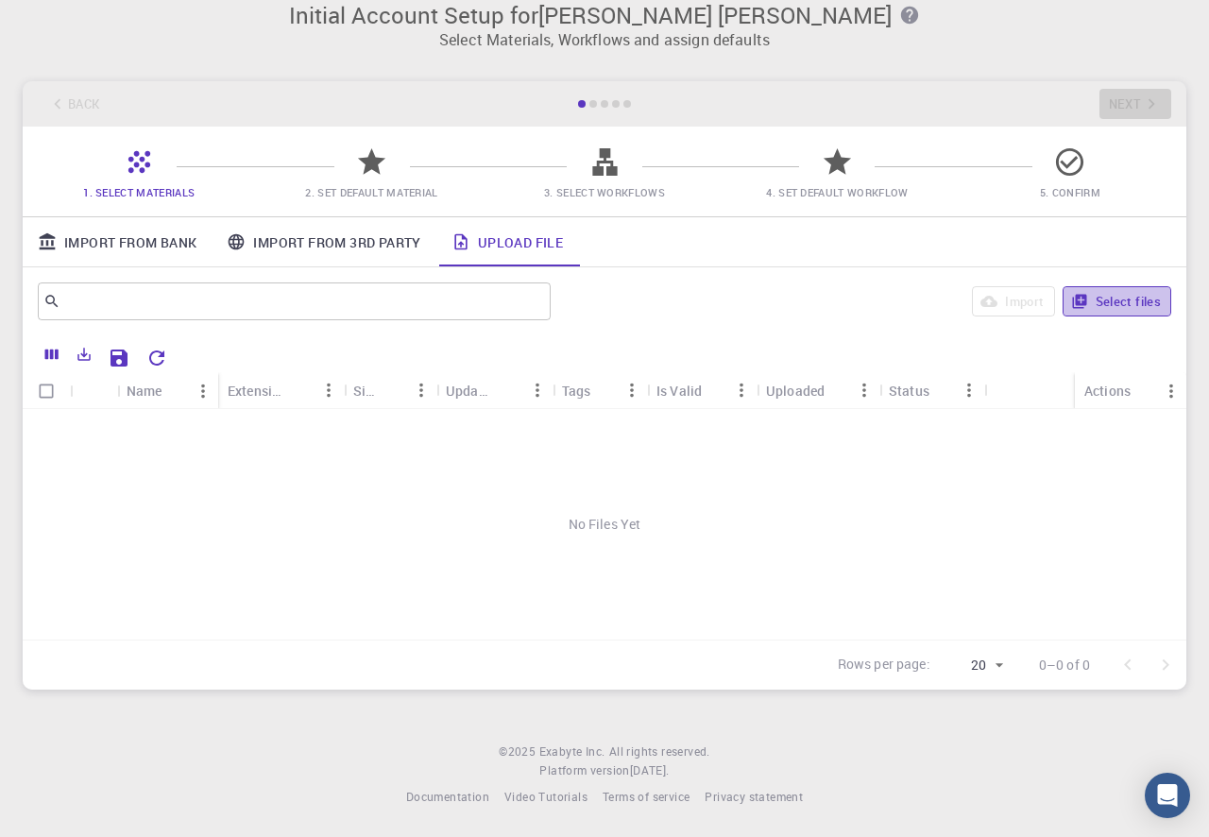
click at [1090, 292] on button "Select files" at bounding box center [1117, 301] width 109 height 30
click at [1118, 299] on button "Select files" at bounding box center [1117, 301] width 109 height 30
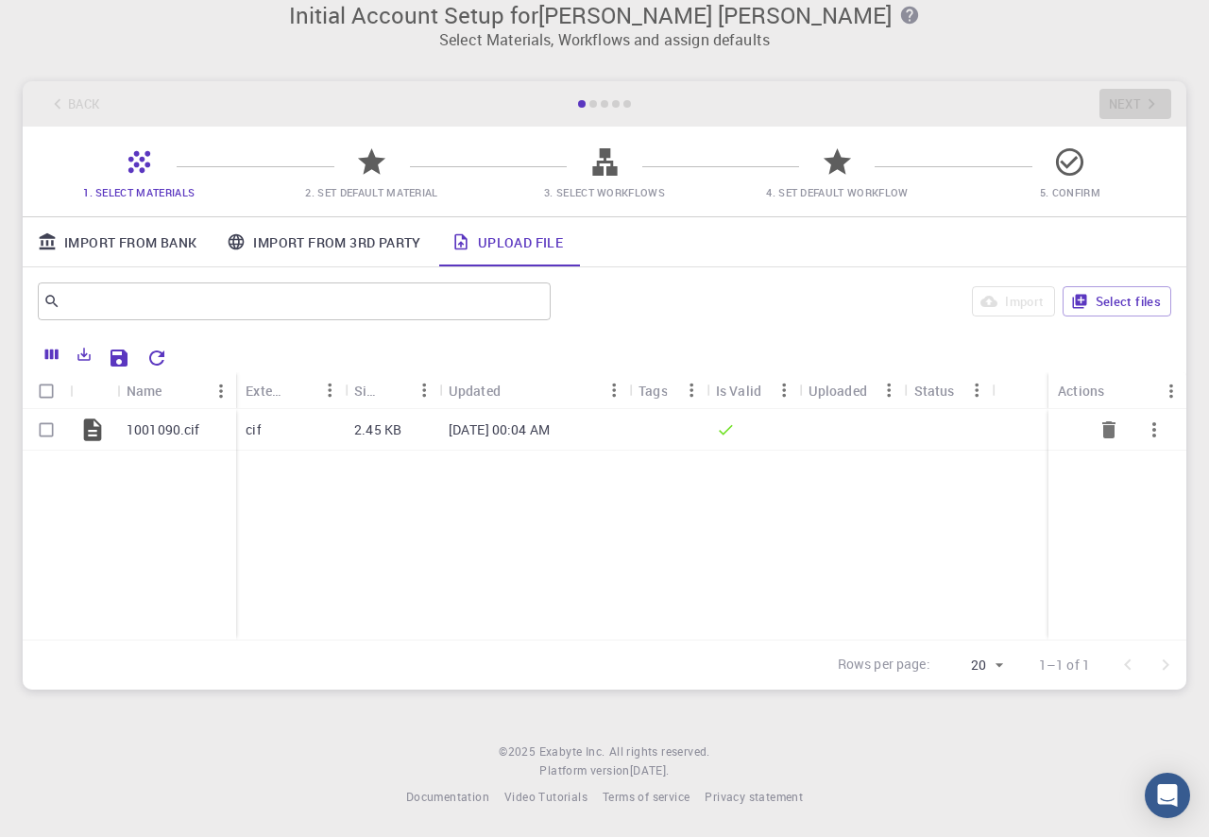
click at [41, 424] on input "Select row" at bounding box center [46, 430] width 36 height 36
checkbox input "true"
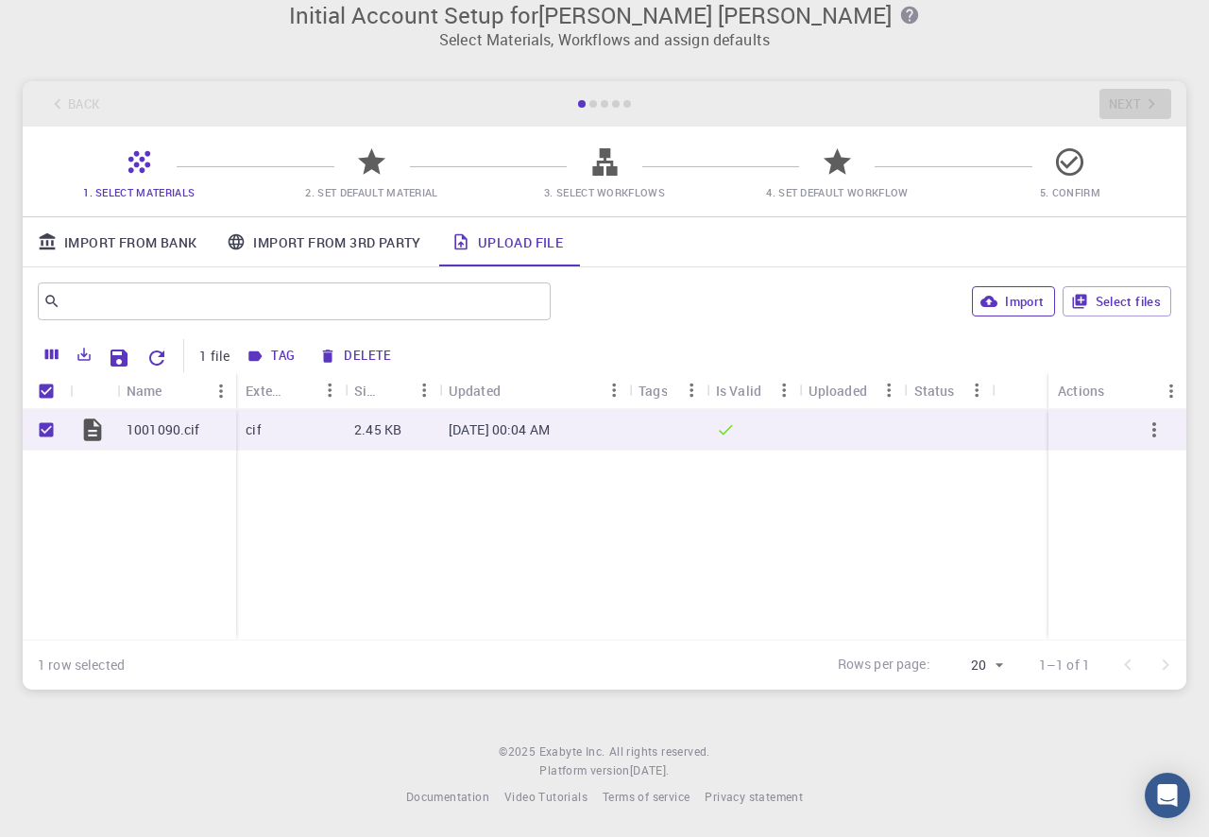
click at [1019, 294] on button "Import" at bounding box center [1013, 301] width 82 height 30
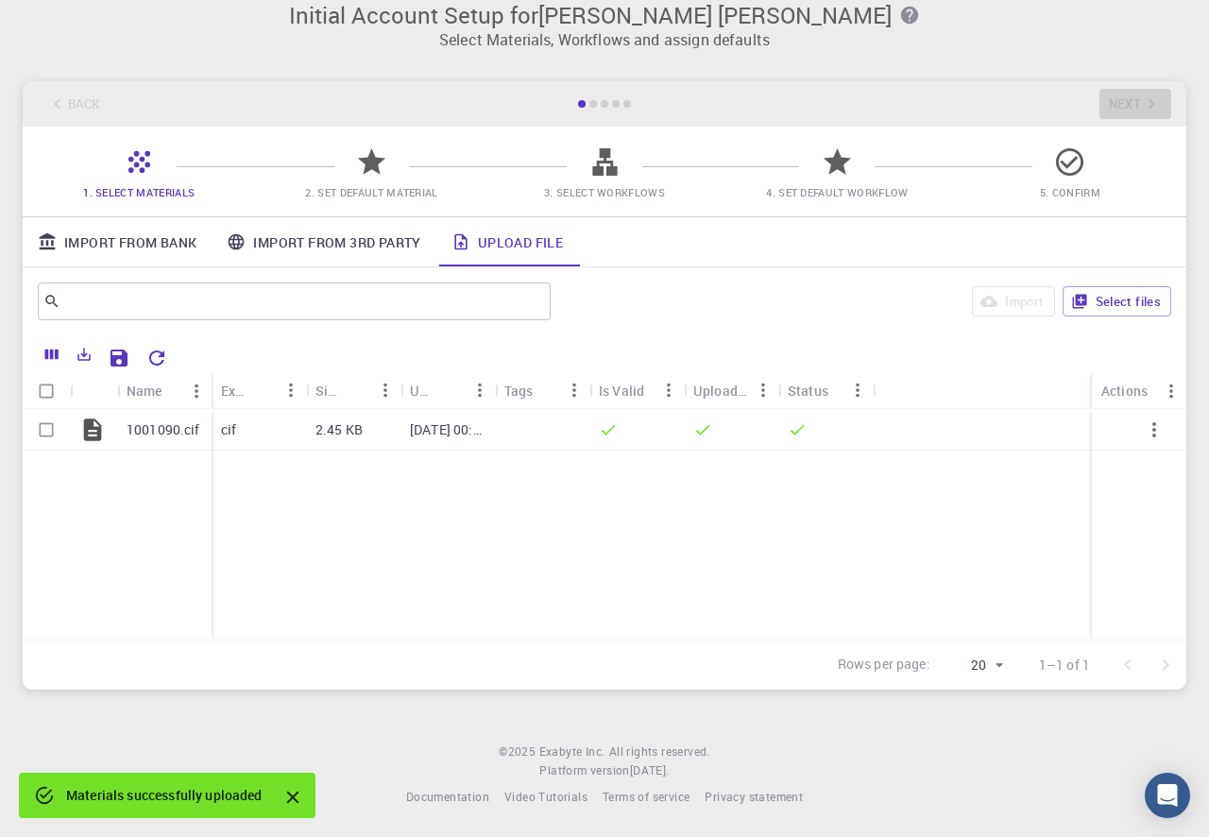
checkbox input "false"
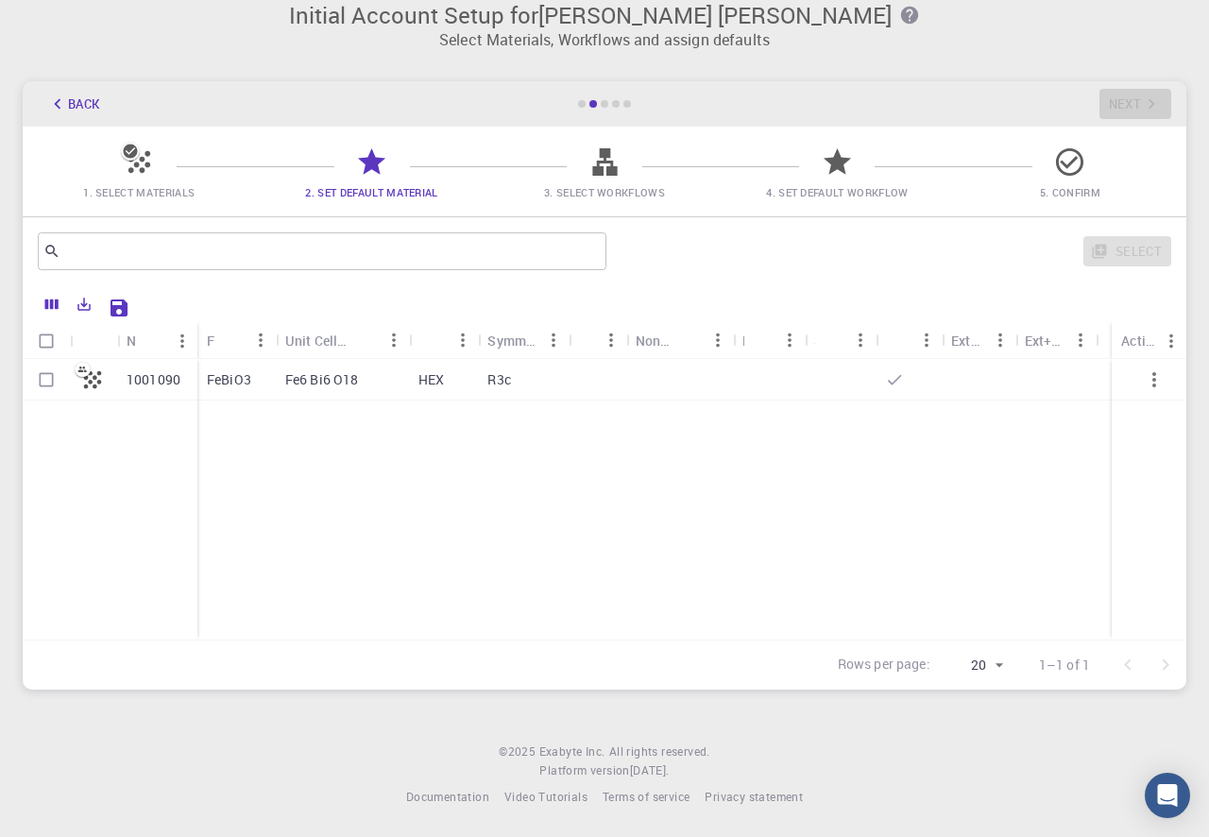
click at [323, 373] on p "Fe6 Bi6 O18" at bounding box center [322, 379] width 74 height 19
checkbox input "true"
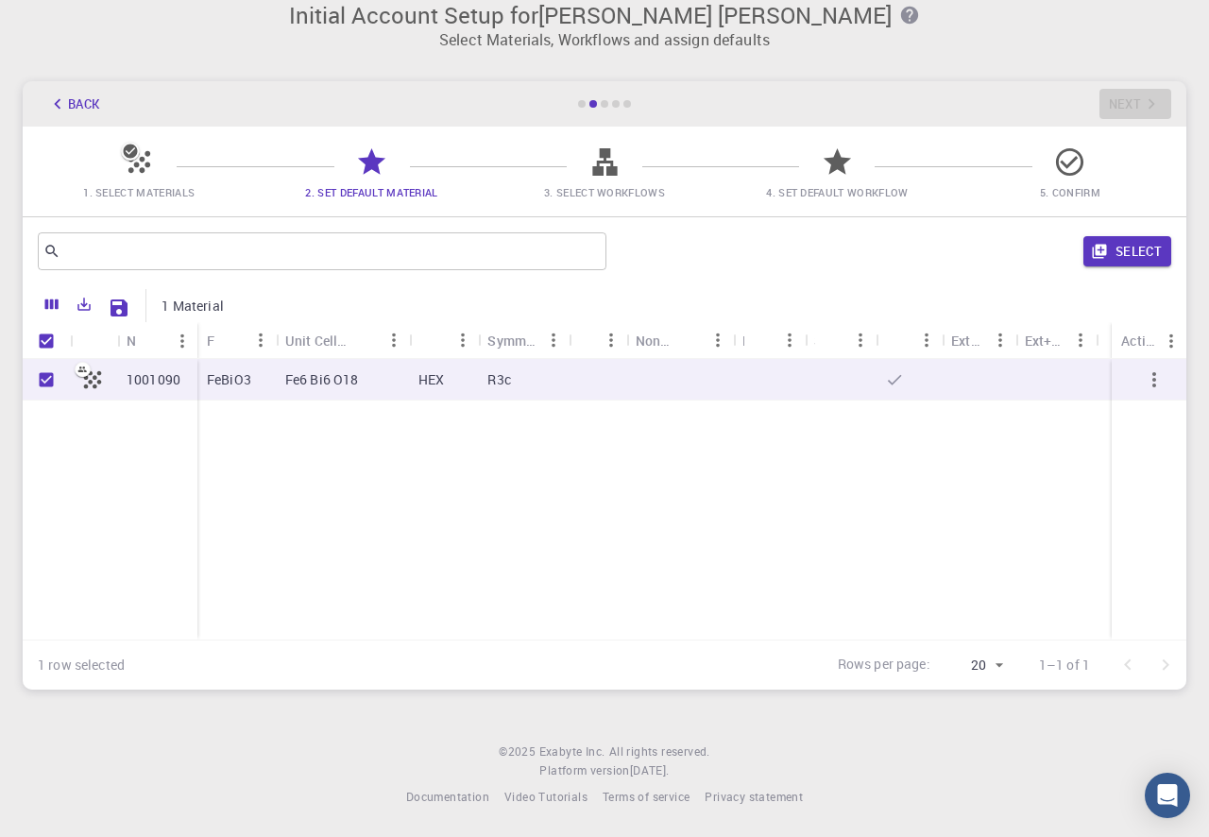
click at [183, 383] on div "1001090" at bounding box center [157, 380] width 80 height 42
checkbox input "false"
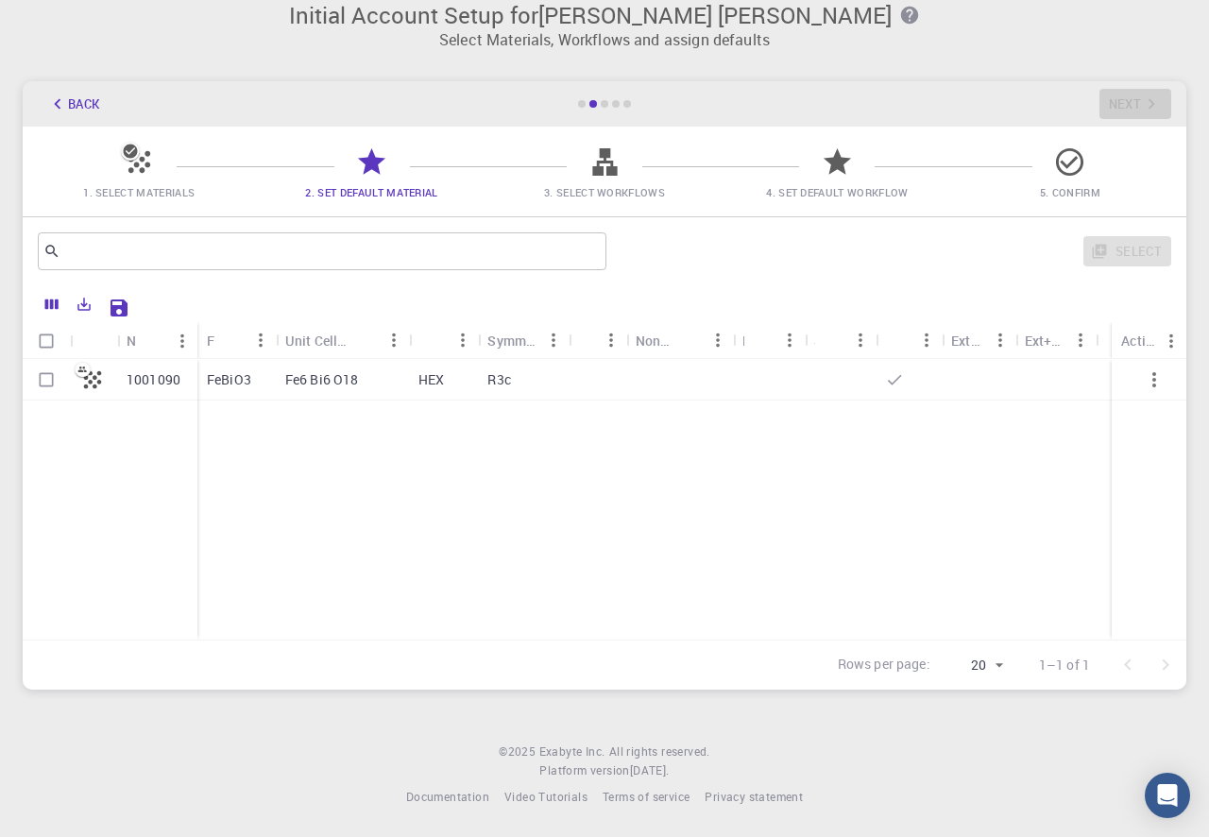
click at [269, 382] on div "FeBiO3" at bounding box center [236, 380] width 78 height 42
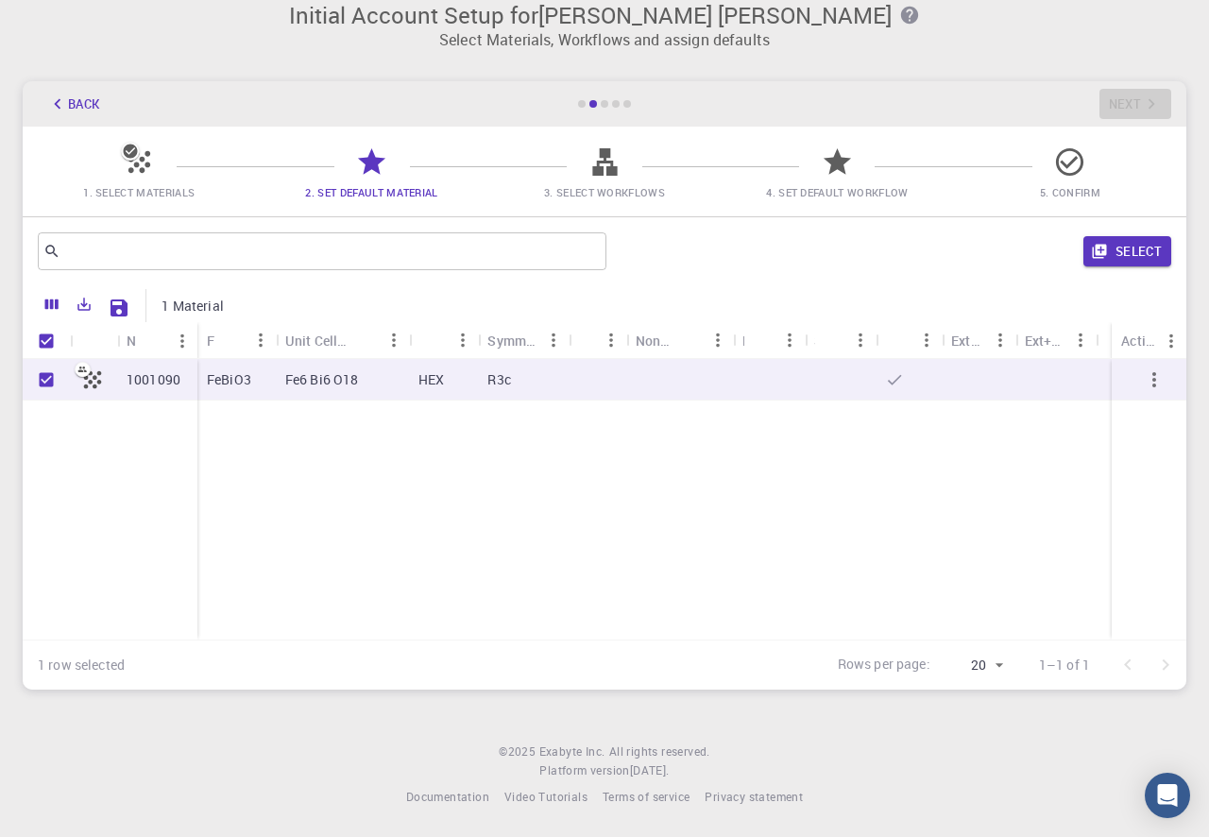
checkbox input "true"
click at [87, 299] on icon "Export" at bounding box center [84, 305] width 13 height 13
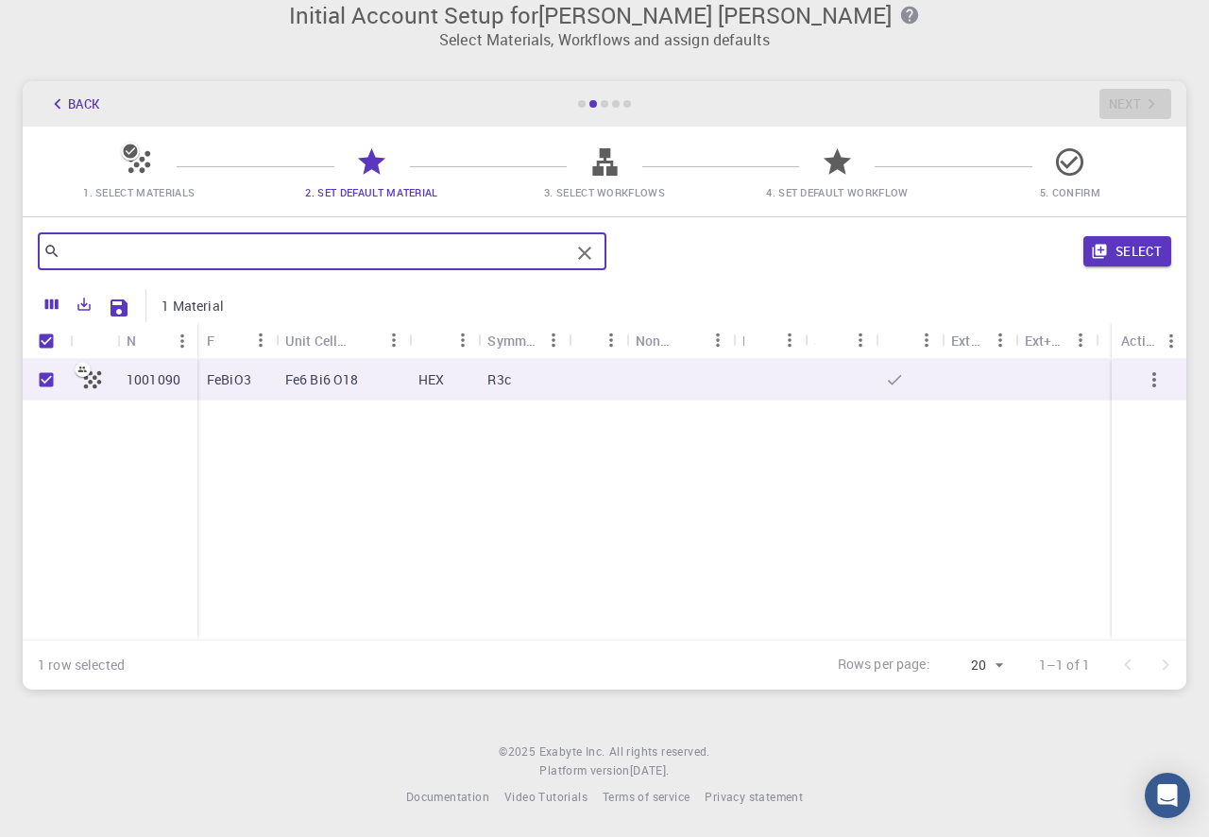
click at [372, 238] on input "text" at bounding box center [314, 251] width 509 height 26
click at [586, 242] on icon "Clear" at bounding box center [584, 253] width 23 height 23
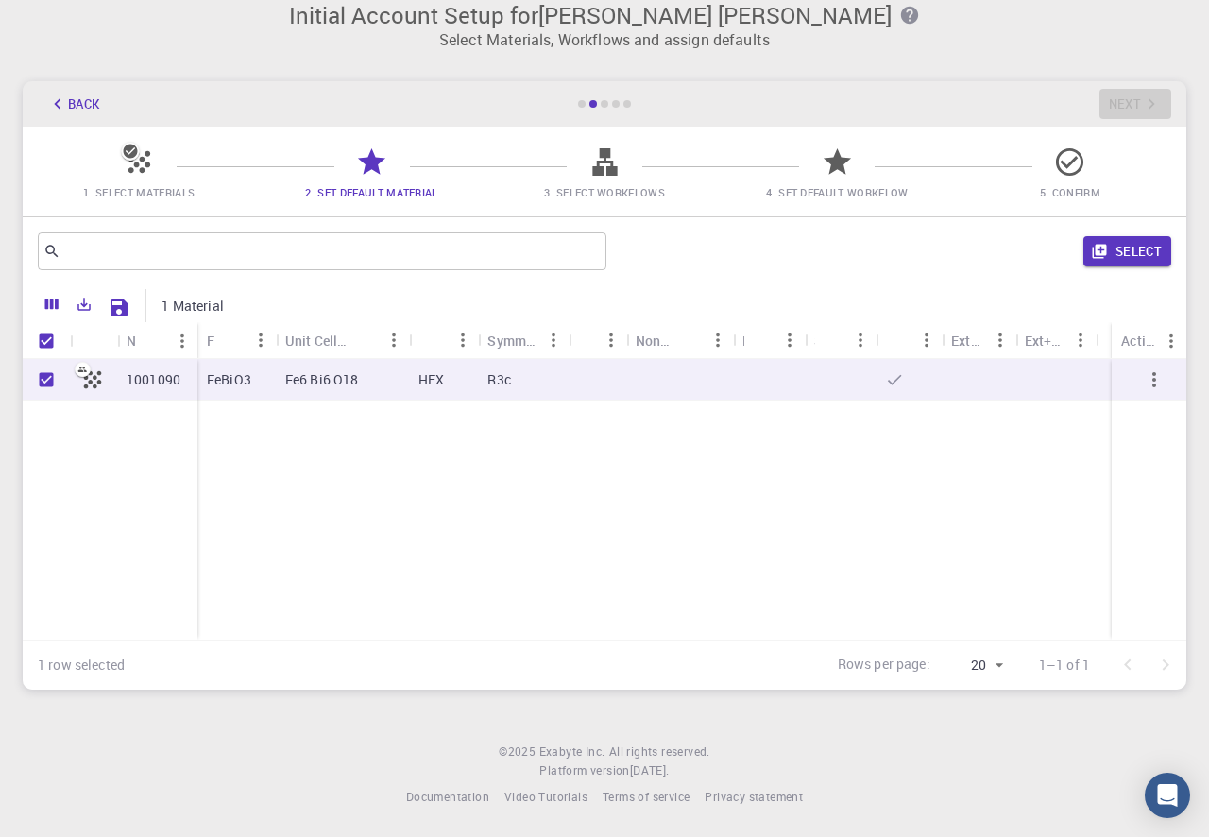
drag, startPoint x: 615, startPoint y: 156, endPoint x: 373, endPoint y: 153, distance: 241.8
click at [297, 370] on p "Fe6 Bi6 O18" at bounding box center [322, 379] width 74 height 19
checkbox input "false"
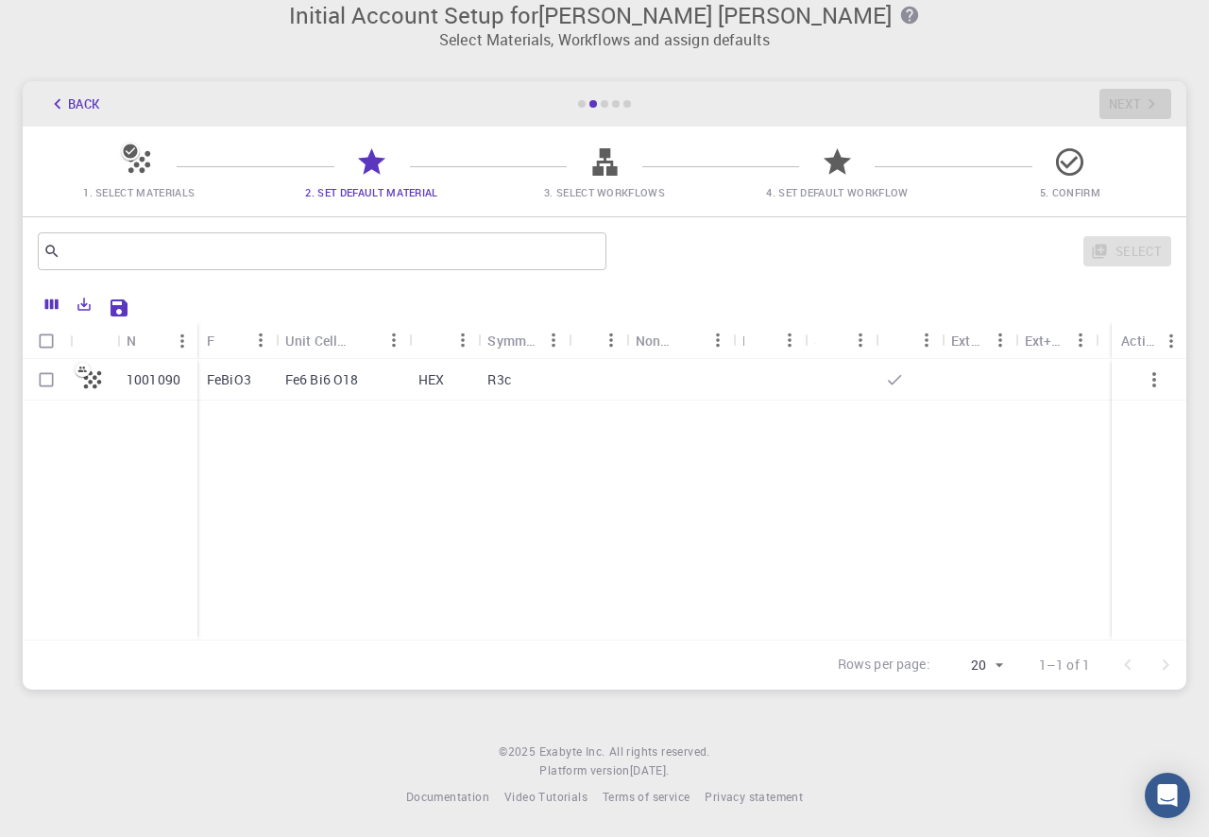
click at [297, 370] on p "Fe6 Bi6 O18" at bounding box center [322, 379] width 74 height 19
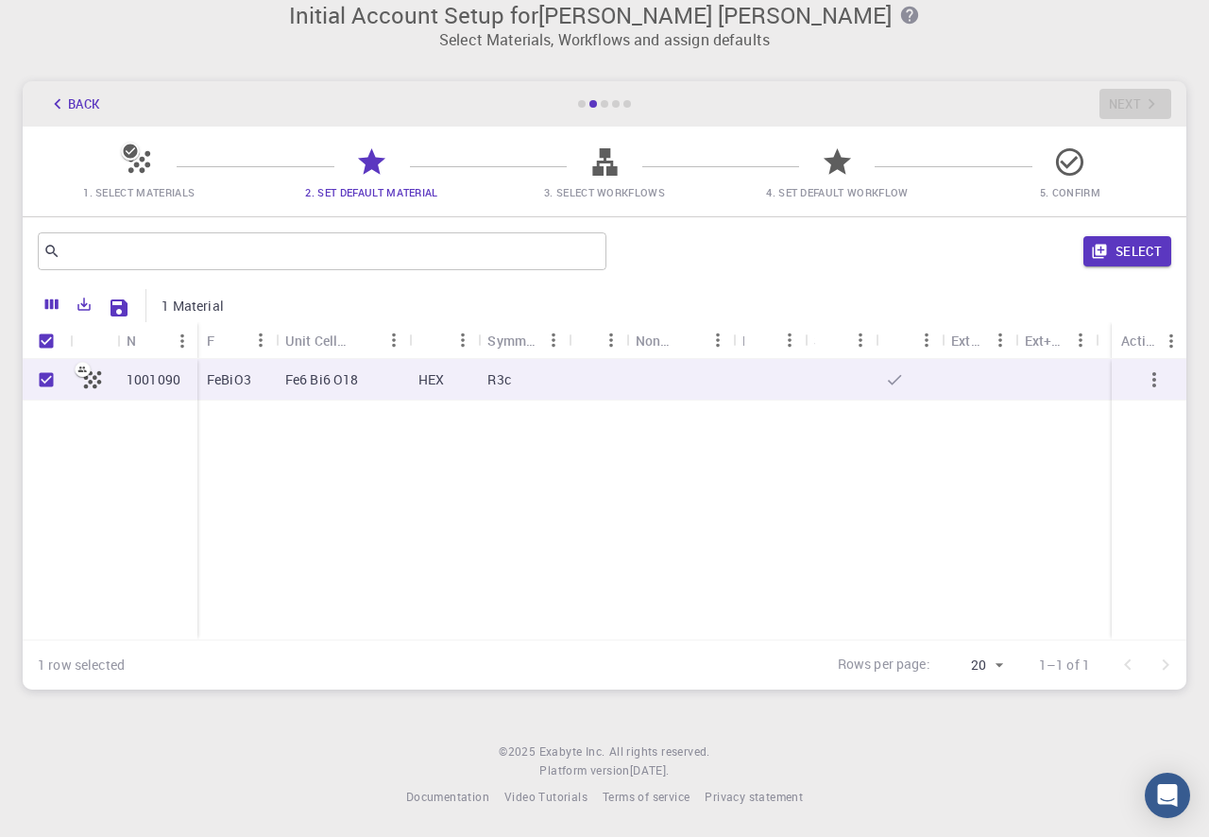
checkbox input "true"
click at [297, 370] on p "Fe6 Bi6 O18" at bounding box center [322, 379] width 74 height 19
checkbox input "false"
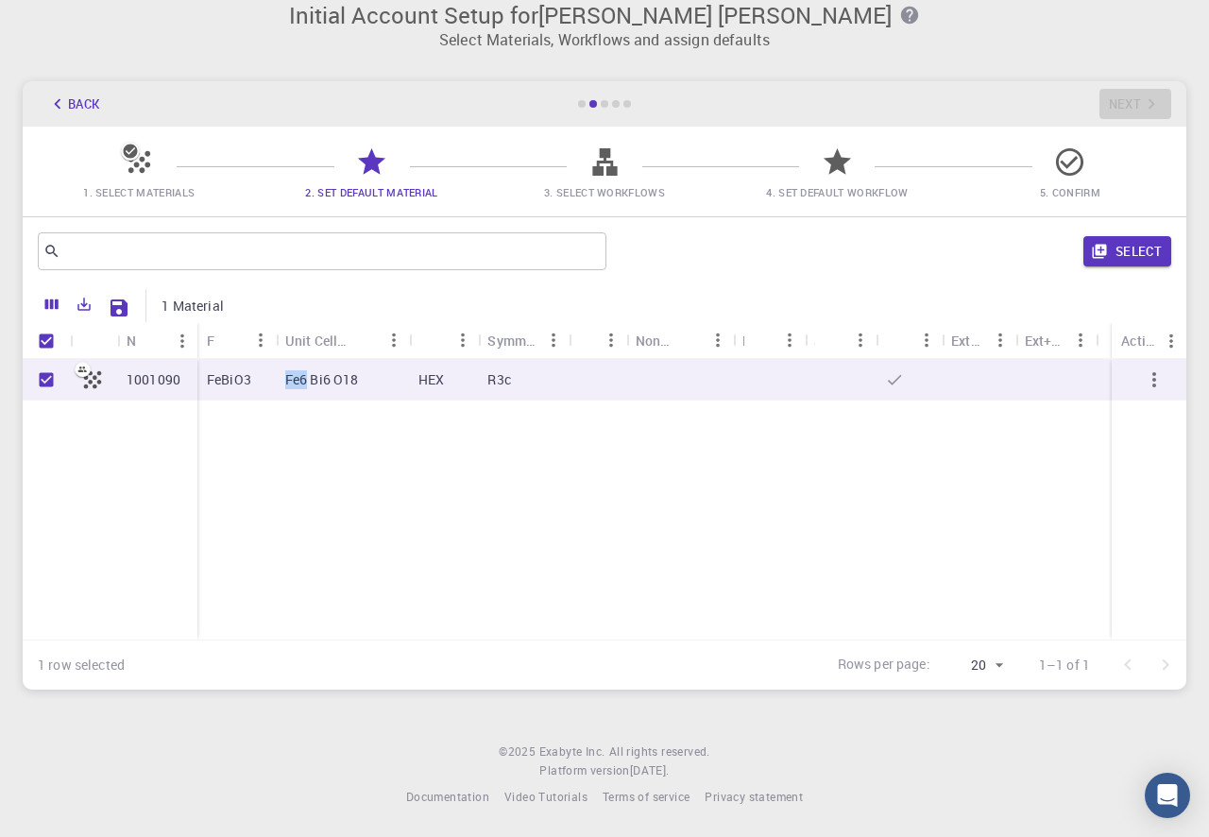
click at [297, 370] on p "Fe6 Bi6 O18" at bounding box center [322, 379] width 74 height 19
checkbox input "true"
click at [297, 370] on p "Fe6 Bi6 O18" at bounding box center [322, 379] width 74 height 19
checkbox input "false"
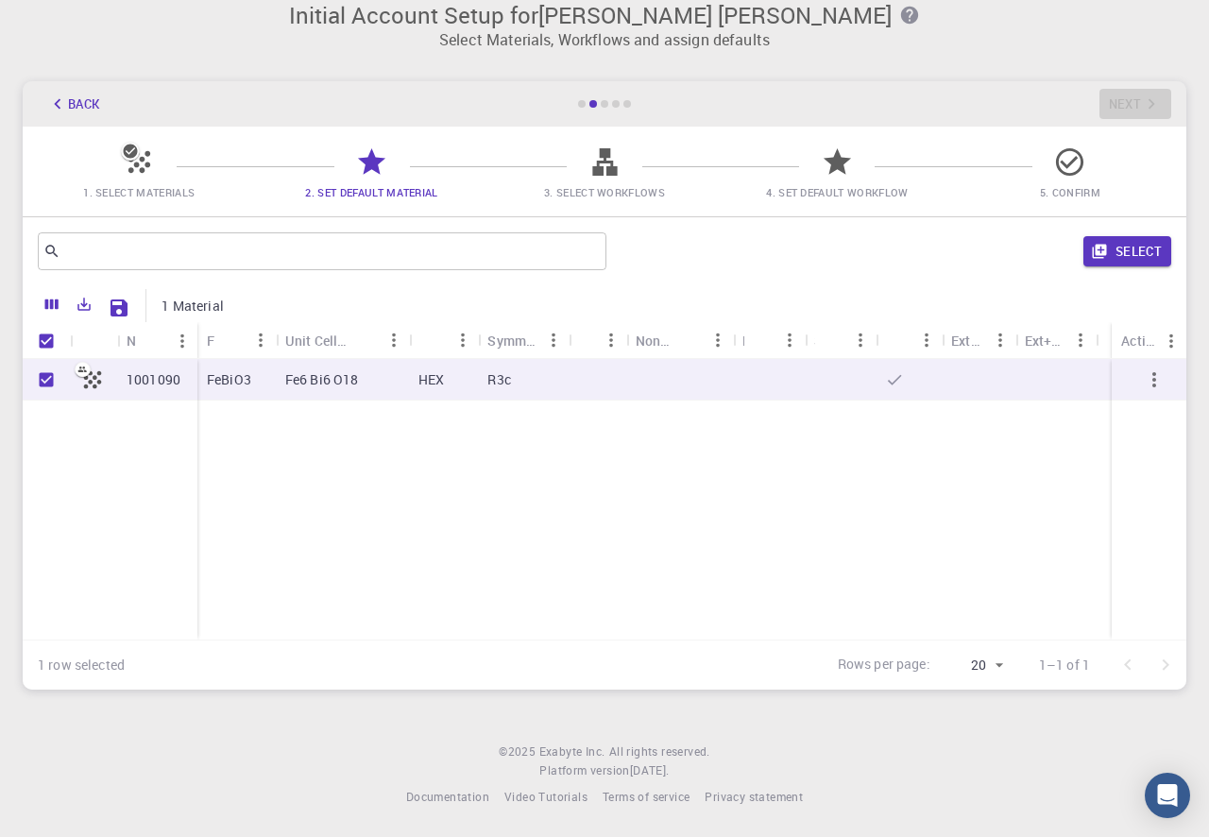
checkbox input "false"
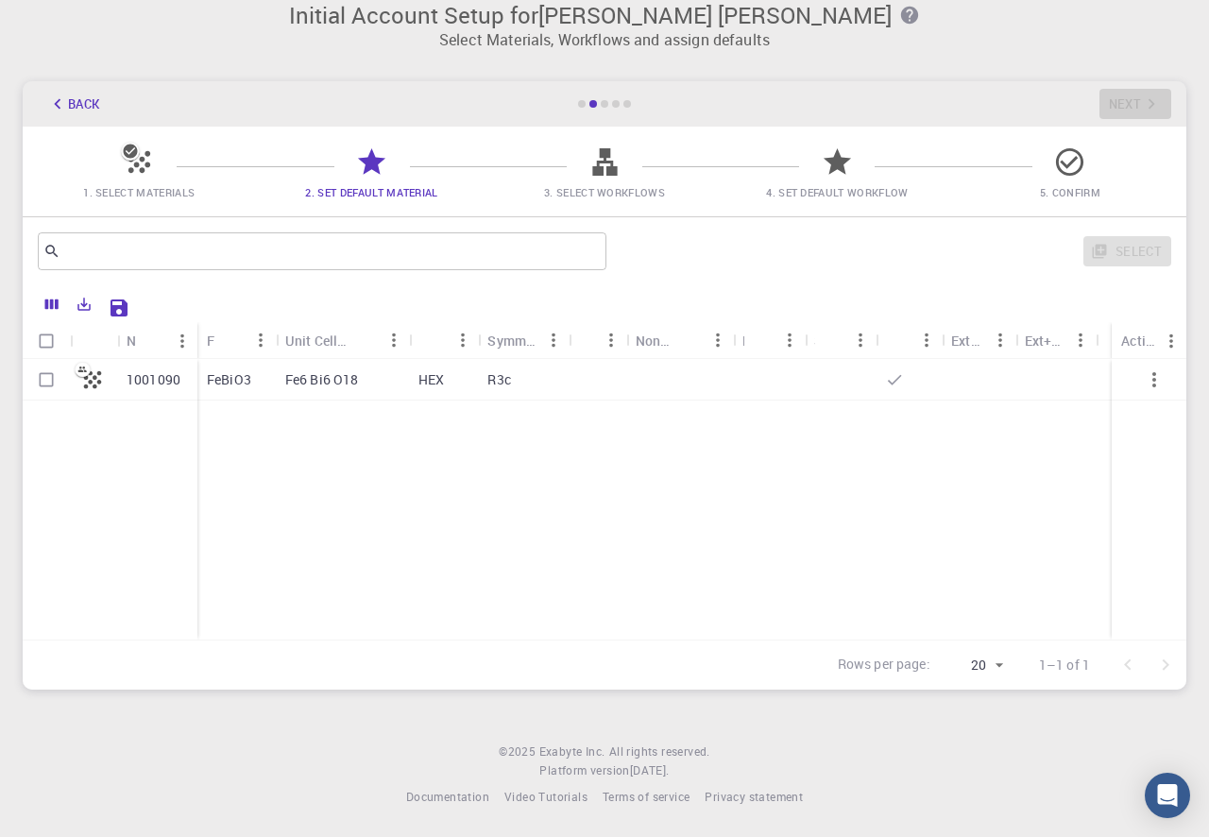
click at [297, 370] on p "Fe6 Bi6 O18" at bounding box center [322, 379] width 74 height 19
checkbox input "true"
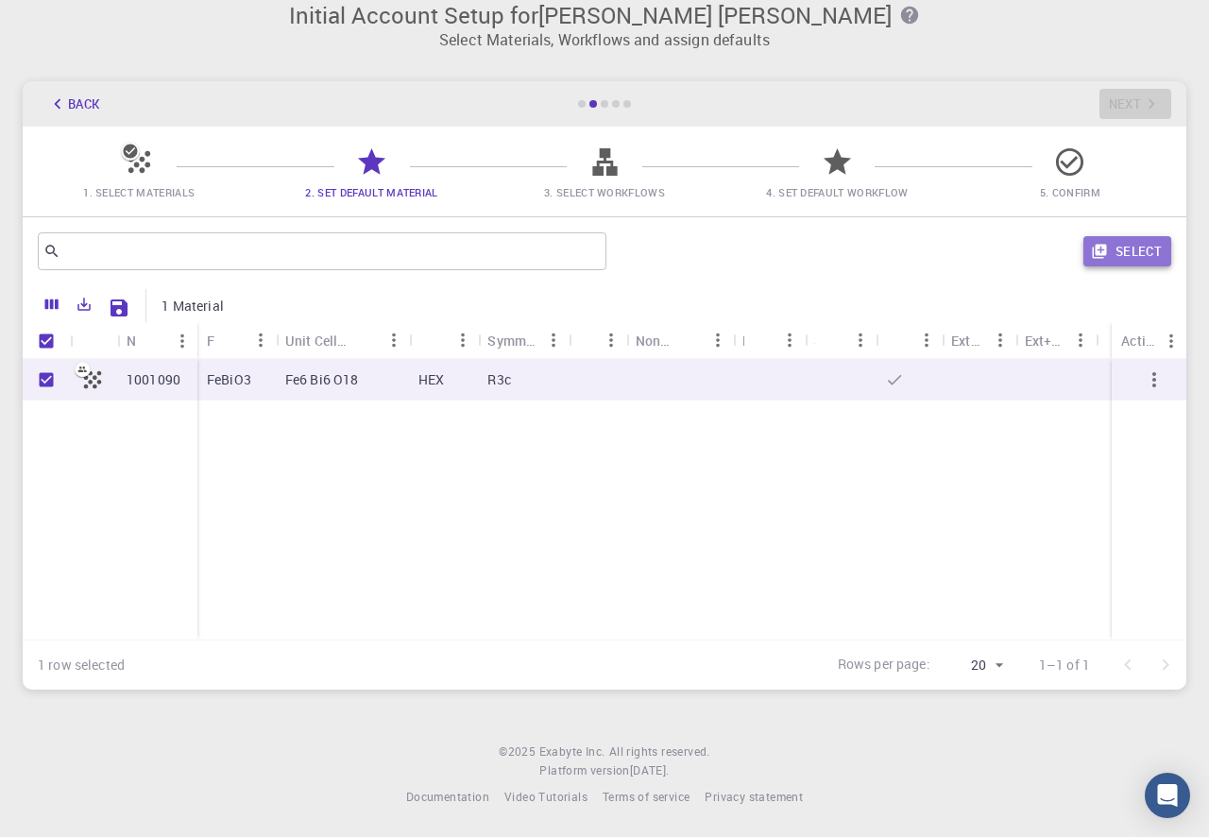
click at [1125, 247] on button "Select" at bounding box center [1128, 251] width 88 height 30
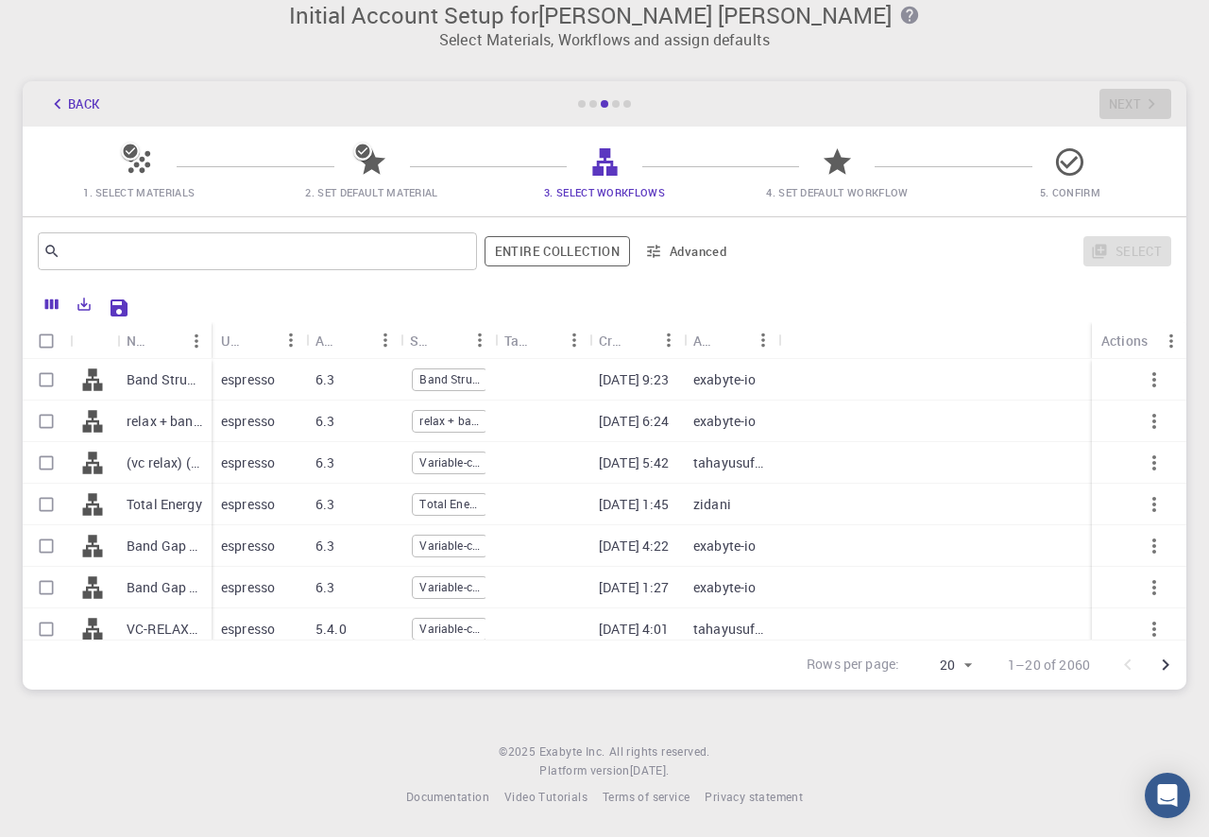
click at [174, 373] on p "Band Structure (LDA)" at bounding box center [165, 379] width 76 height 19
checkbox input "true"
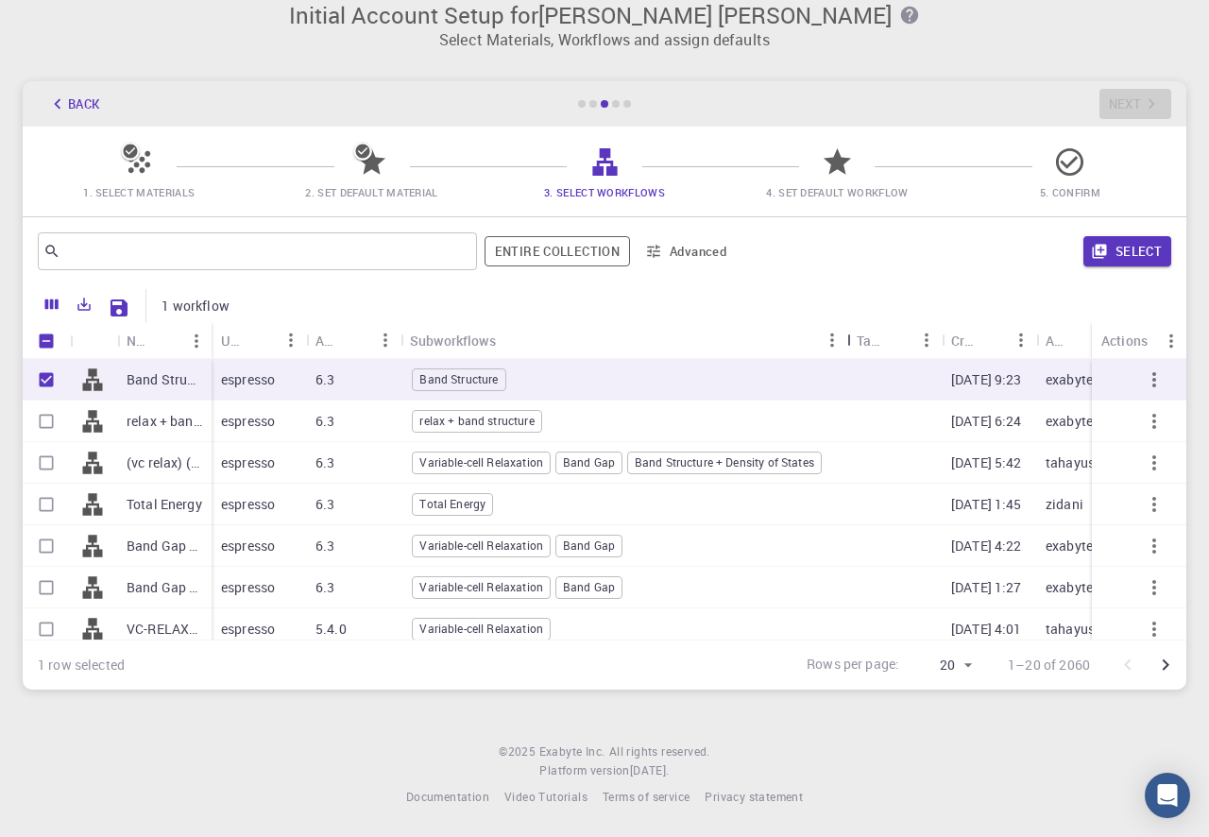
drag, startPoint x: 495, startPoint y: 334, endPoint x: 847, endPoint y: 360, distance: 353.3
click at [847, 362] on div "Name Used application Application Version Subworkflows Tags Created Account Act…" at bounding box center [605, 480] width 1164 height 317
click at [486, 454] on span "Variable-cell Relaxation" at bounding box center [481, 462] width 137 height 16
checkbox input "true"
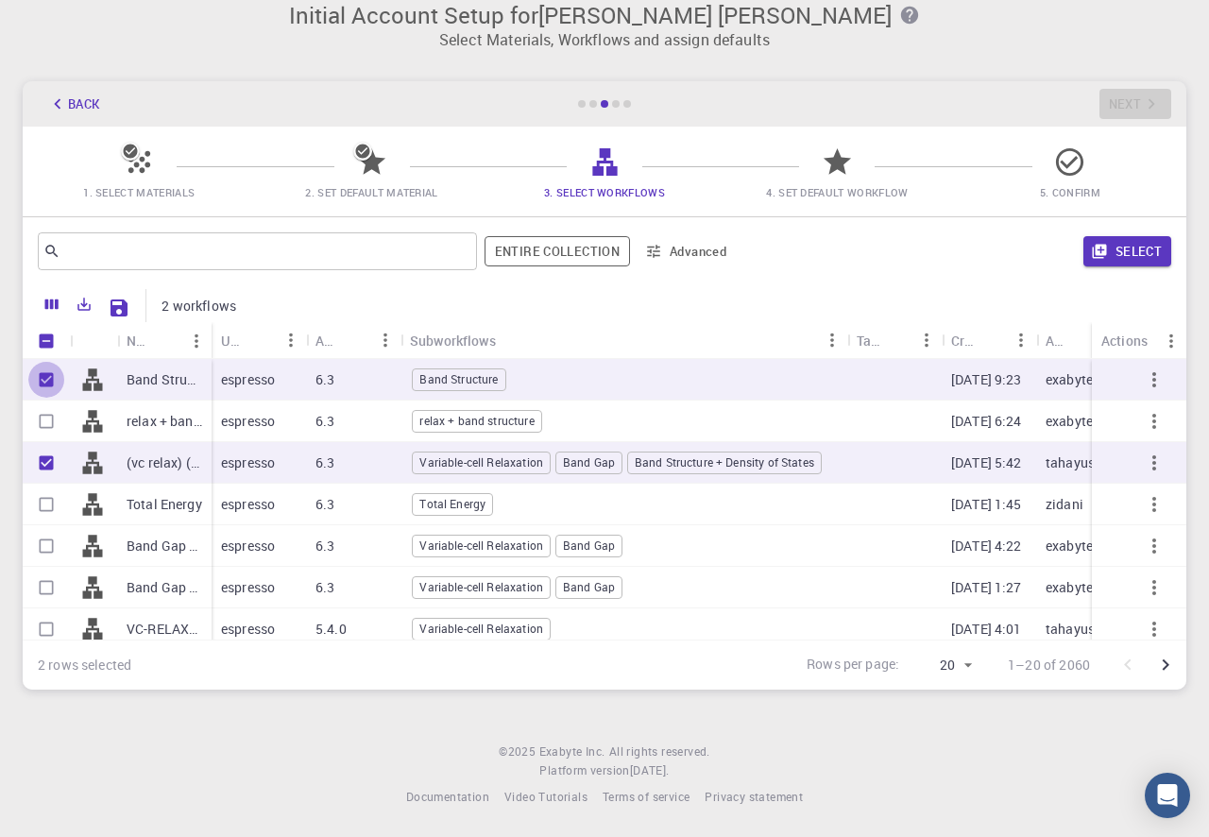
click at [50, 366] on input "Unselect row" at bounding box center [46, 380] width 36 height 36
checkbox input "false"
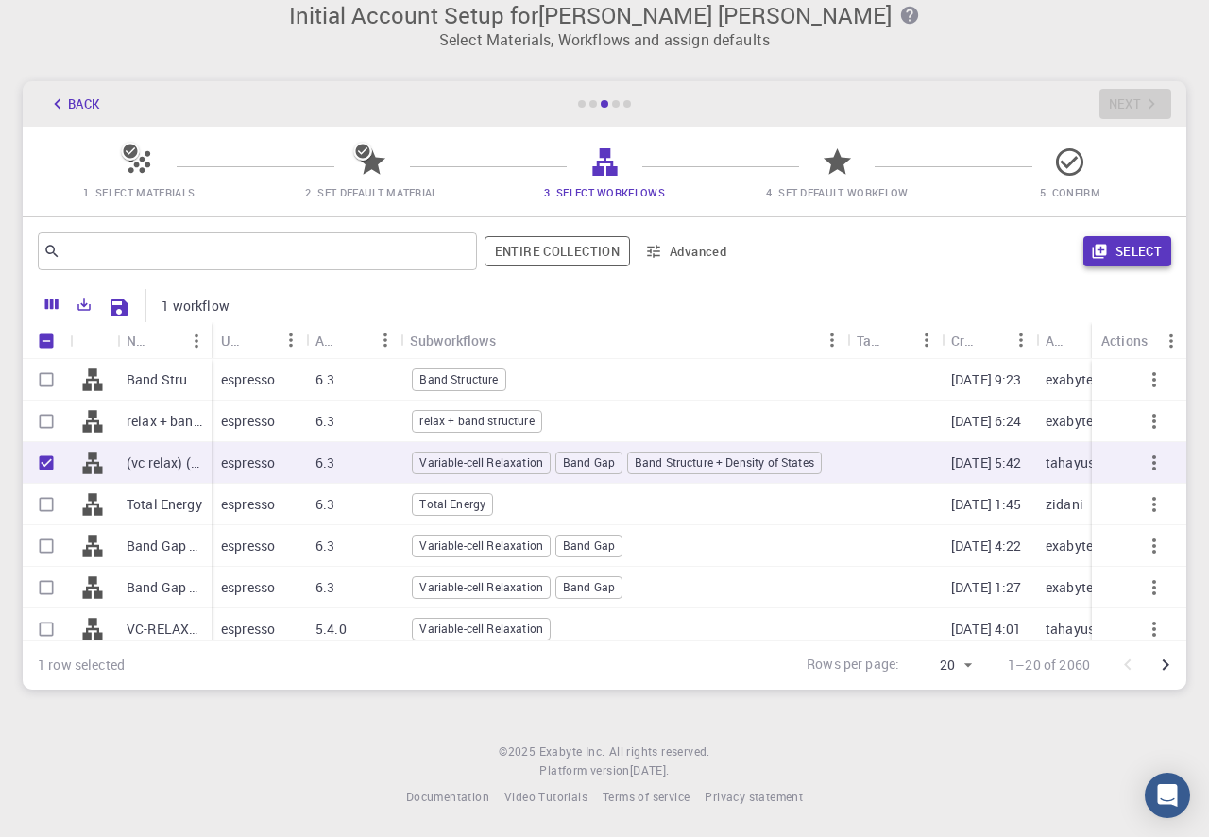
click at [1121, 251] on button "Select" at bounding box center [1128, 251] width 88 height 30
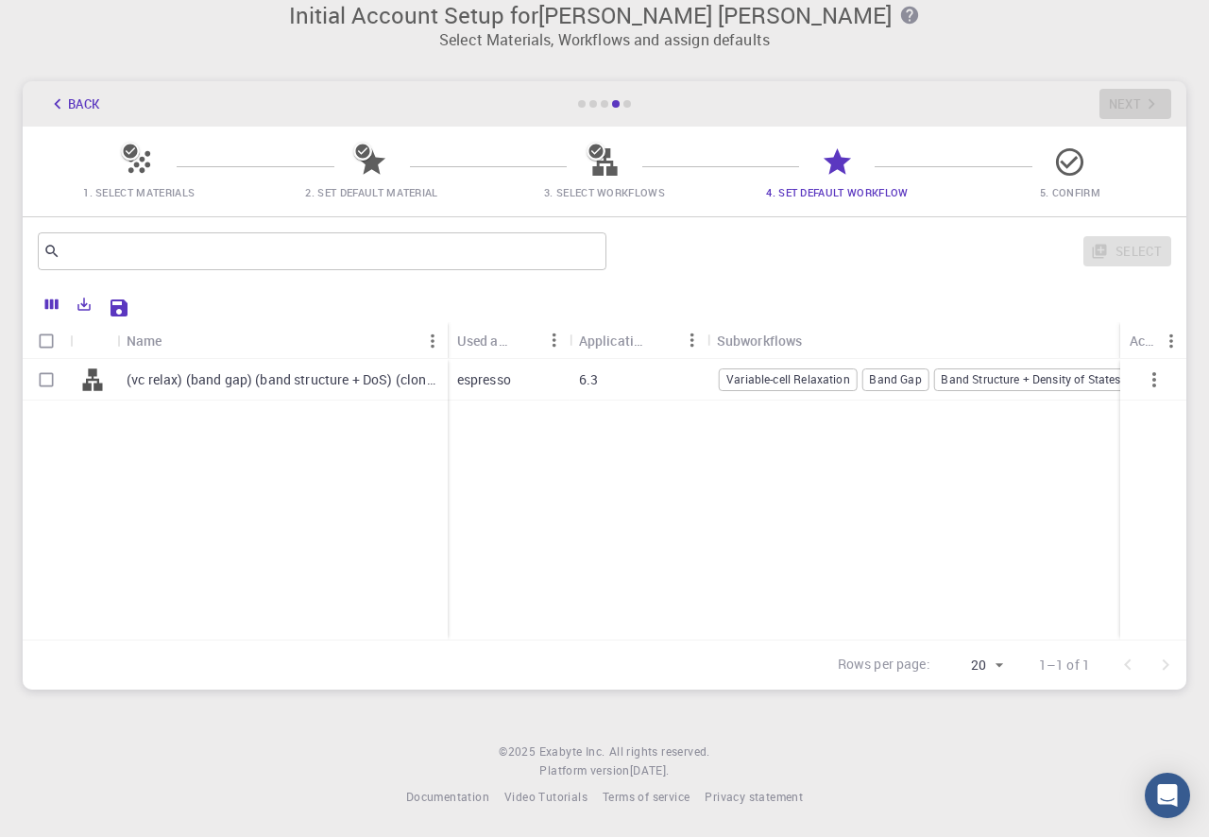
click at [347, 378] on p "(vc relax) (band gap) (band structure + DoS) (clone)" at bounding box center [283, 379] width 312 height 19
checkbox input "true"
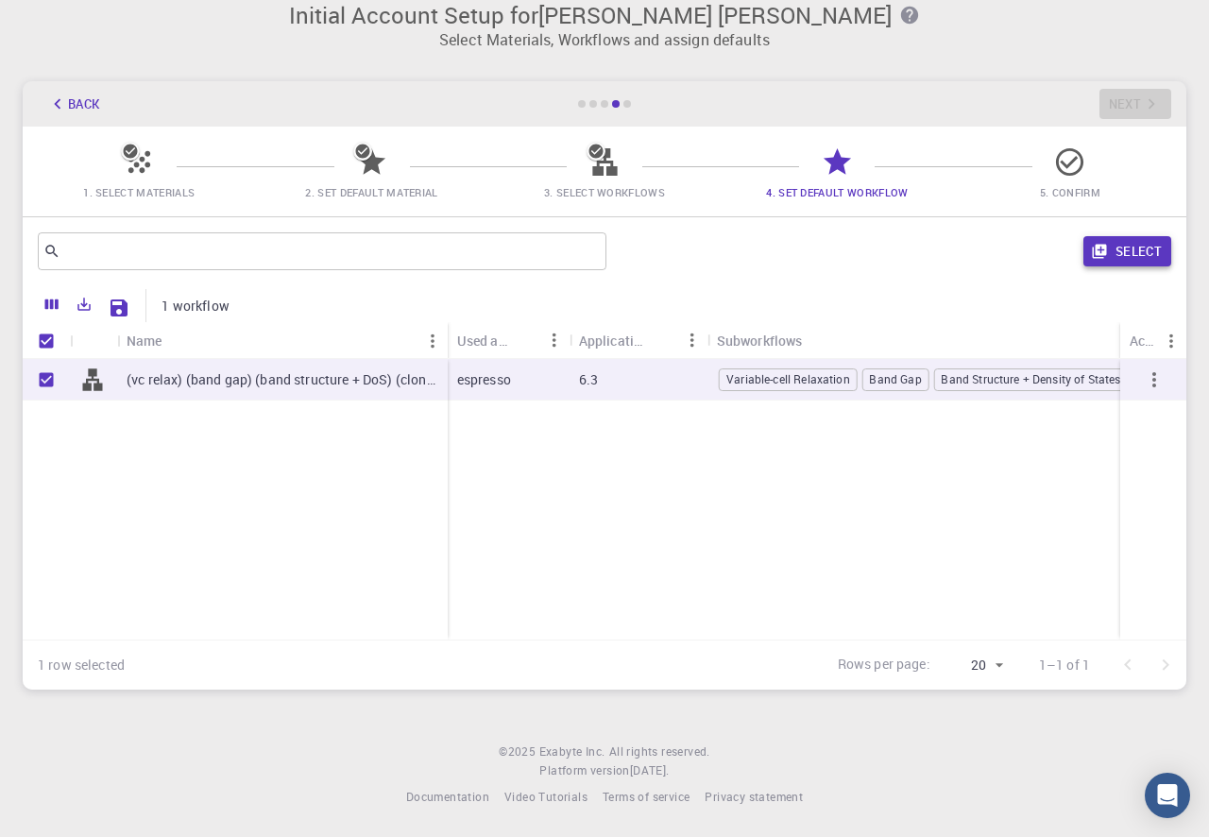
click at [1129, 243] on button "Select" at bounding box center [1128, 251] width 88 height 30
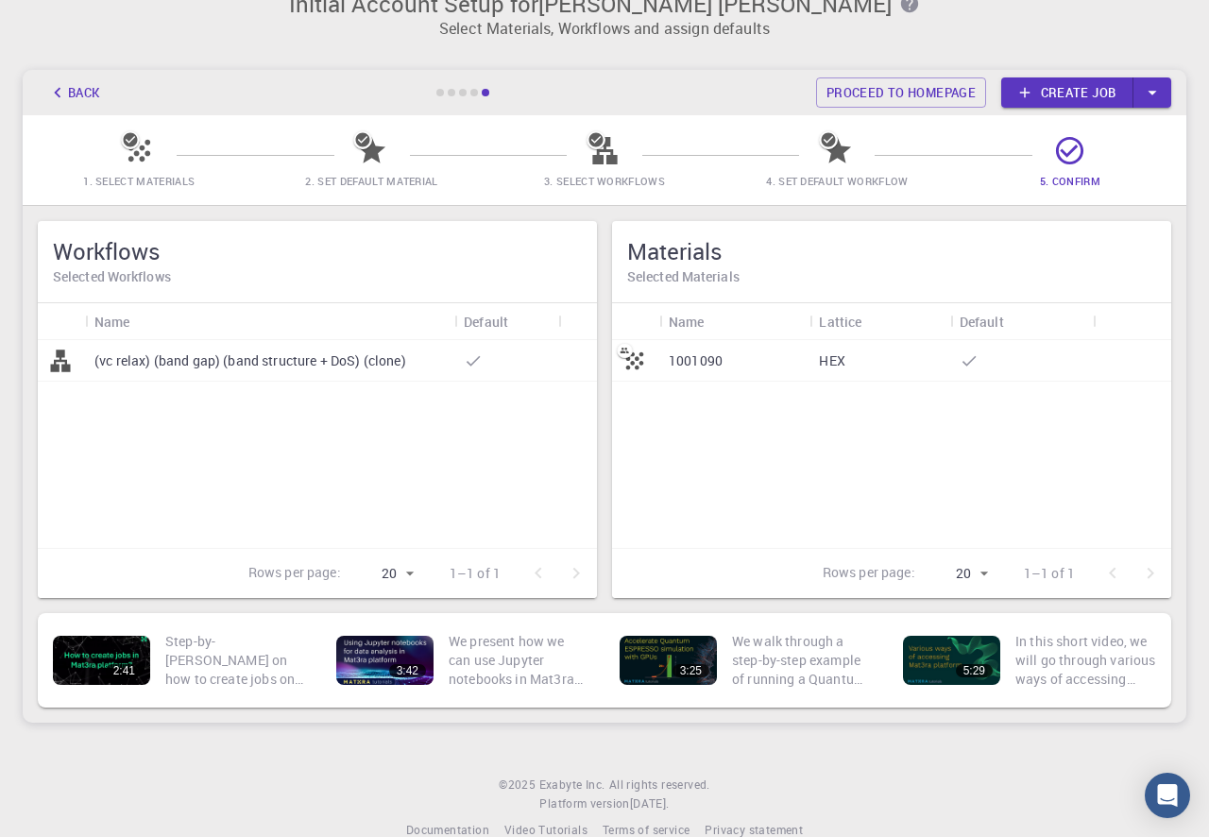
click at [343, 358] on p "(vc relax) (band gap) (band structure + DoS) (clone)" at bounding box center [250, 360] width 312 height 19
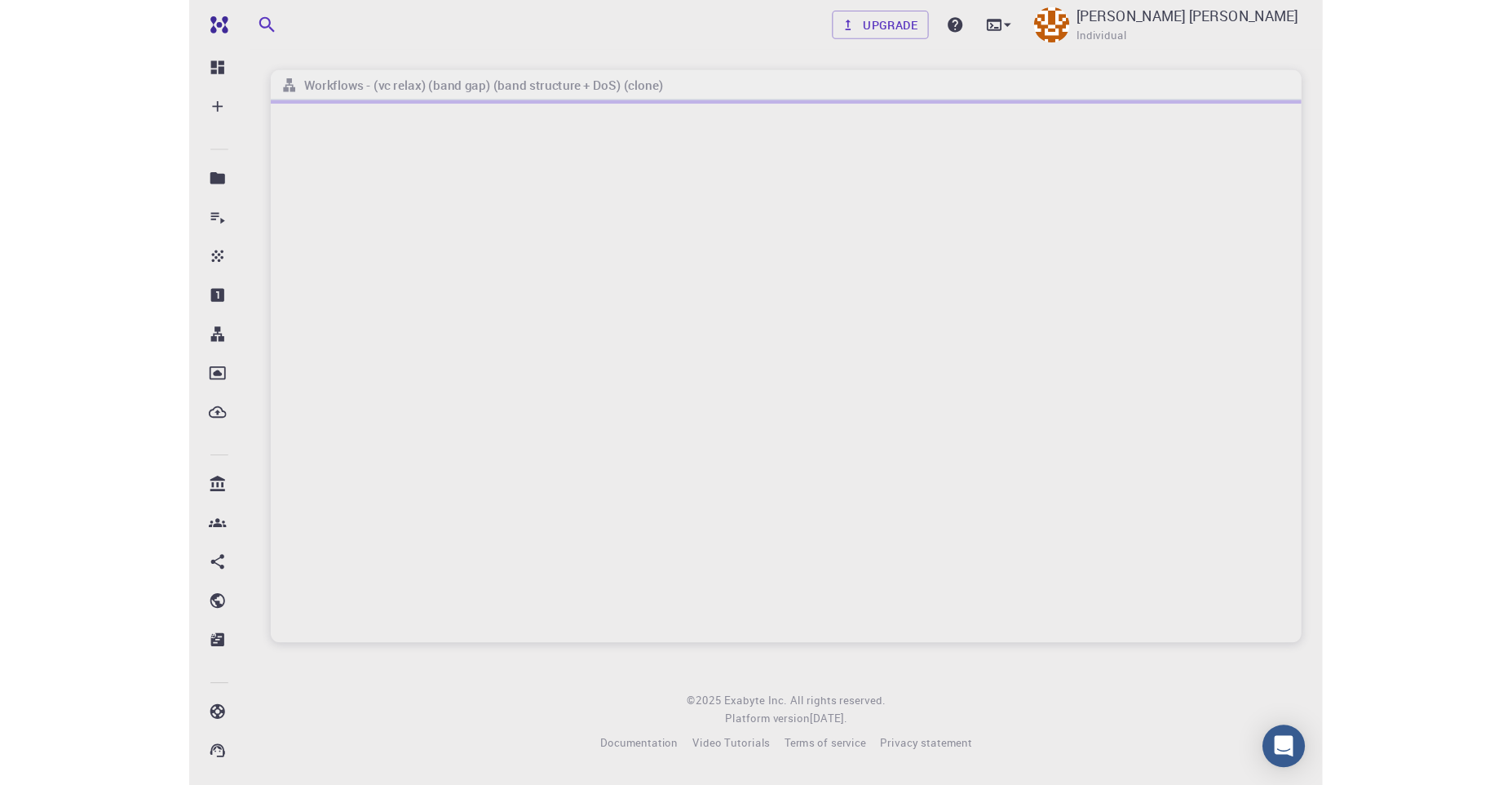
scroll to position [5, 0]
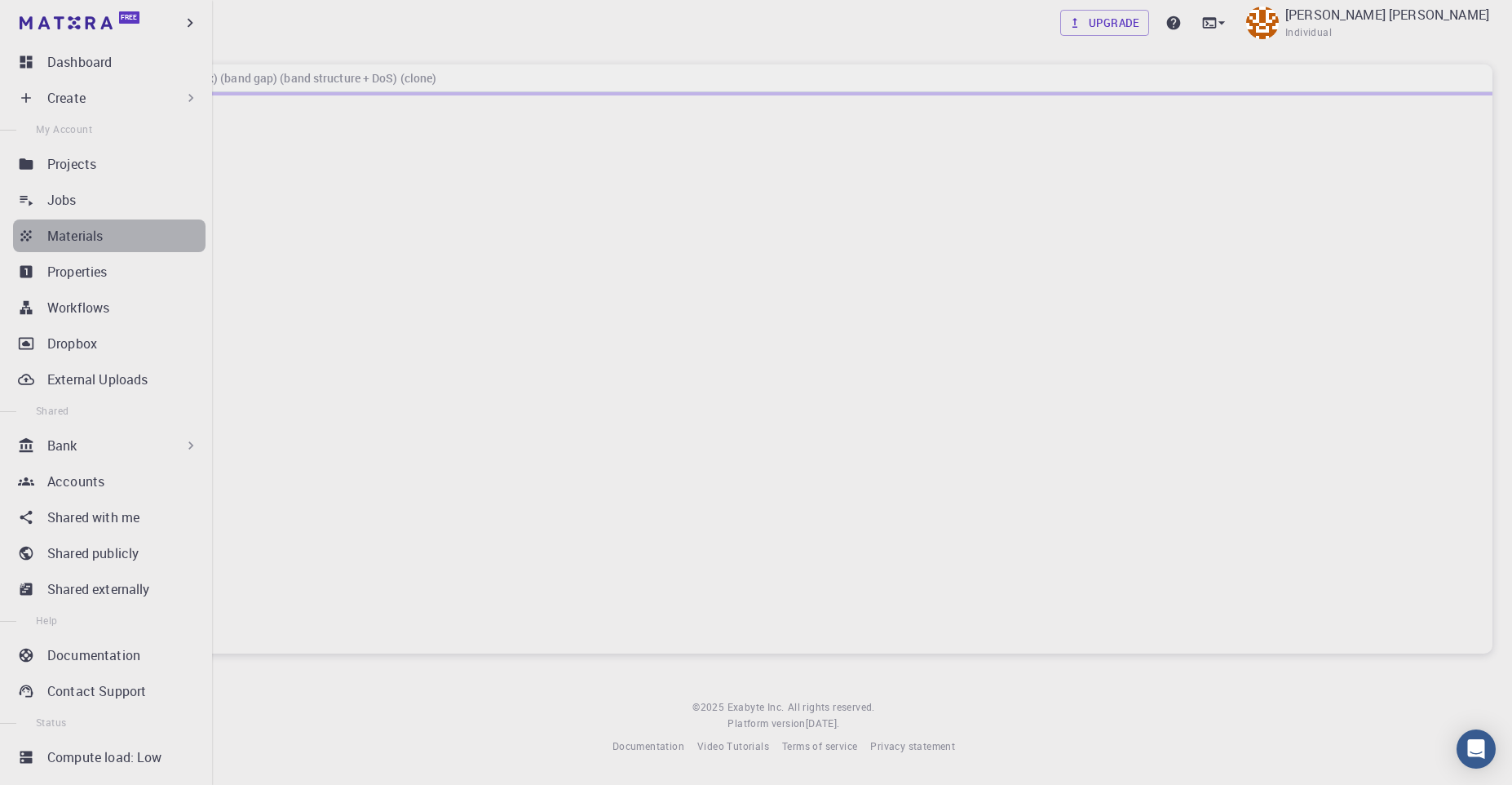
click at [98, 244] on p "Materials" at bounding box center [75, 236] width 55 height 20
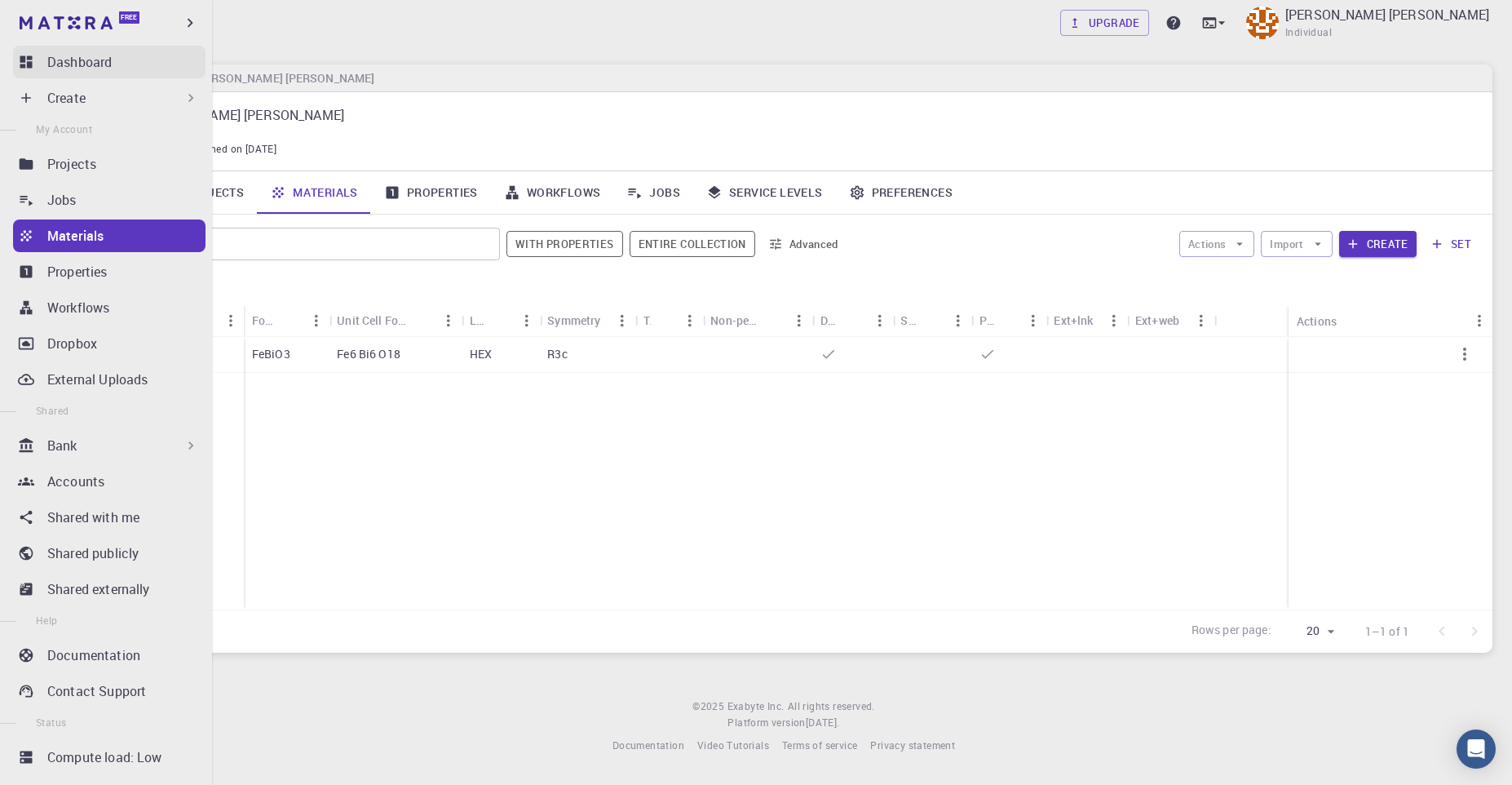
click at [52, 74] on link "Dashboard" at bounding box center [109, 62] width 193 height 33
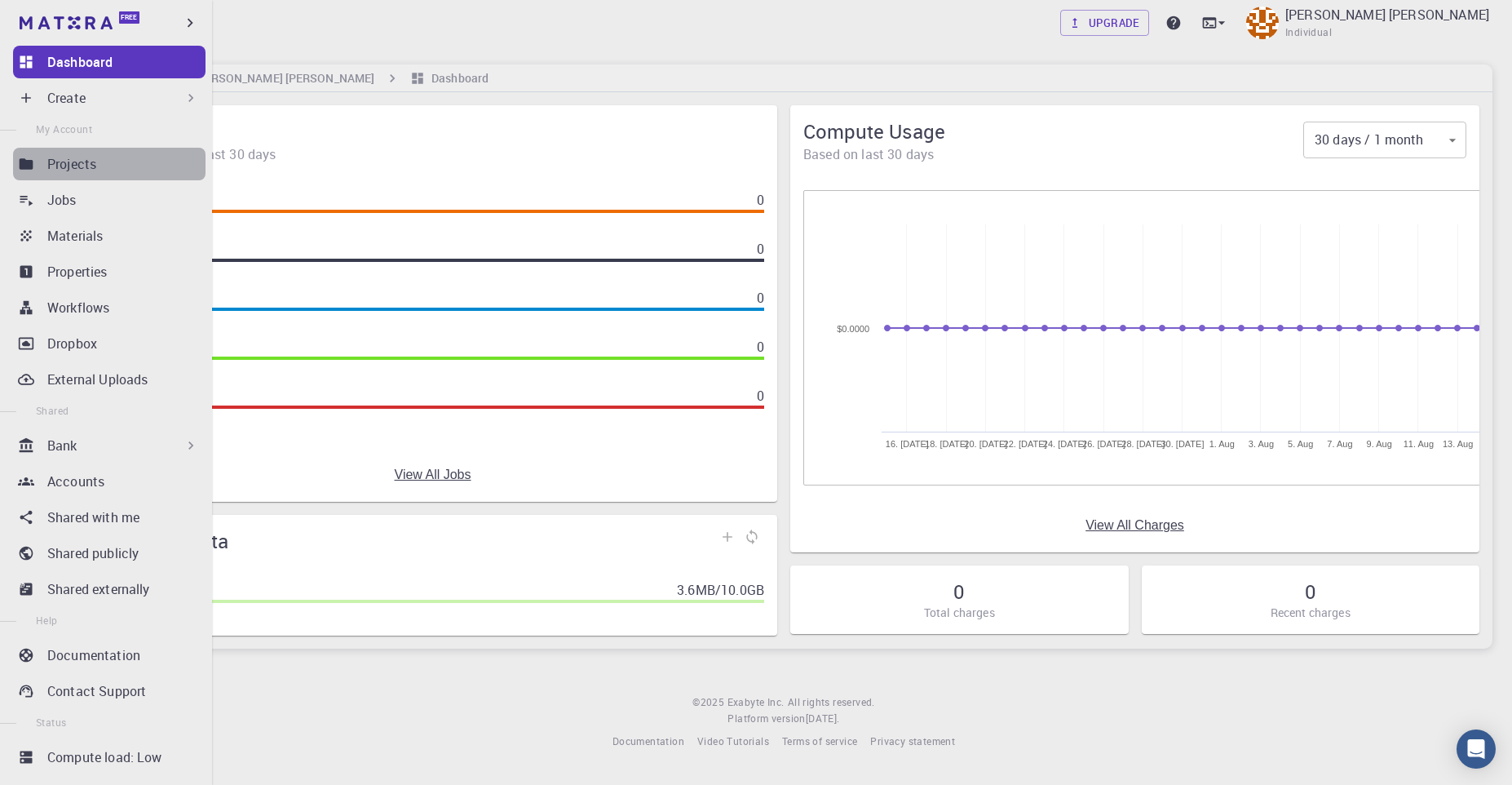
click at [58, 169] on p "Projects" at bounding box center [72, 164] width 49 height 20
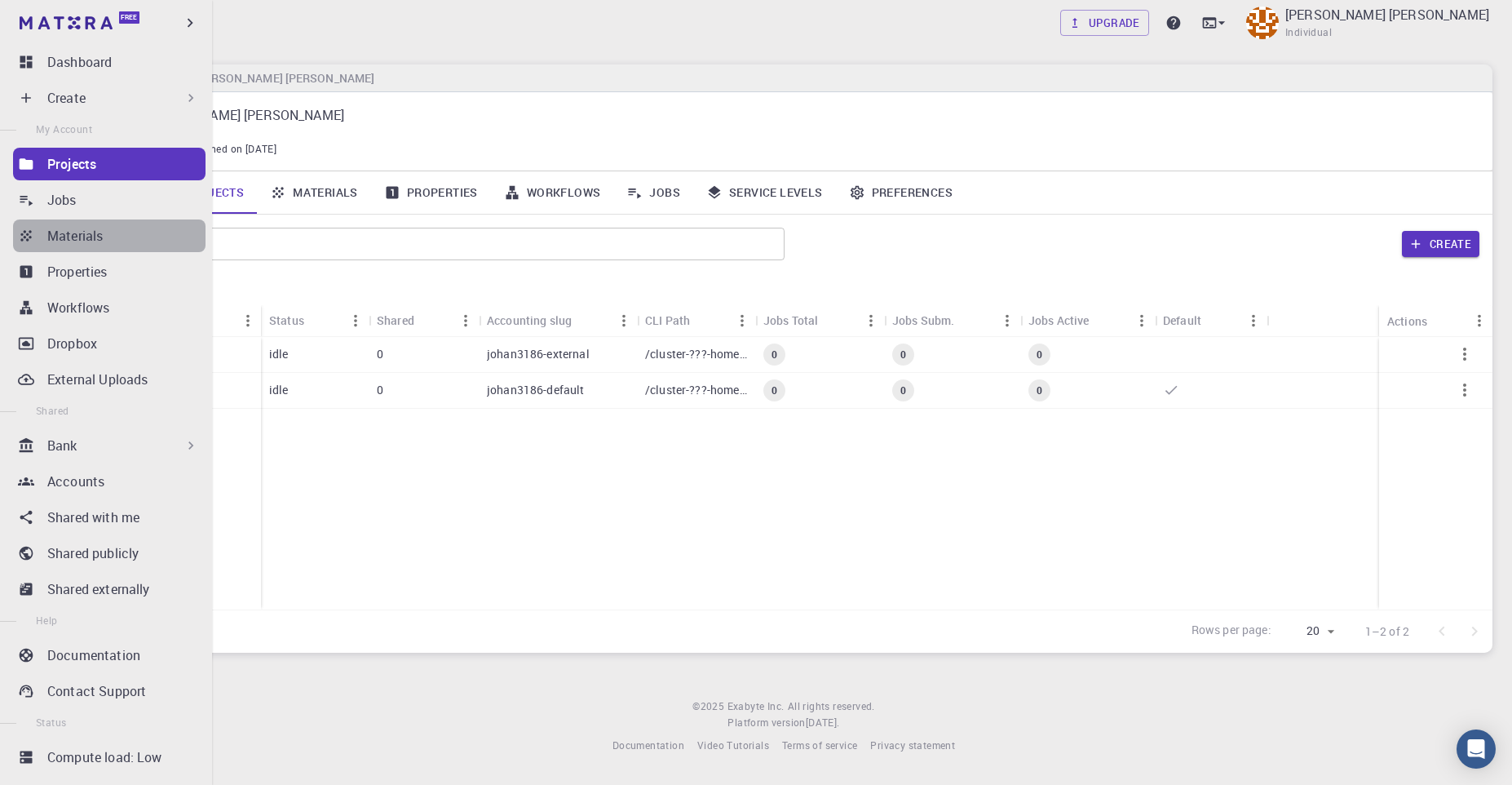
click at [83, 243] on p "Materials" at bounding box center [75, 236] width 55 height 20
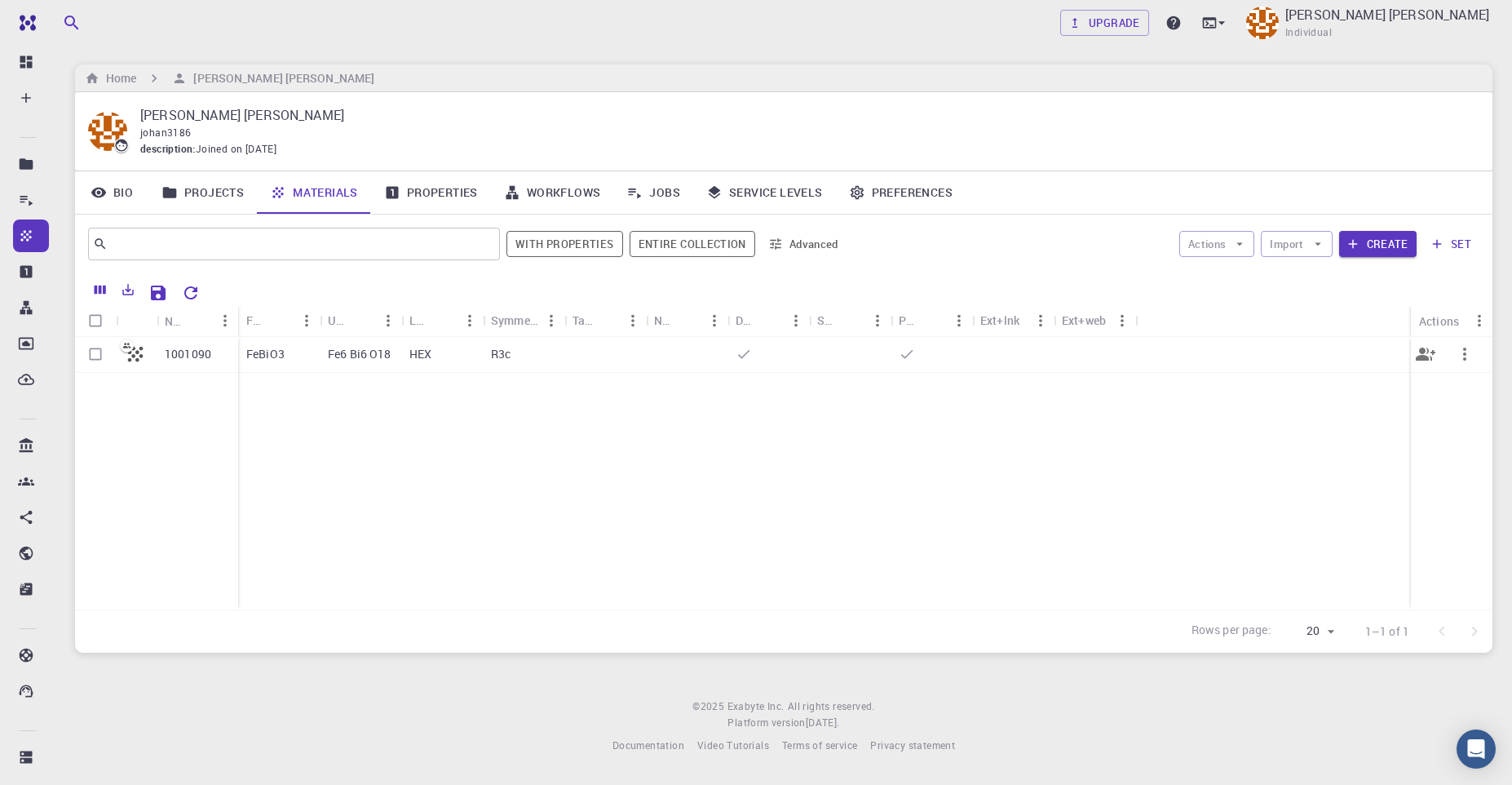
click at [396, 359] on div "Fe6 Bi6 O18" at bounding box center [360, 355] width 81 height 36
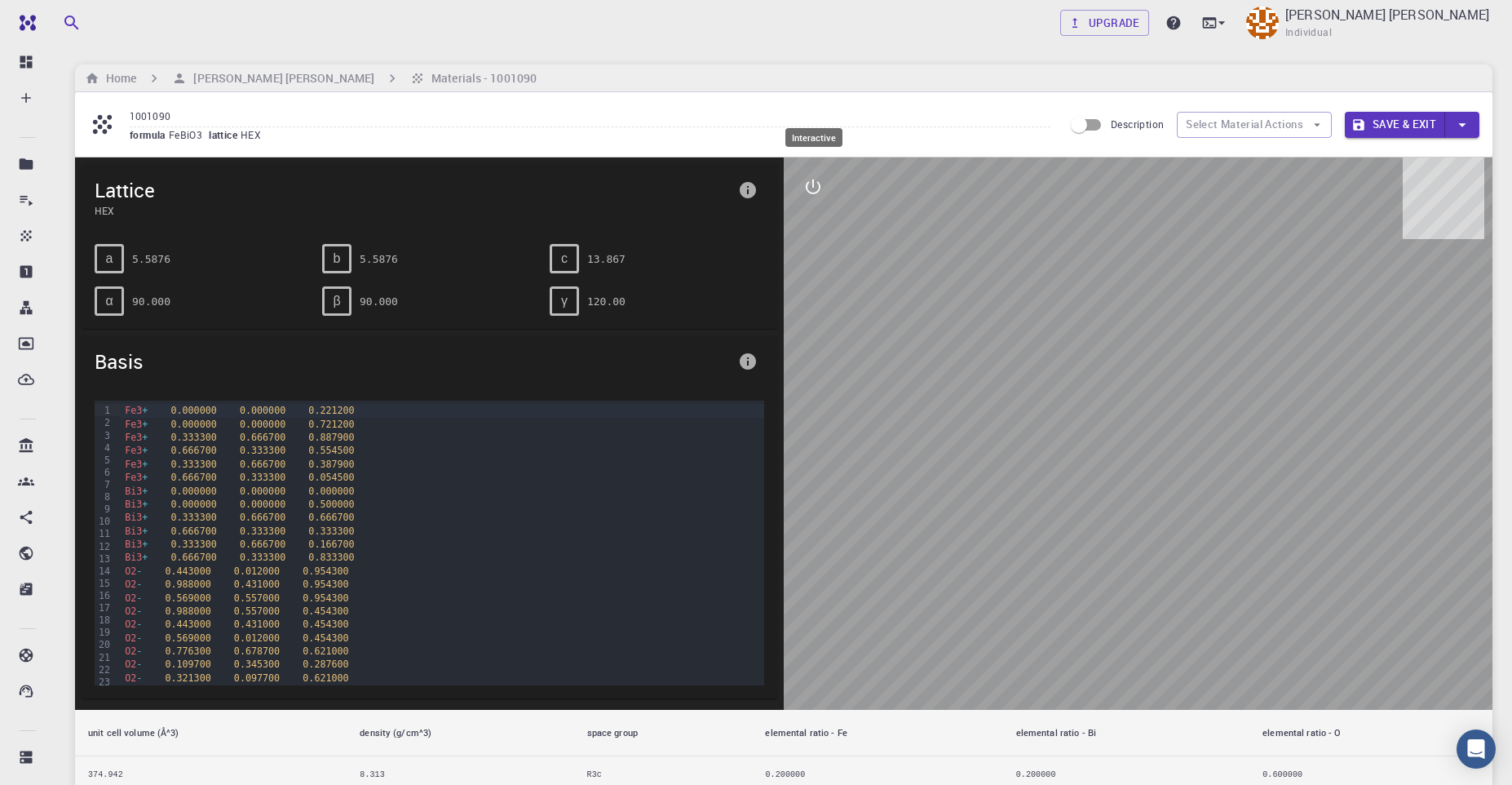
click at [816, 194] on icon "interactive" at bounding box center [813, 187] width 15 height 15
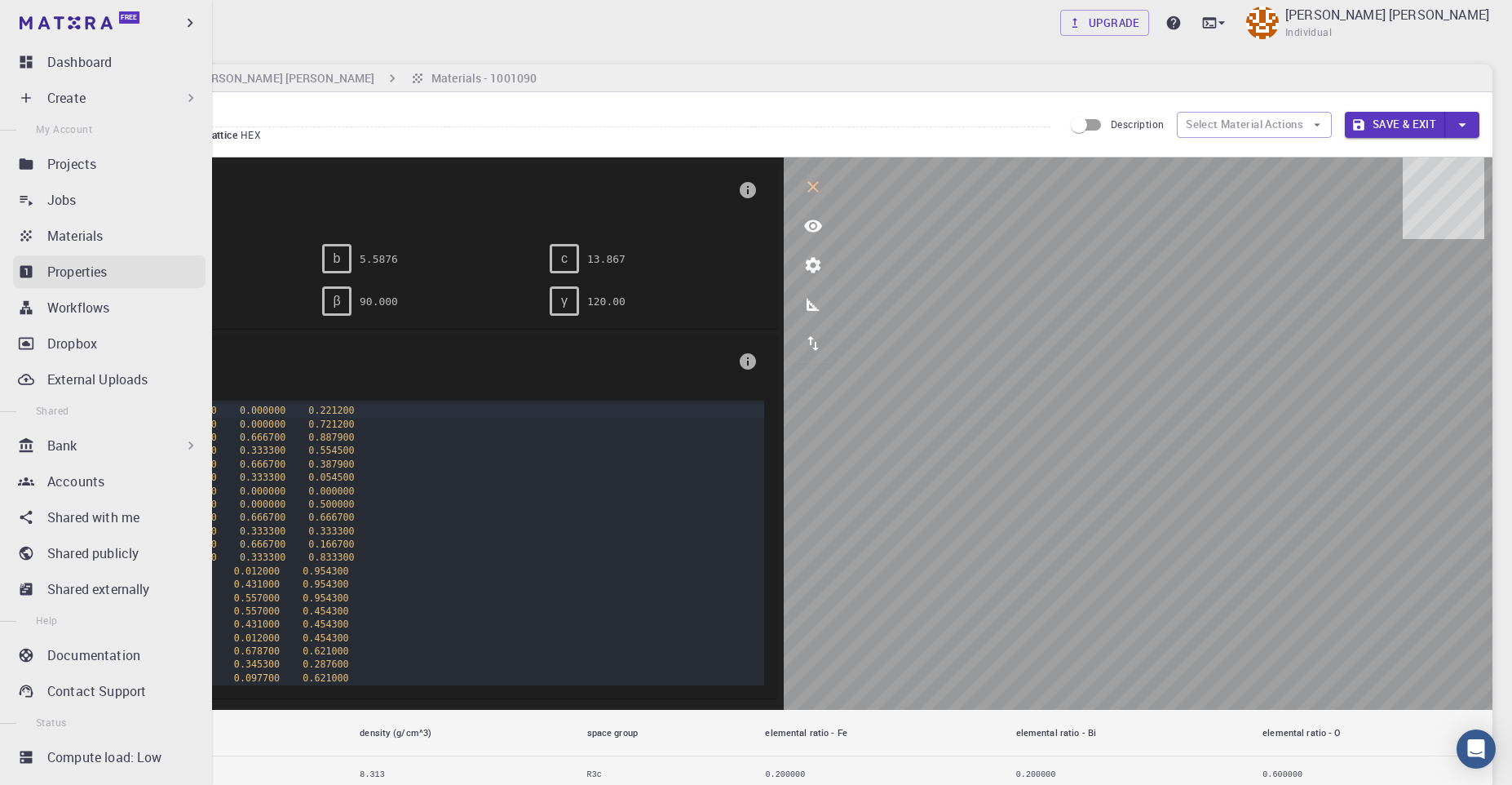
click at [105, 277] on p "Properties" at bounding box center [78, 271] width 60 height 20
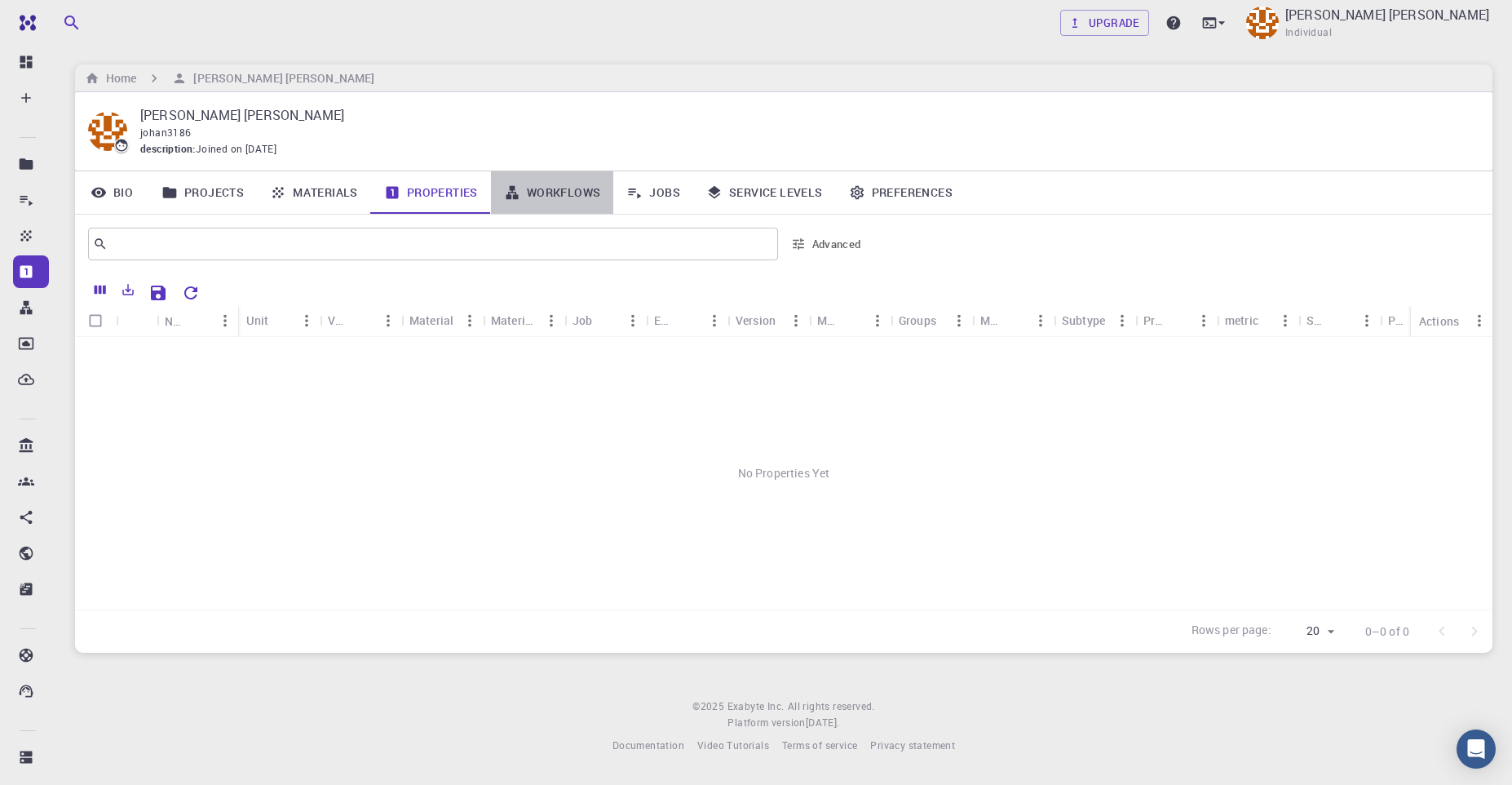
click at [547, 198] on link "Workflows" at bounding box center [553, 192] width 123 height 42
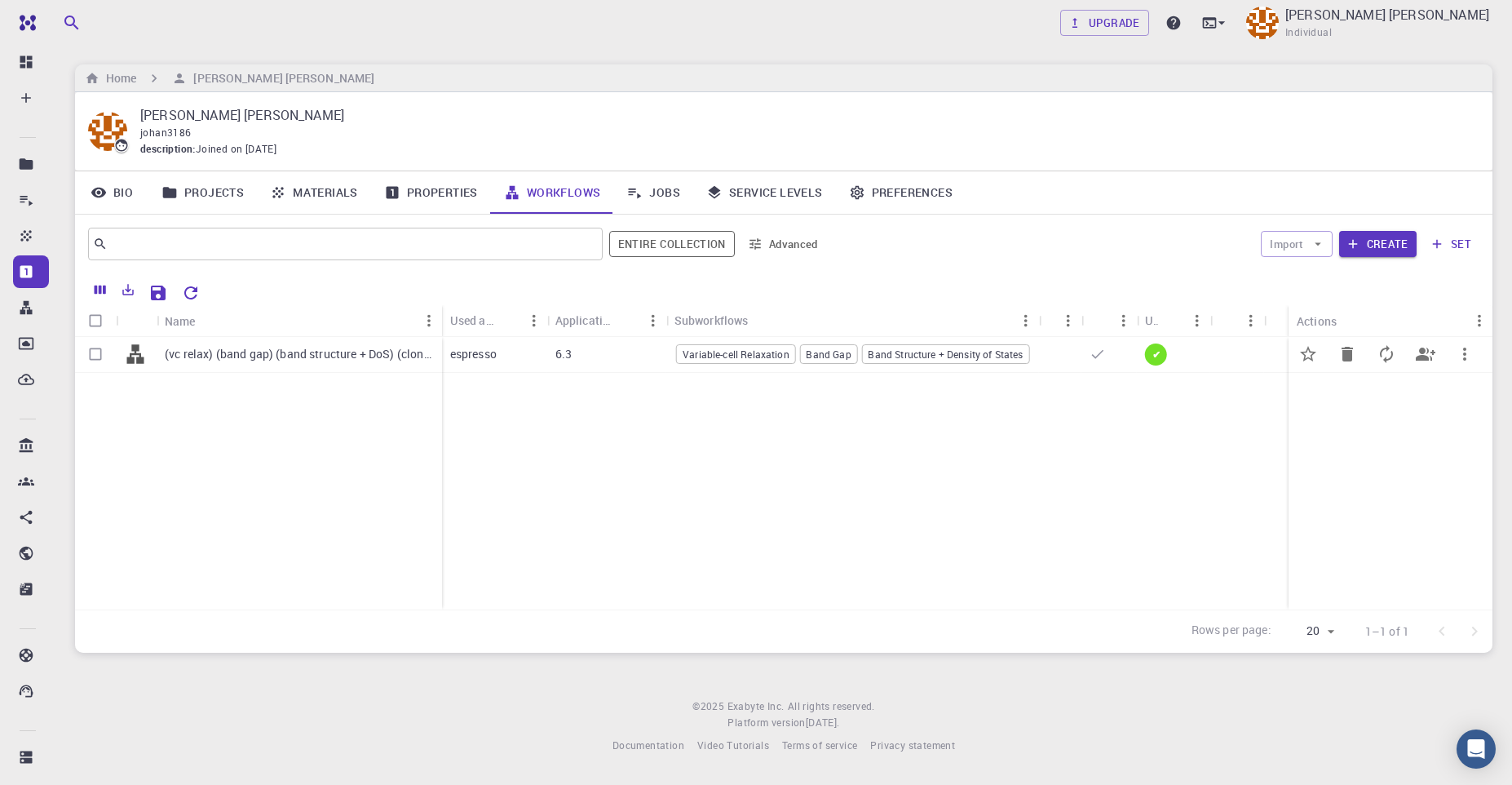
click at [540, 359] on div "espresso" at bounding box center [495, 355] width 105 height 36
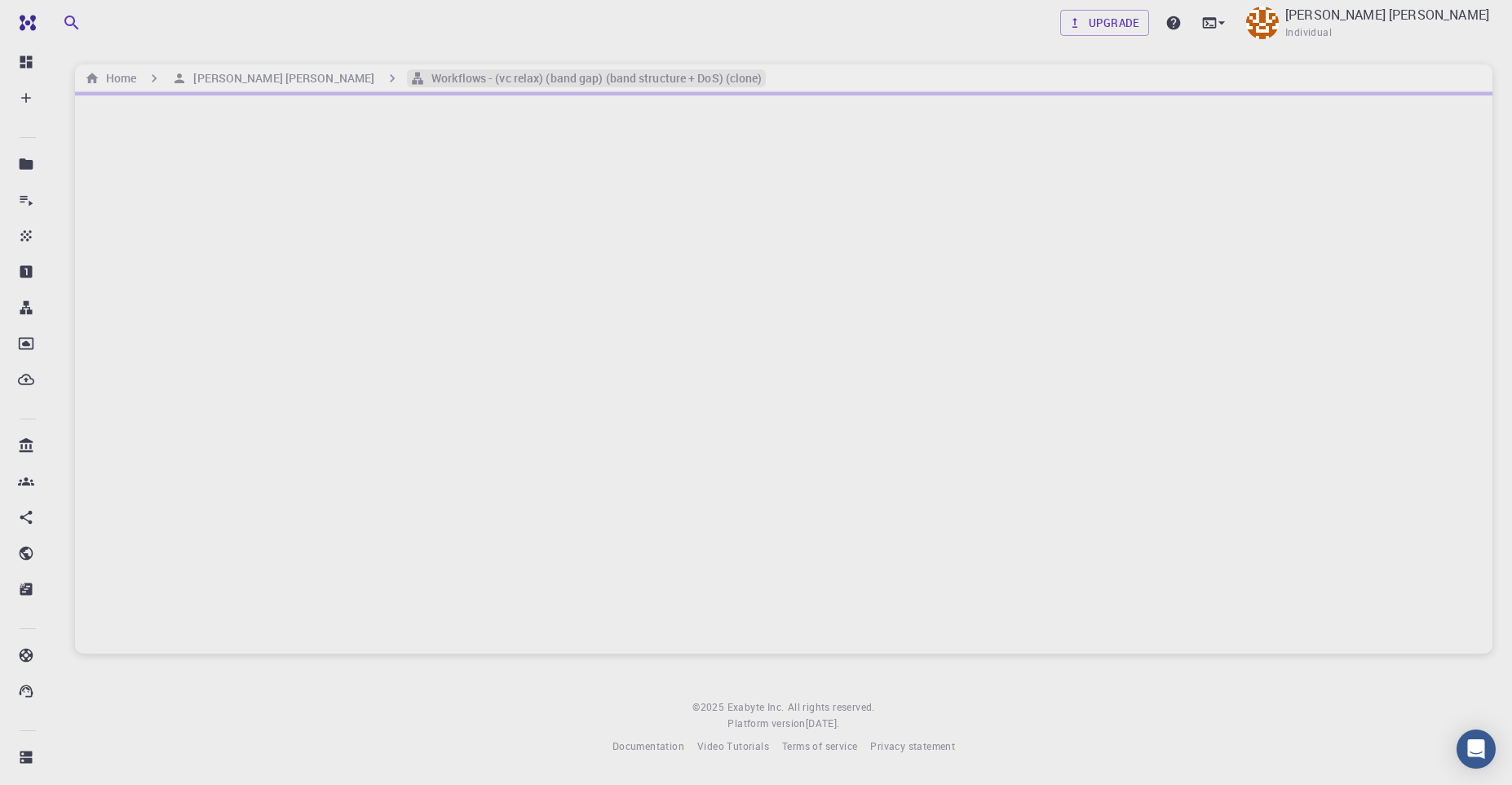
click at [433, 84] on h6 "Workflows - (vc relax) (band gap) (band structure + DoS) (clone)" at bounding box center [593, 78] width 337 height 18
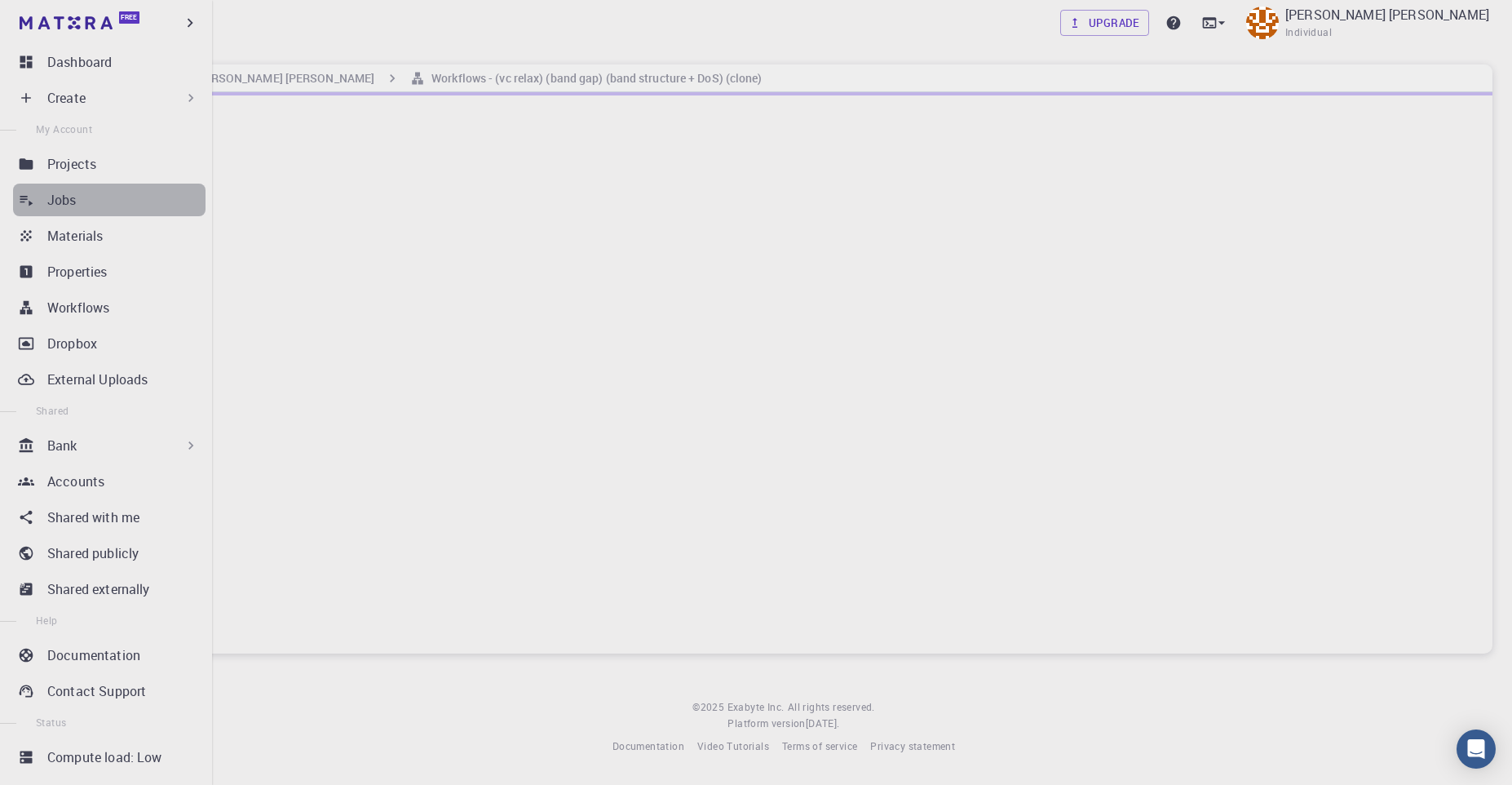
click at [71, 209] on p "Jobs" at bounding box center [62, 199] width 29 height 20
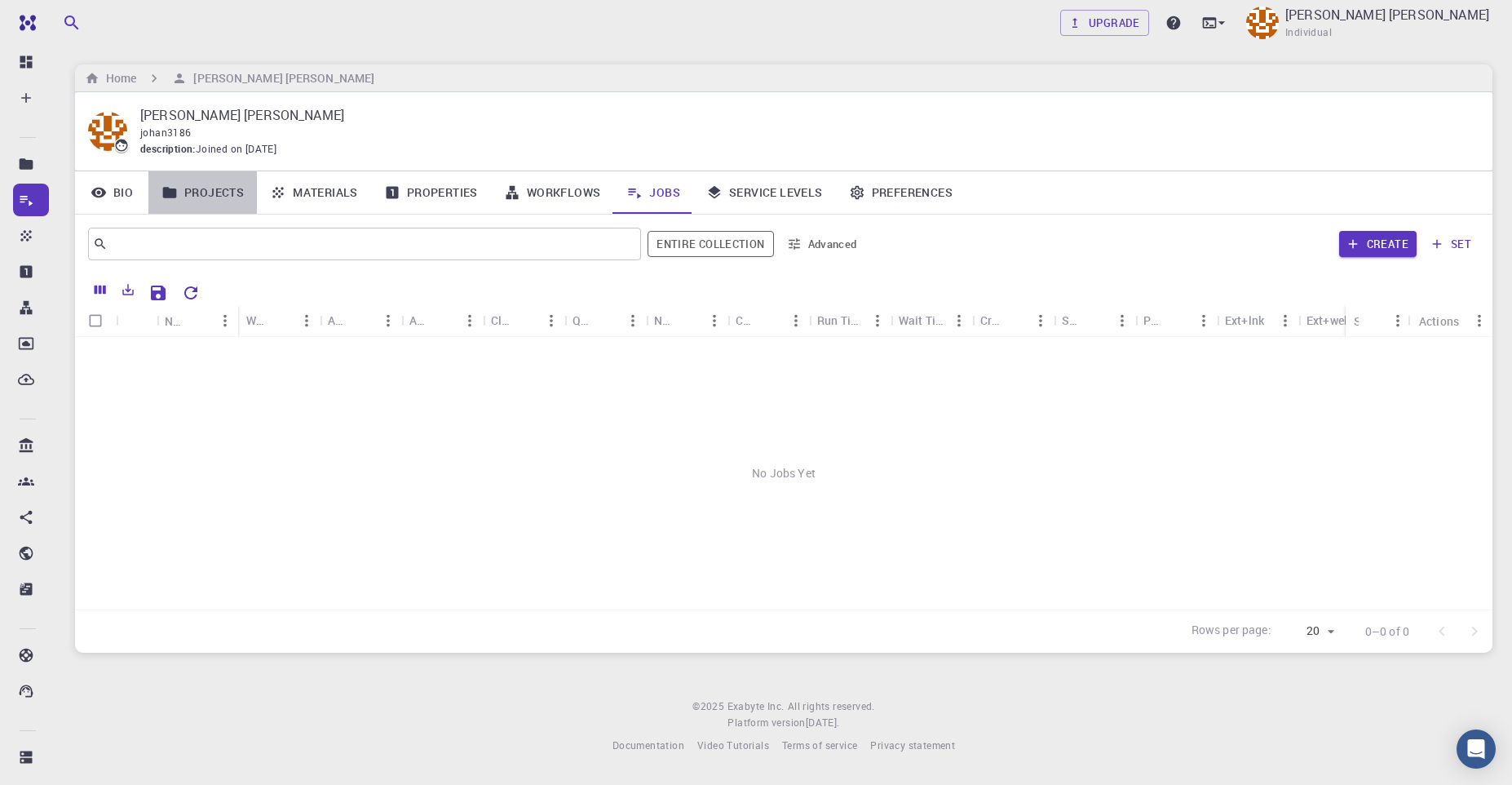
click at [218, 201] on link "Projects" at bounding box center [203, 192] width 109 height 42
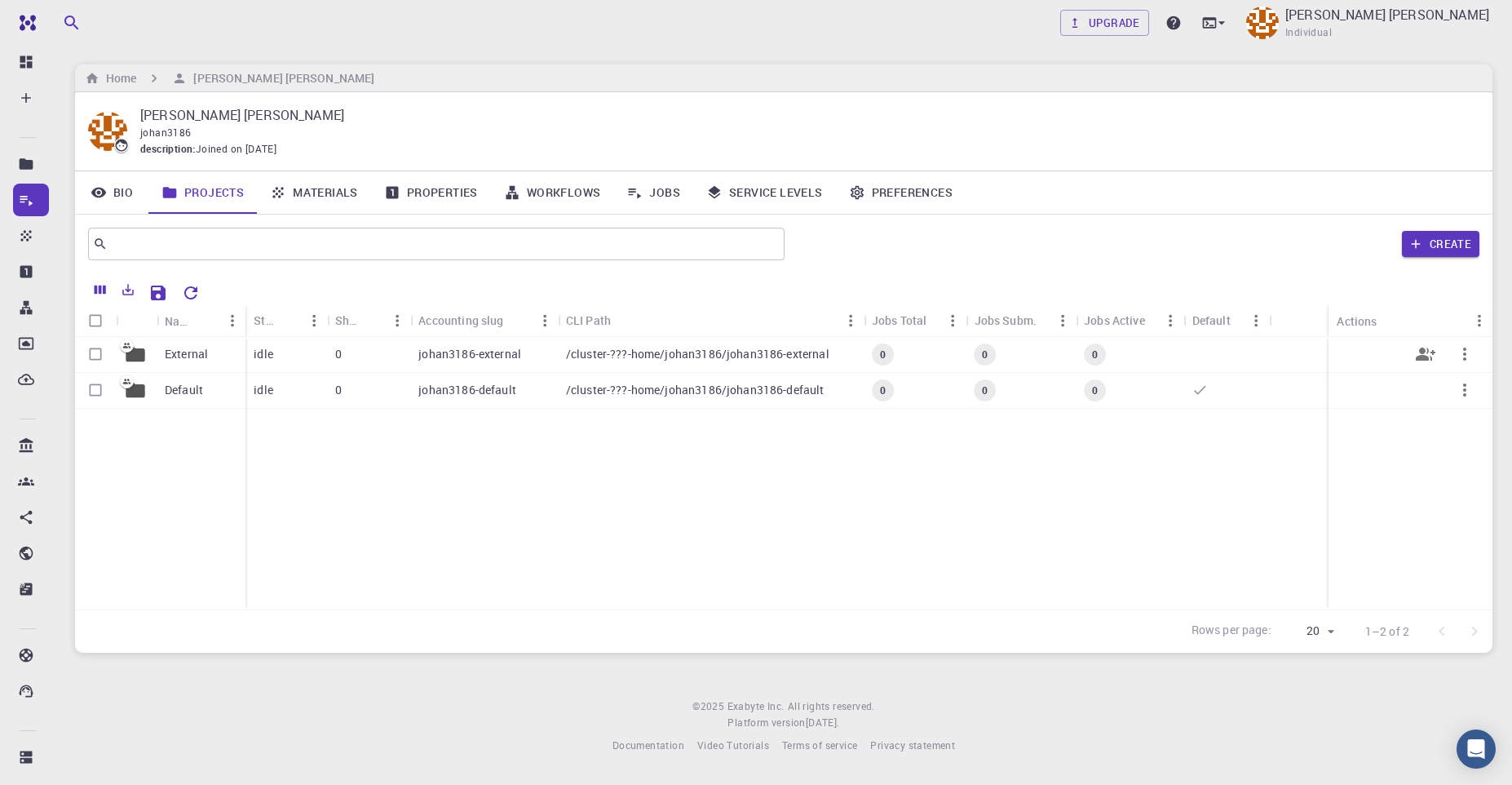
click at [389, 353] on div "0" at bounding box center [369, 355] width 84 height 36
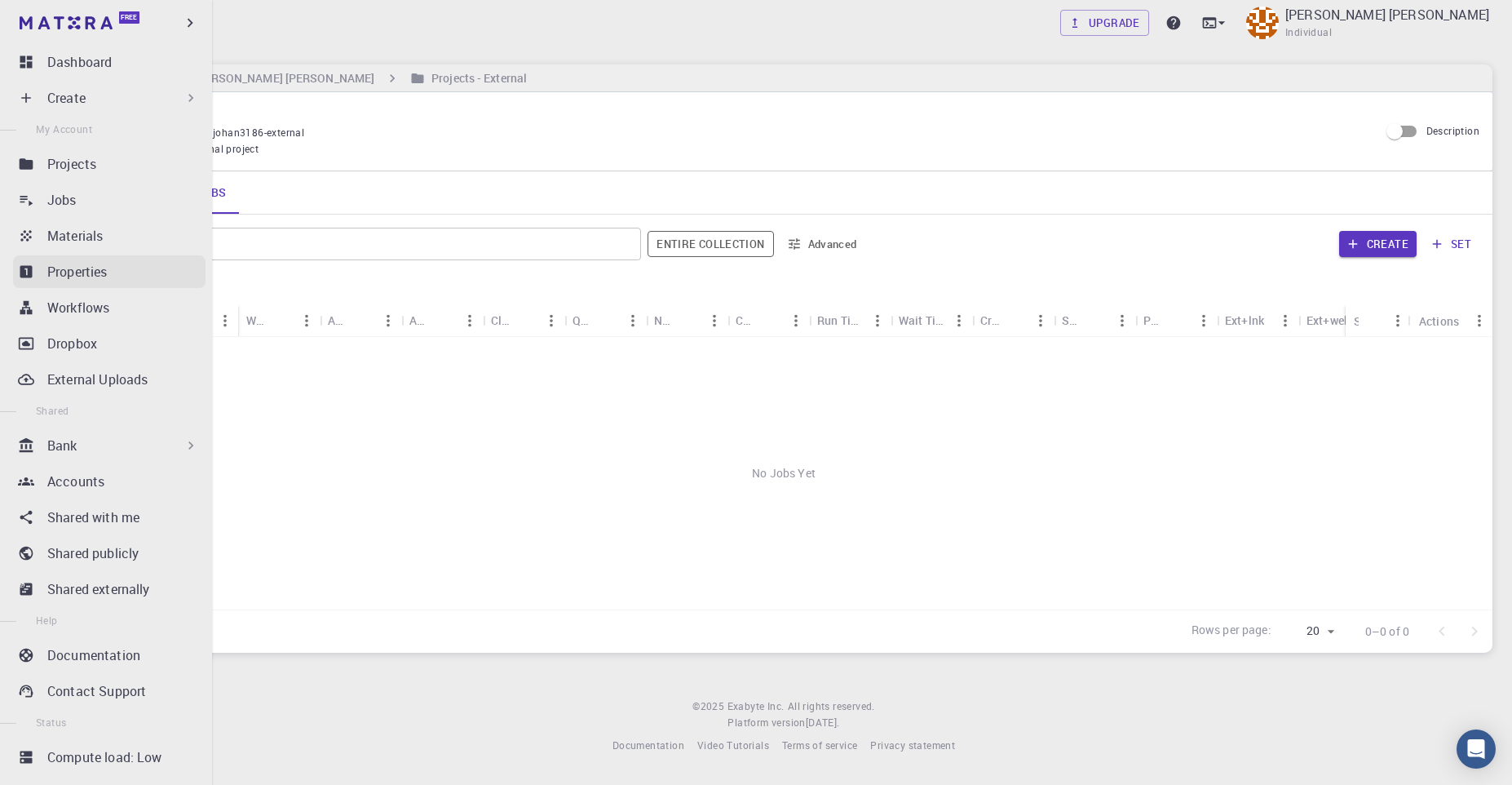
click at [66, 285] on link "Properties" at bounding box center [109, 272] width 193 height 33
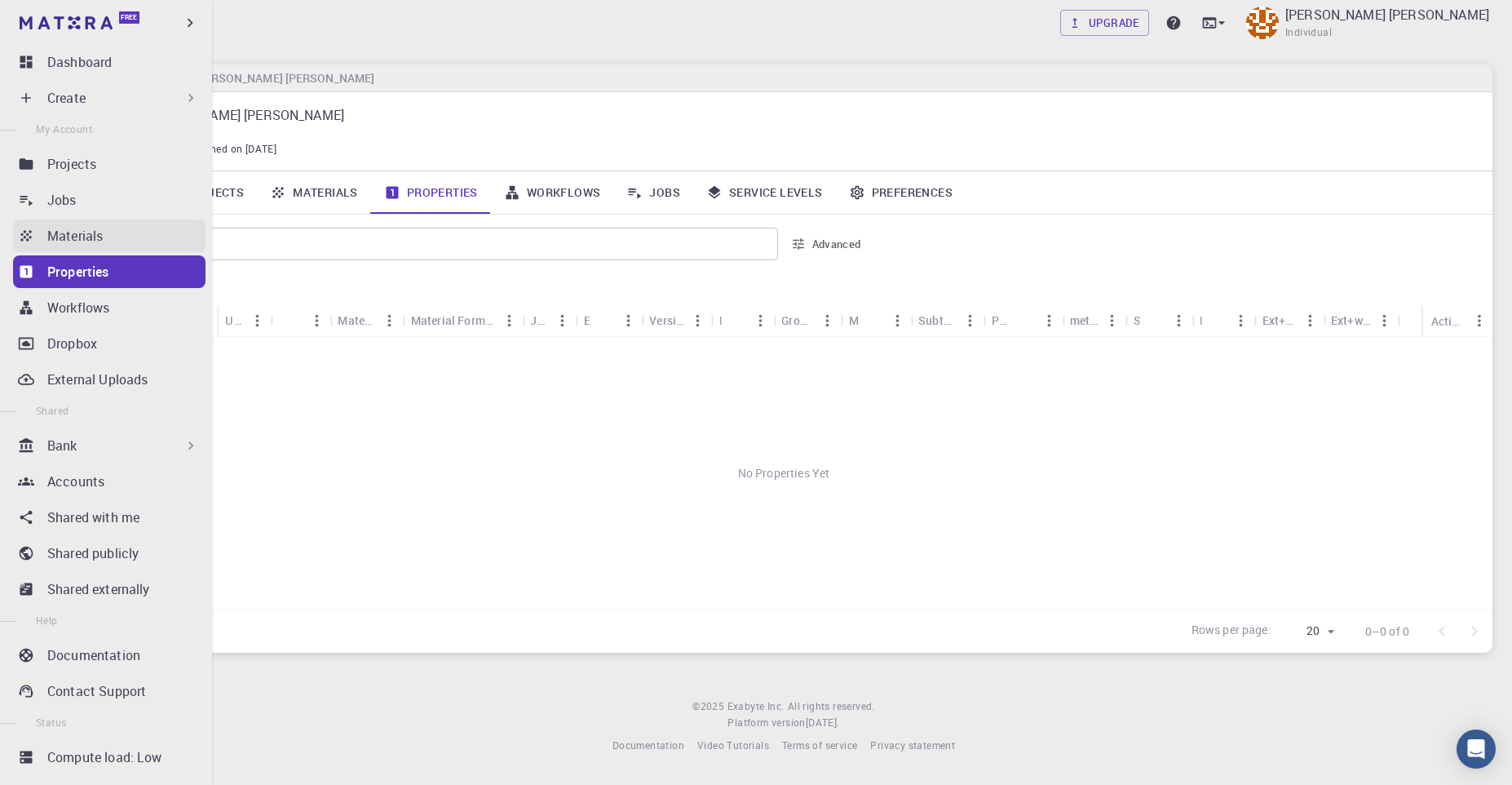
click at [64, 244] on p "Materials" at bounding box center [75, 236] width 55 height 20
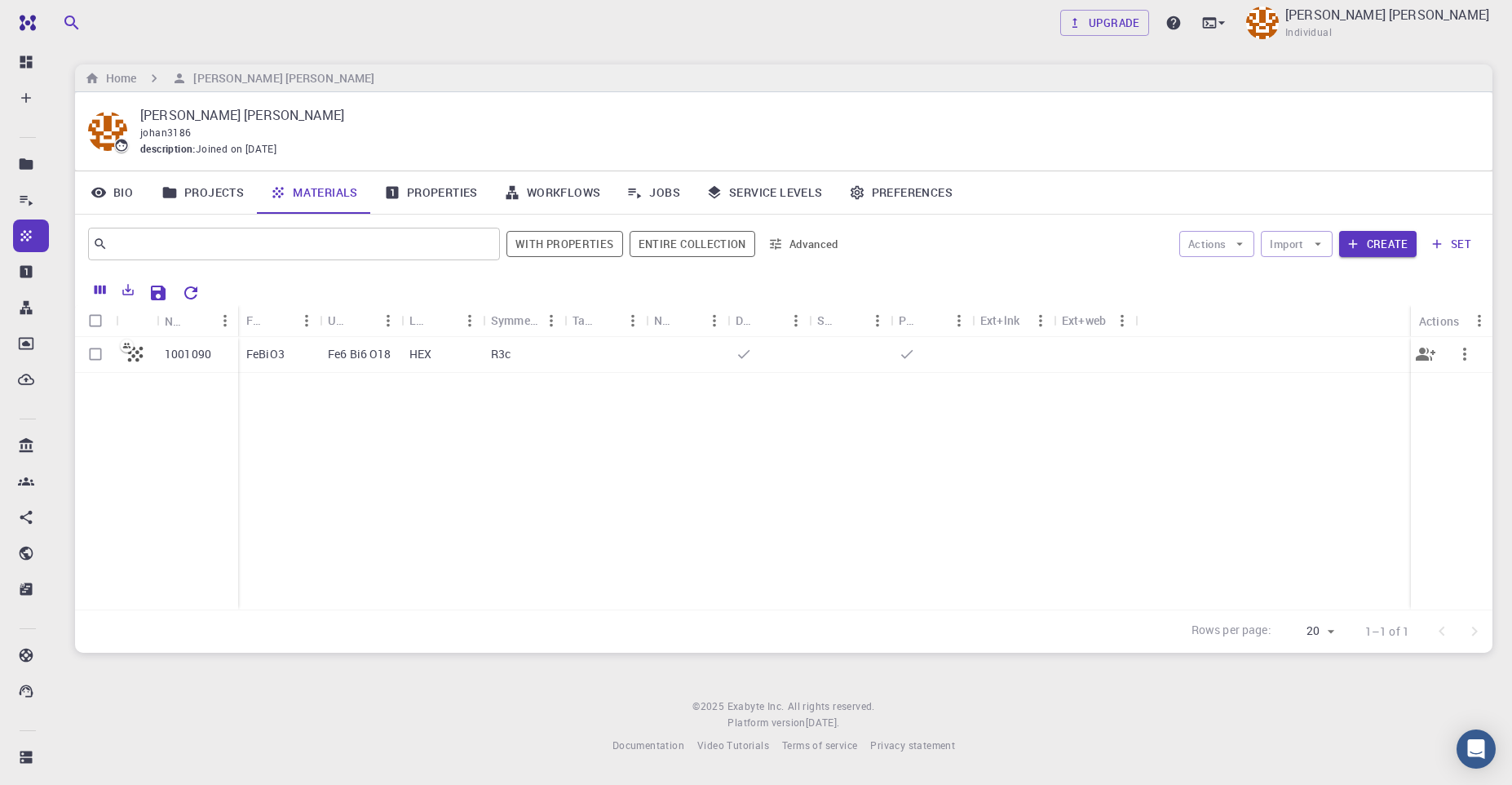
click at [180, 362] on p "1001090" at bounding box center [188, 354] width 47 height 16
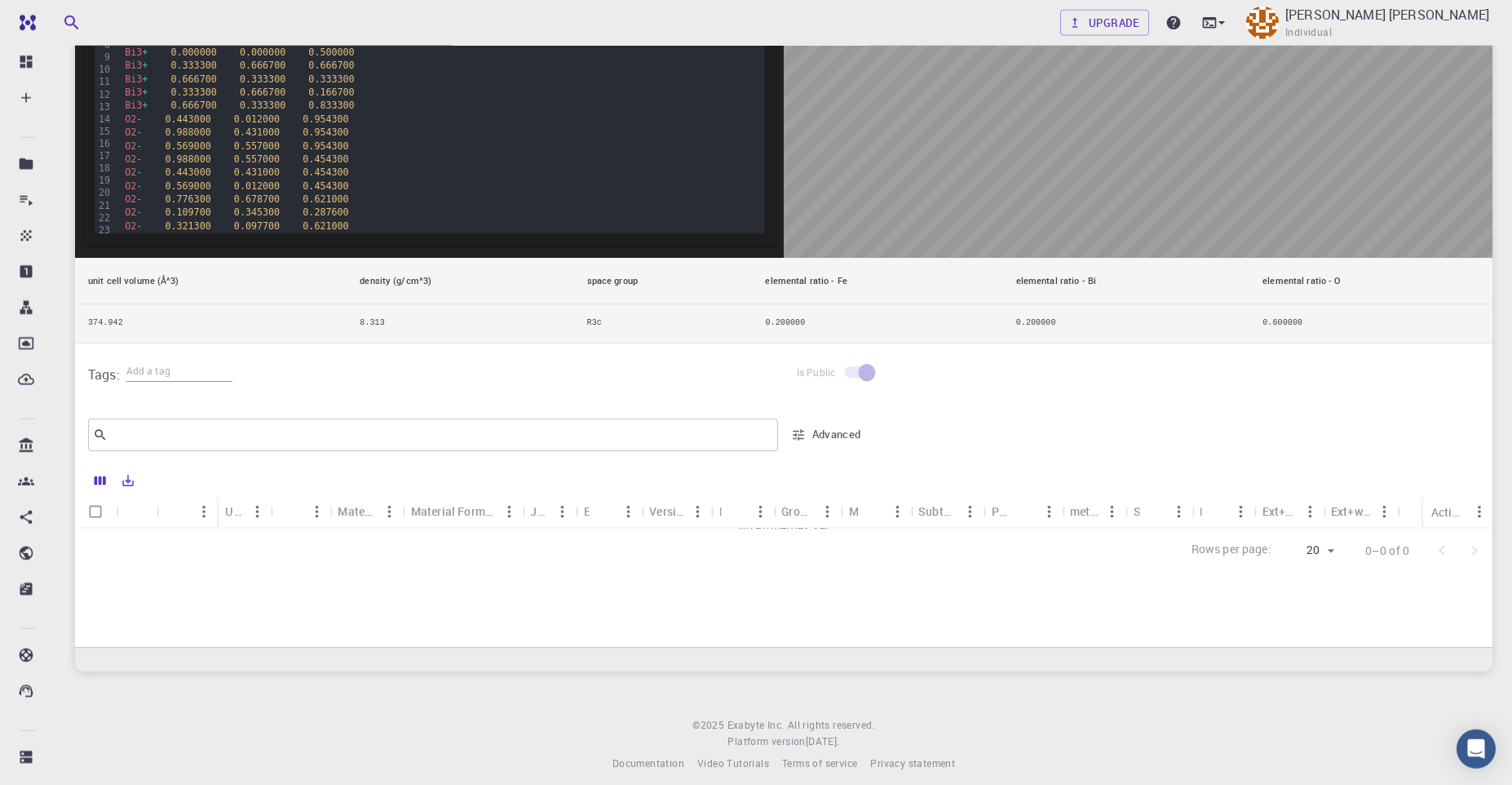
scroll to position [454, 0]
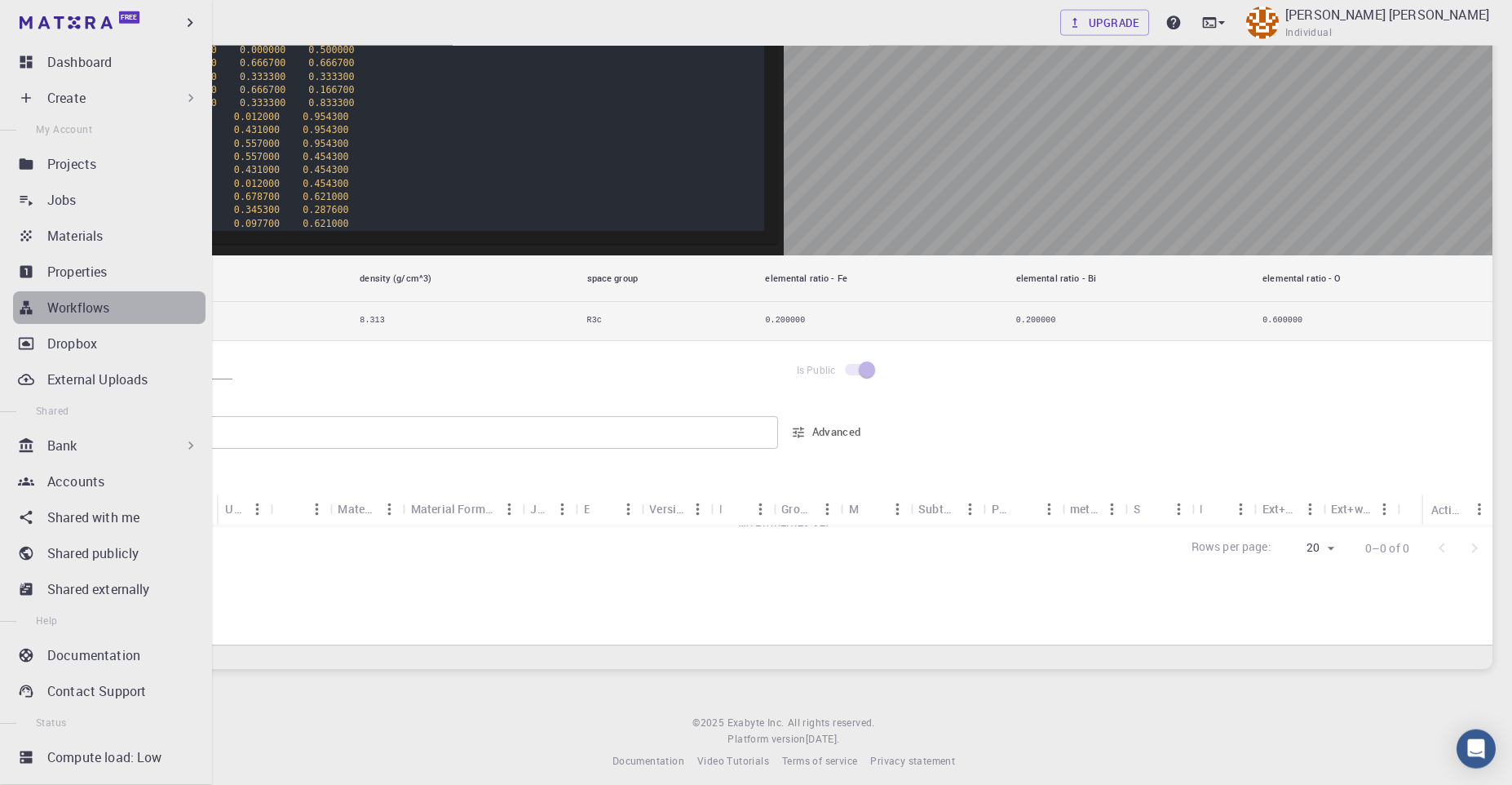
click at [115, 307] on div "Workflows" at bounding box center [126, 307] width 158 height 20
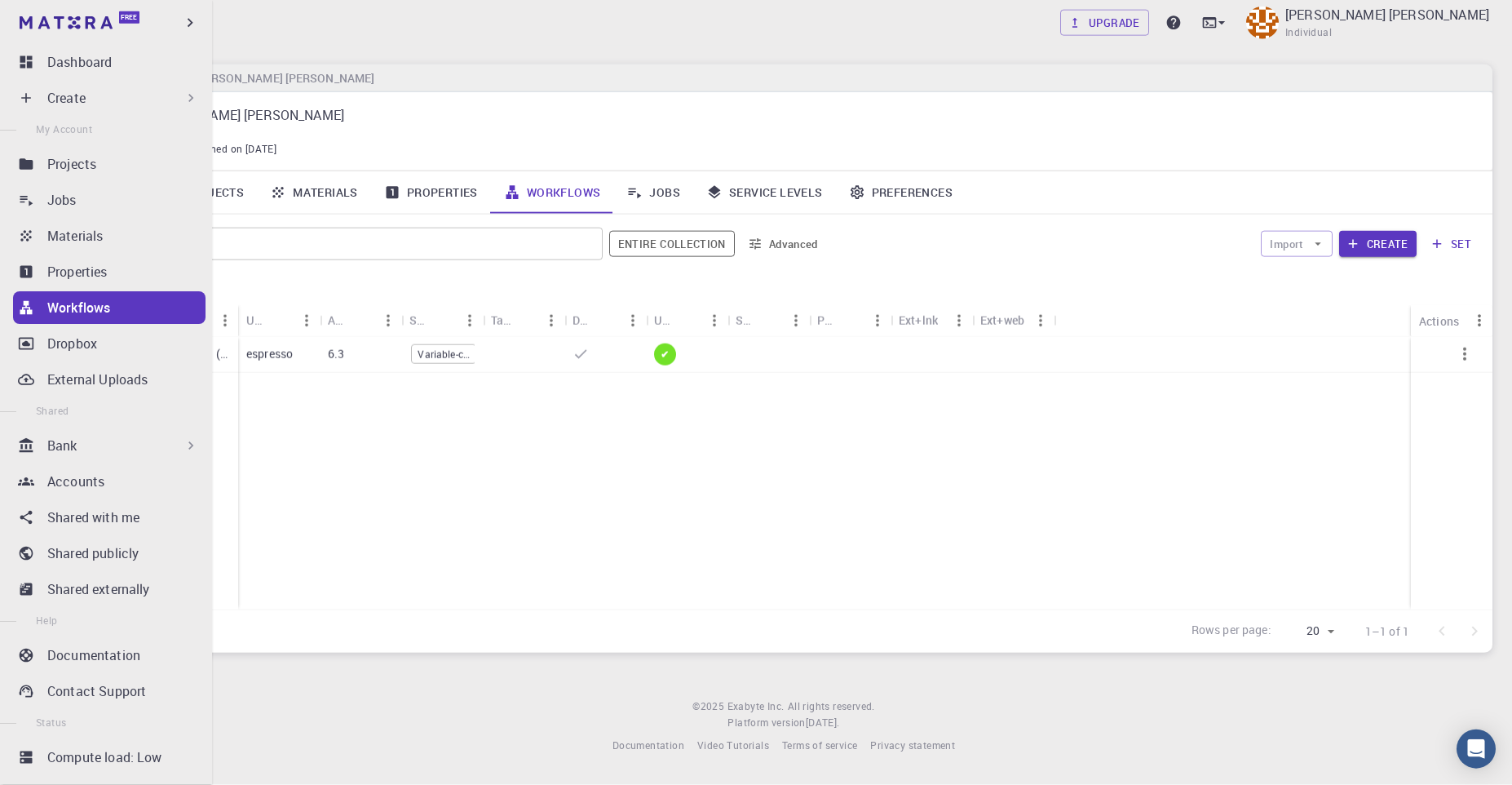
scroll to position [7, 0]
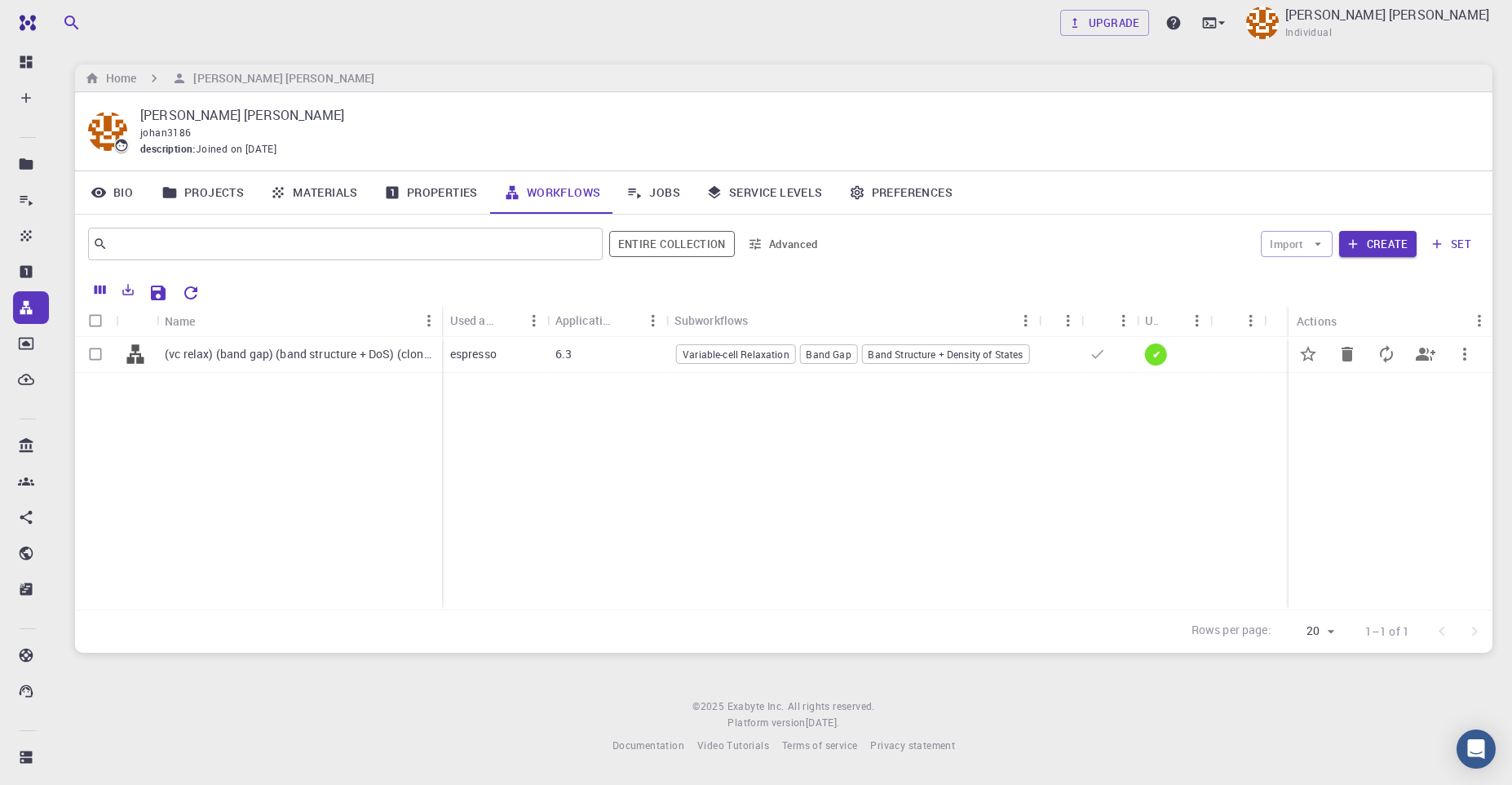
click at [359, 351] on p "(vc relax) (band gap) (band structure + DoS) (clone)" at bounding box center [300, 354] width 269 height 16
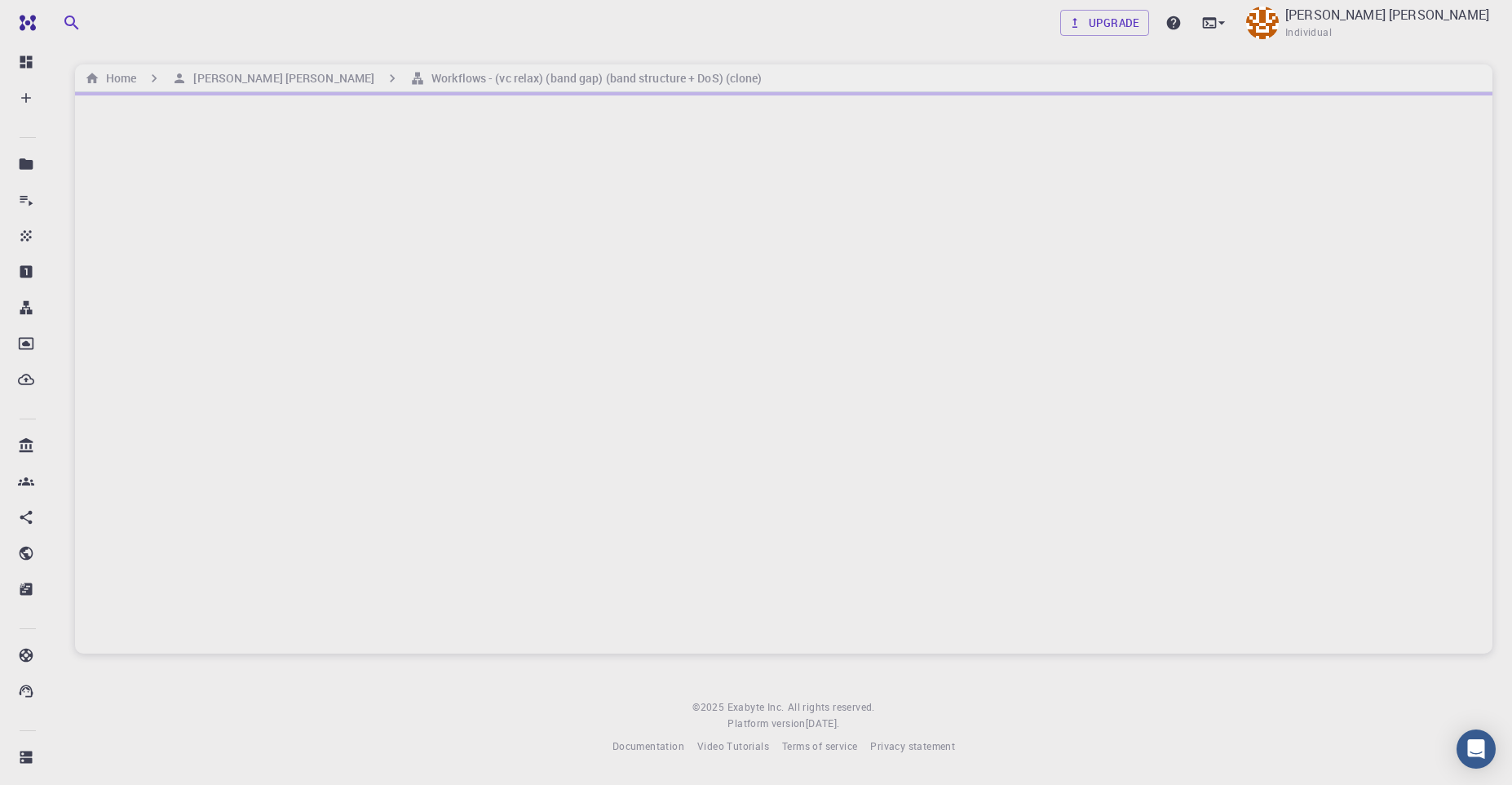
scroll to position [5, 0]
click at [1043, 22] on icon at bounding box center [1222, 23] width 7 height 3
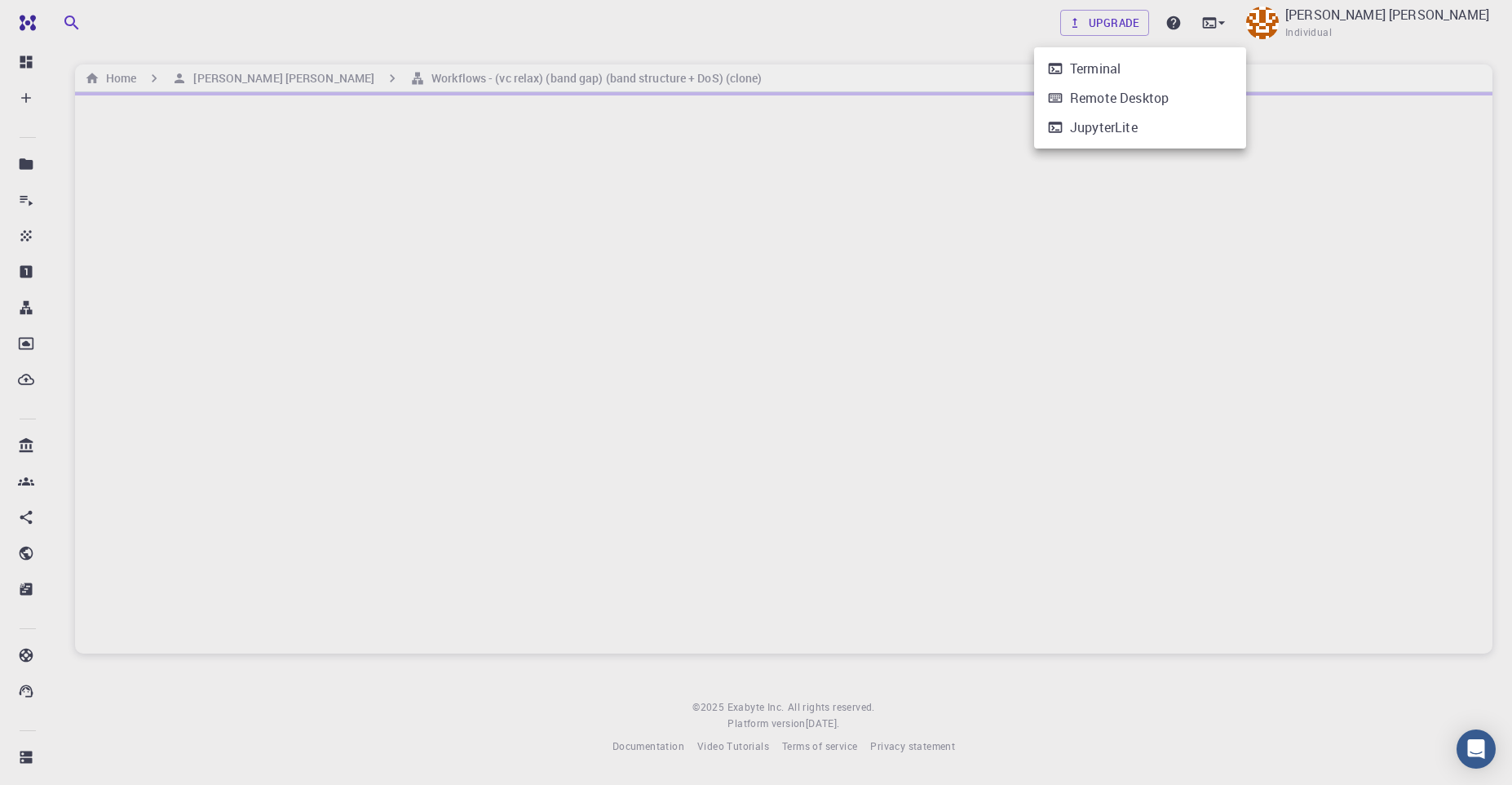
click at [1043, 70] on div "Terminal" at bounding box center [1095, 68] width 51 height 20
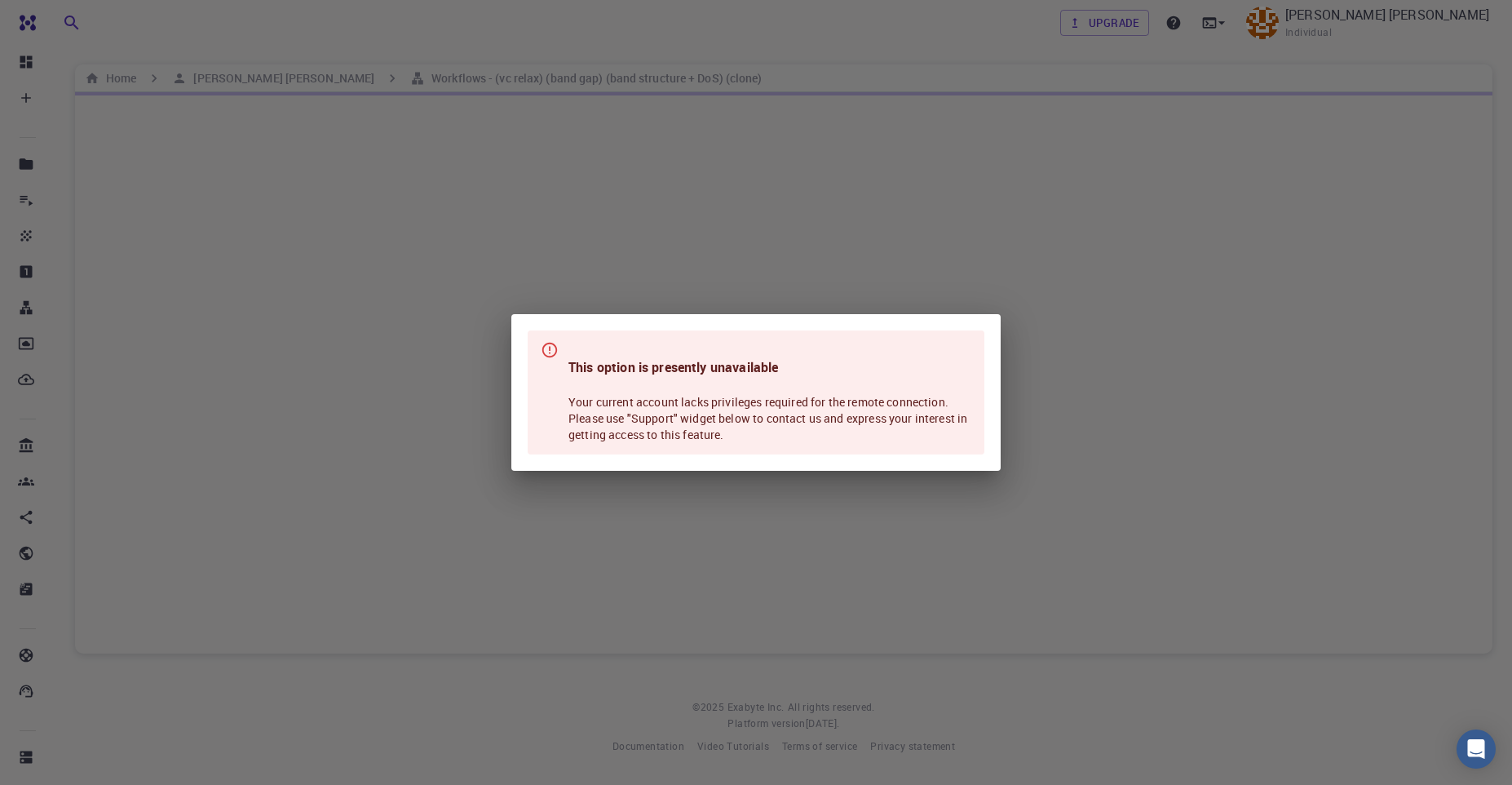
click at [880, 131] on div "This option is presently unavailable Your current account lacks privileges requ…" at bounding box center [756, 392] width 1512 height 785
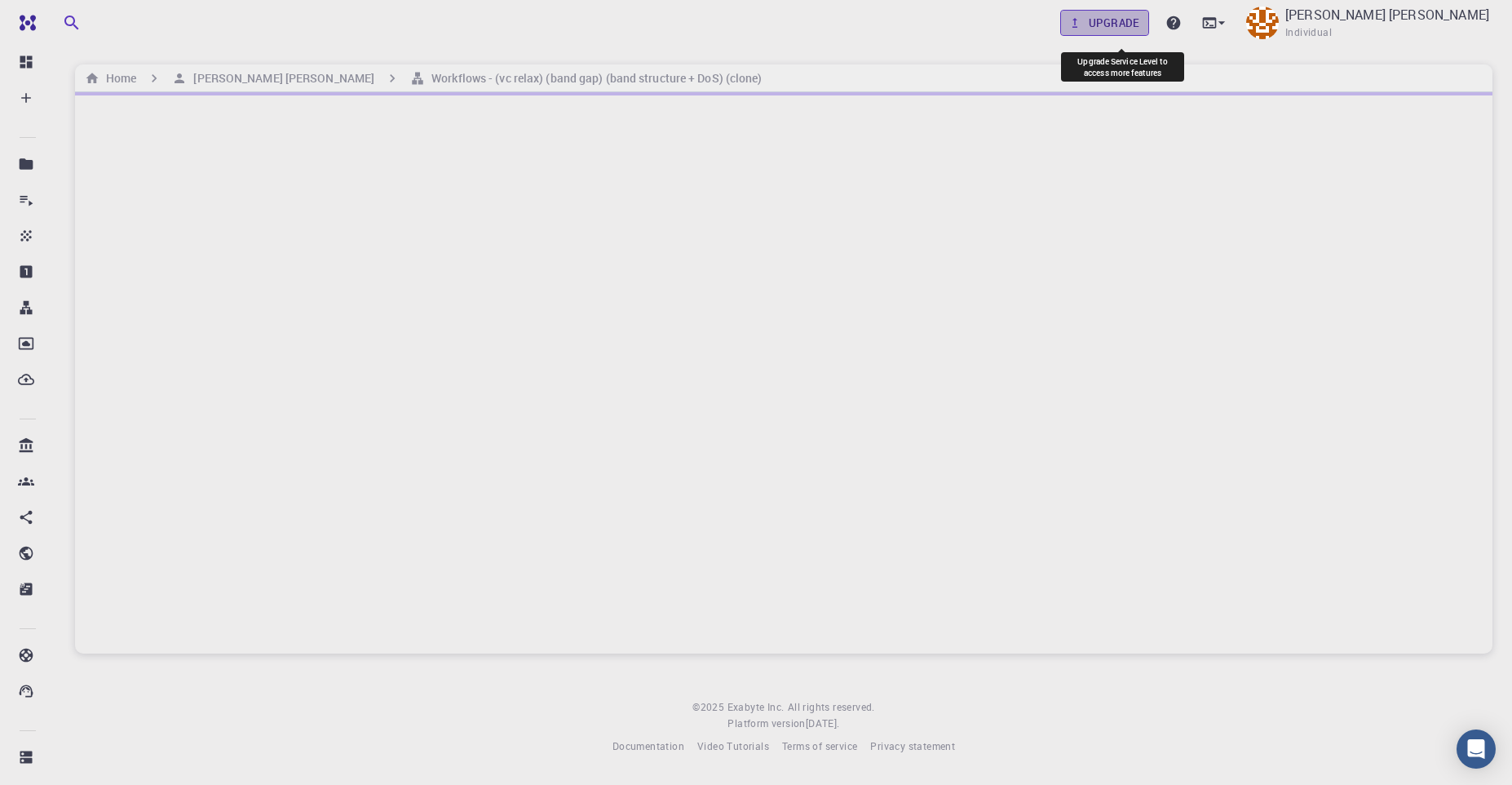
click at [1043, 30] on link "Upgrade" at bounding box center [1104, 22] width 89 height 26
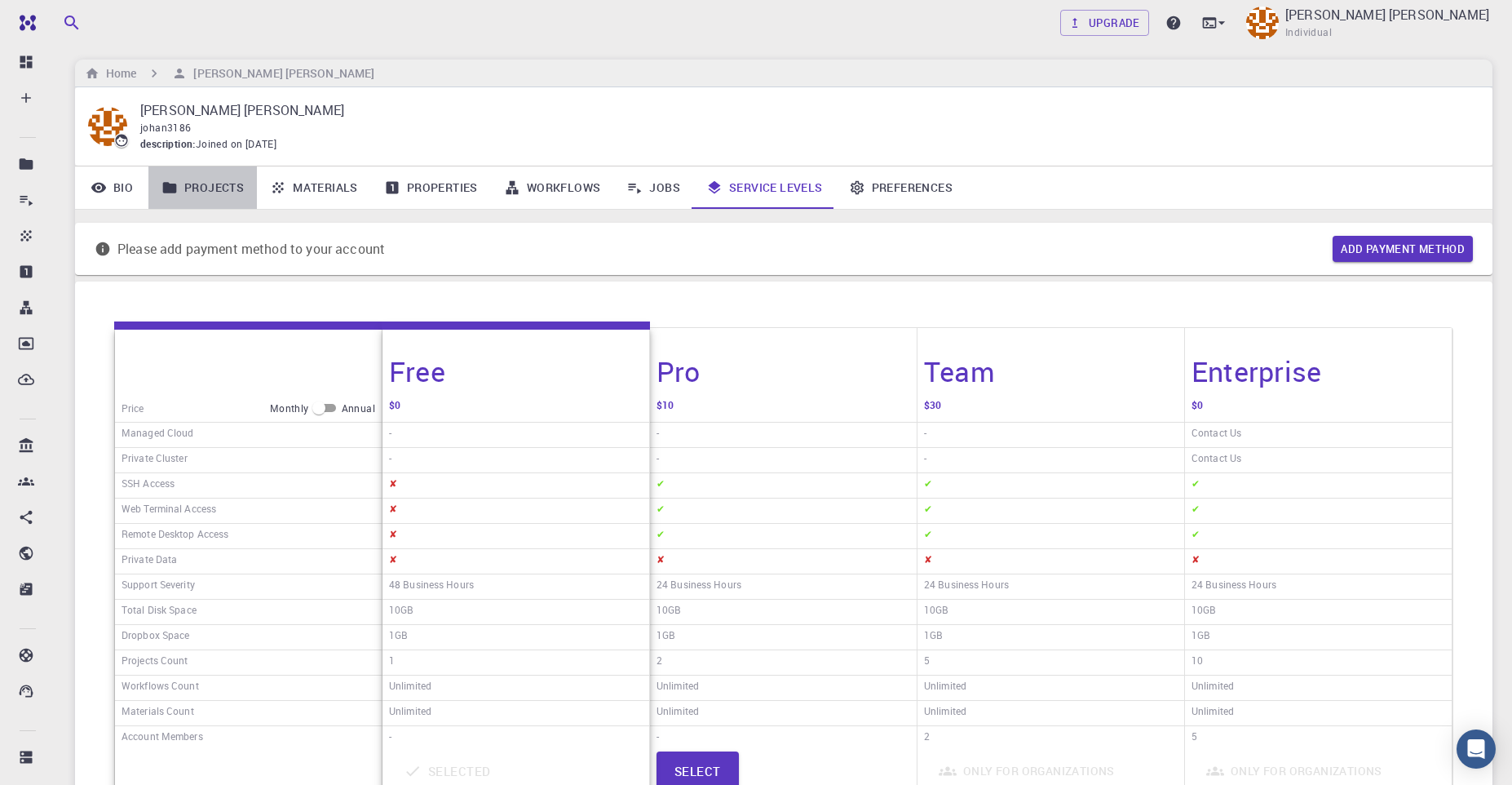
click at [208, 194] on link "Projects" at bounding box center [203, 187] width 109 height 42
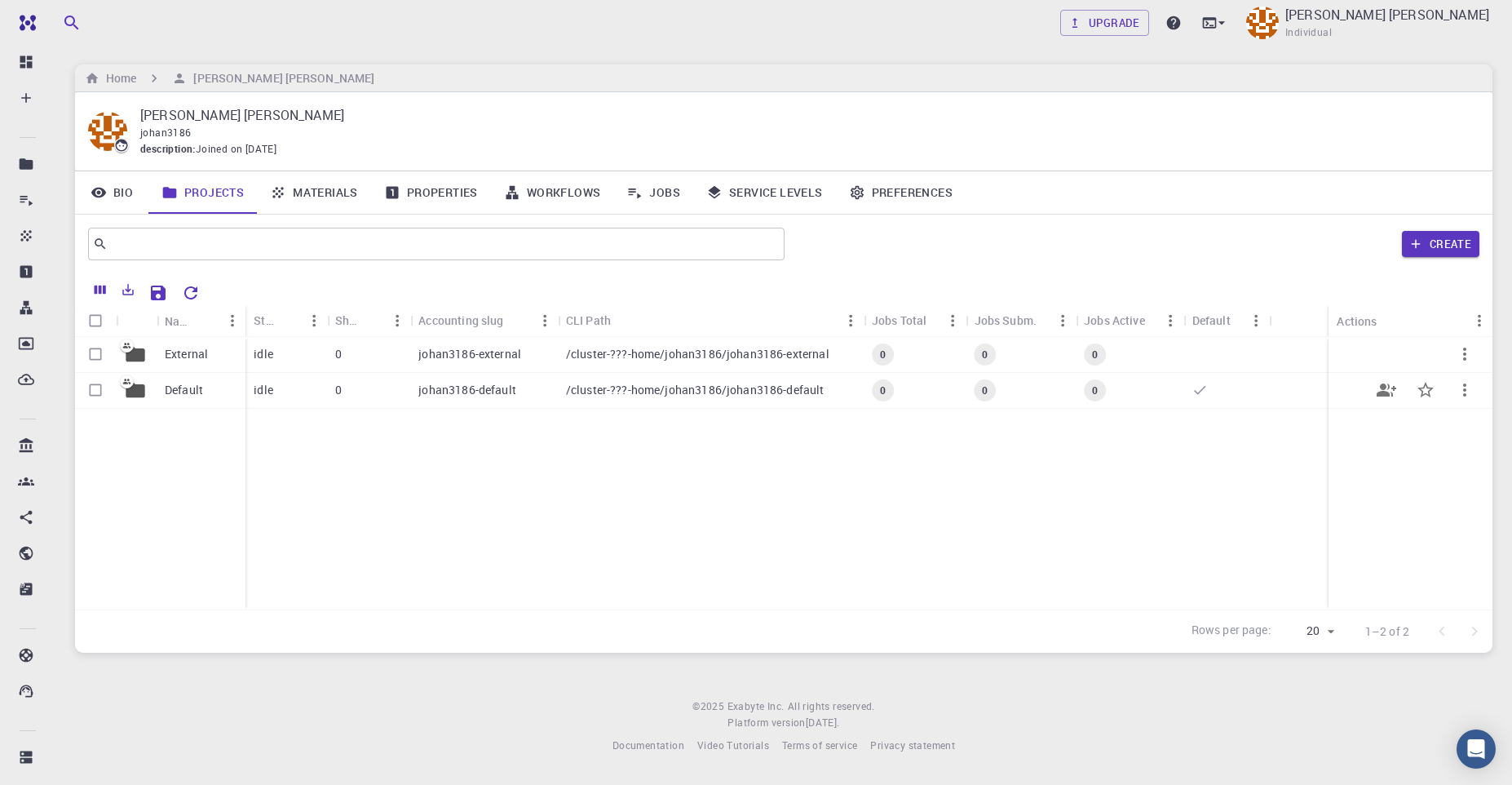
click at [602, 393] on p "/cluster-???-home/johan3186/johan3186-default" at bounding box center [695, 389] width 258 height 16
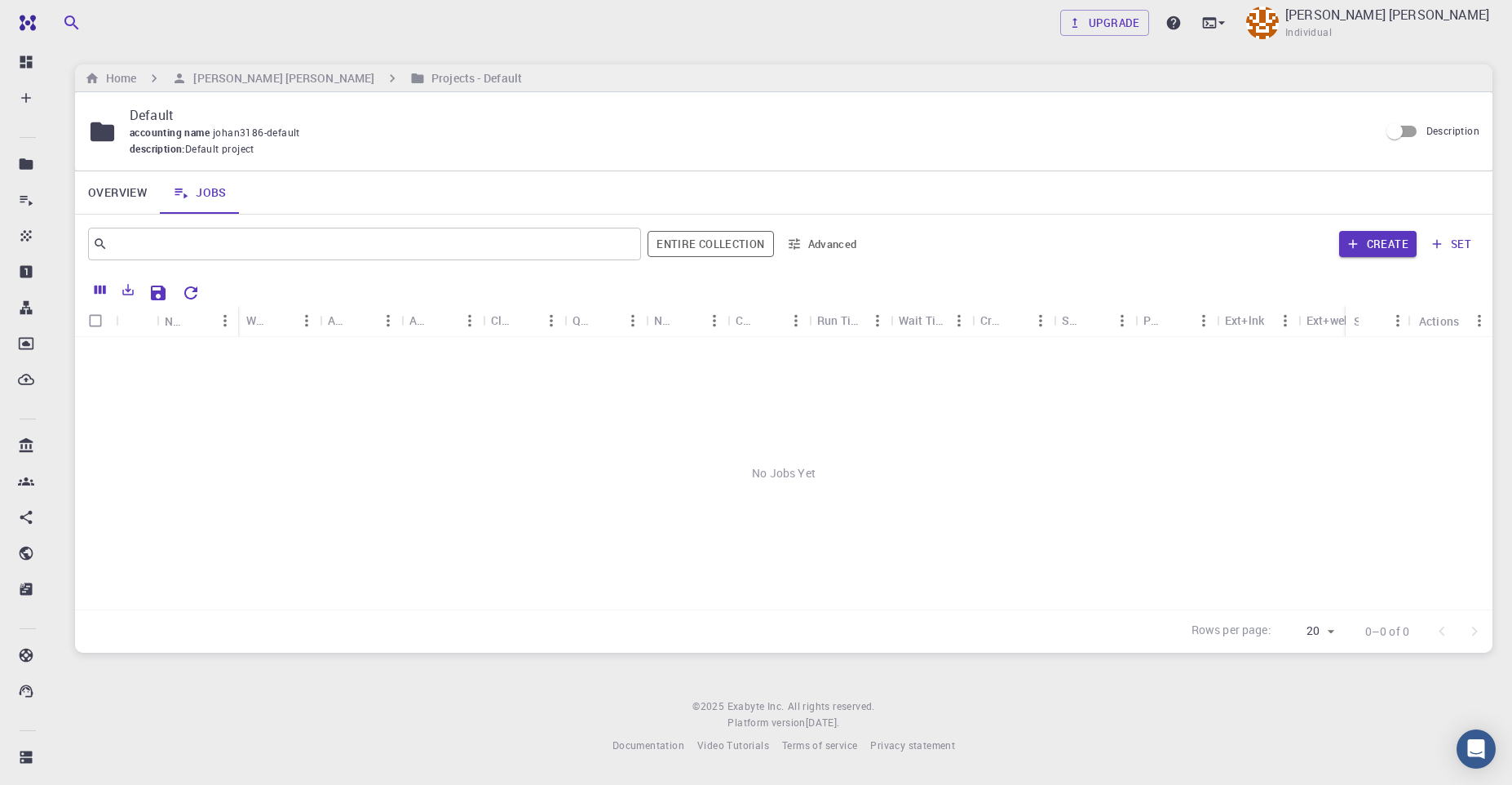
click at [275, 320] on icon "Sort" at bounding box center [281, 320] width 18 height 18
click at [260, 326] on div "Workflow Name" at bounding box center [256, 320] width 22 height 32
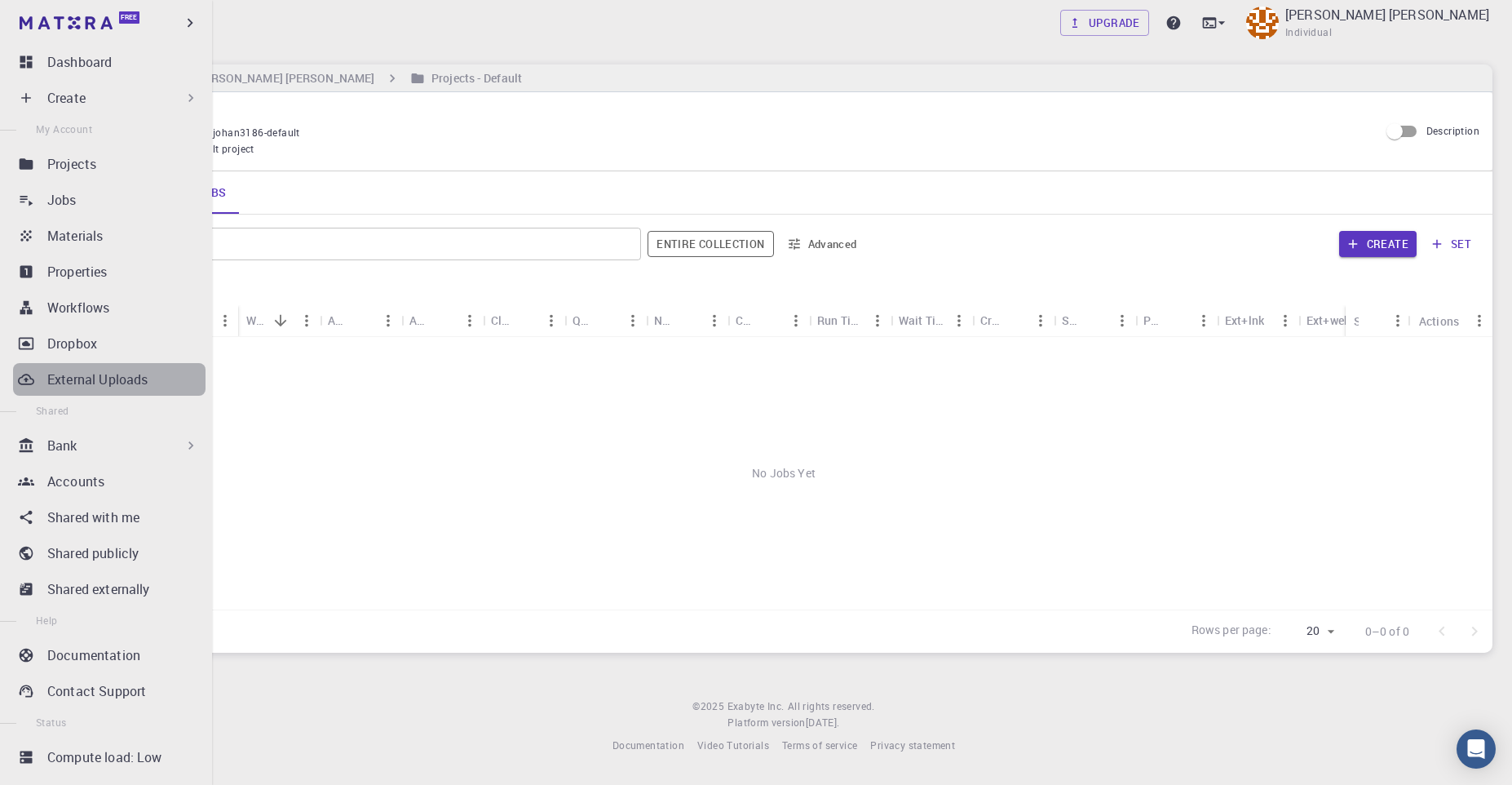
click at [114, 390] on link "External Uploads" at bounding box center [109, 379] width 193 height 33
